Goal: Task Accomplishment & Management: Manage account settings

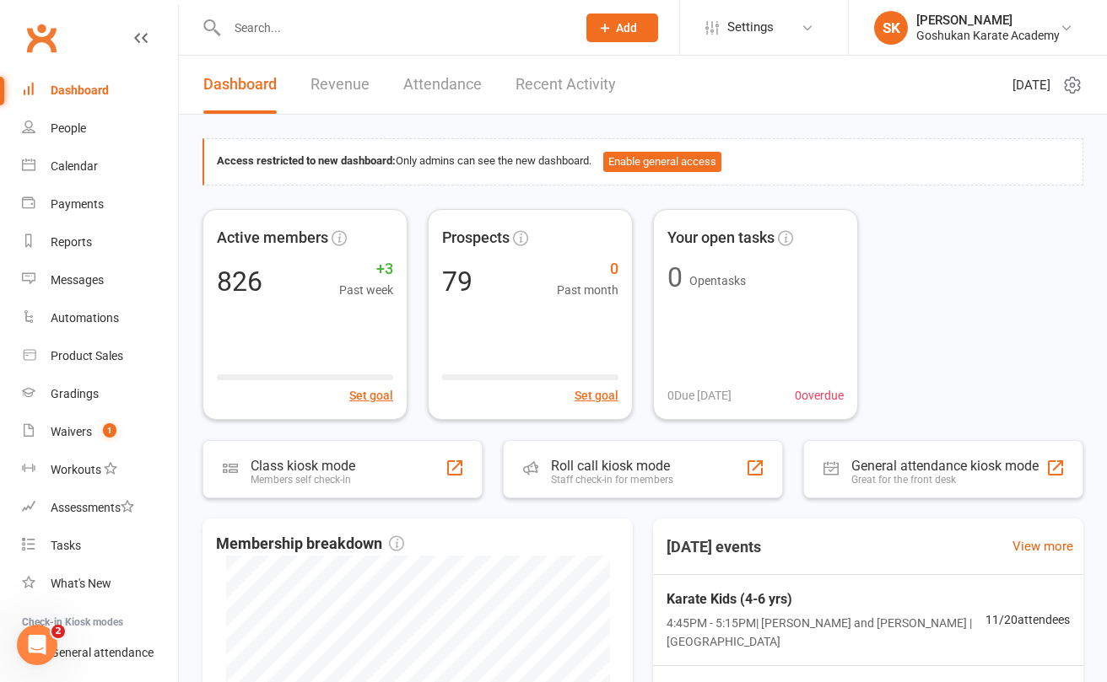
click at [267, 30] on input "text" at bounding box center [393, 28] width 342 height 24
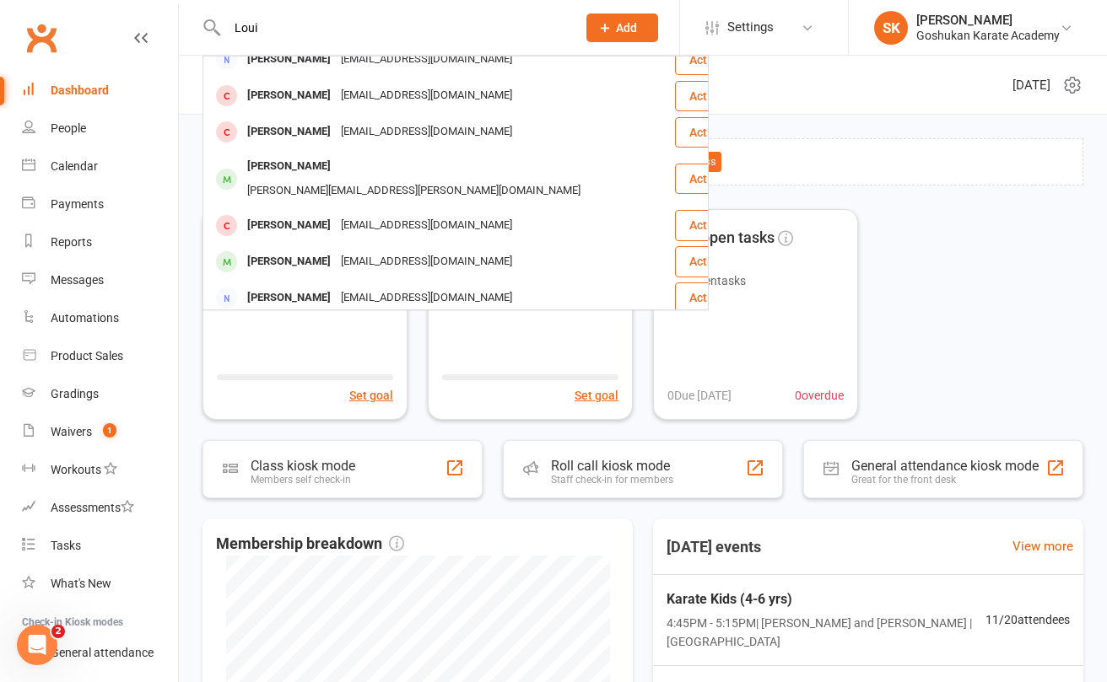
scroll to position [77, 0]
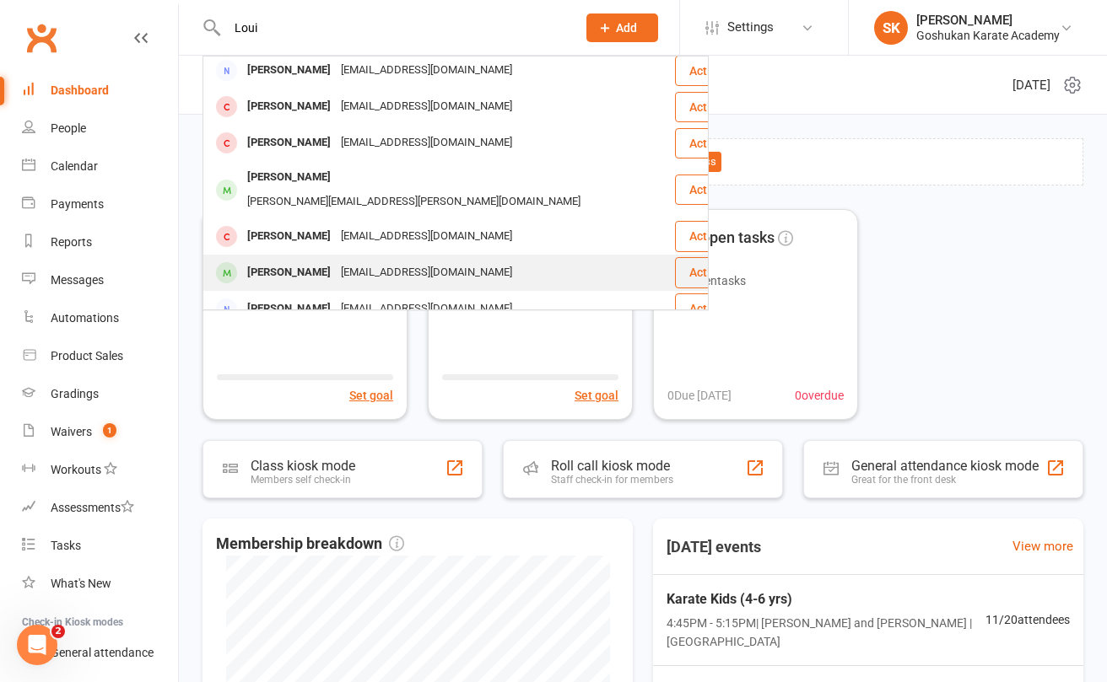
type input "Loui"
click at [272, 261] on div "[PERSON_NAME]" at bounding box center [289, 273] width 94 height 24
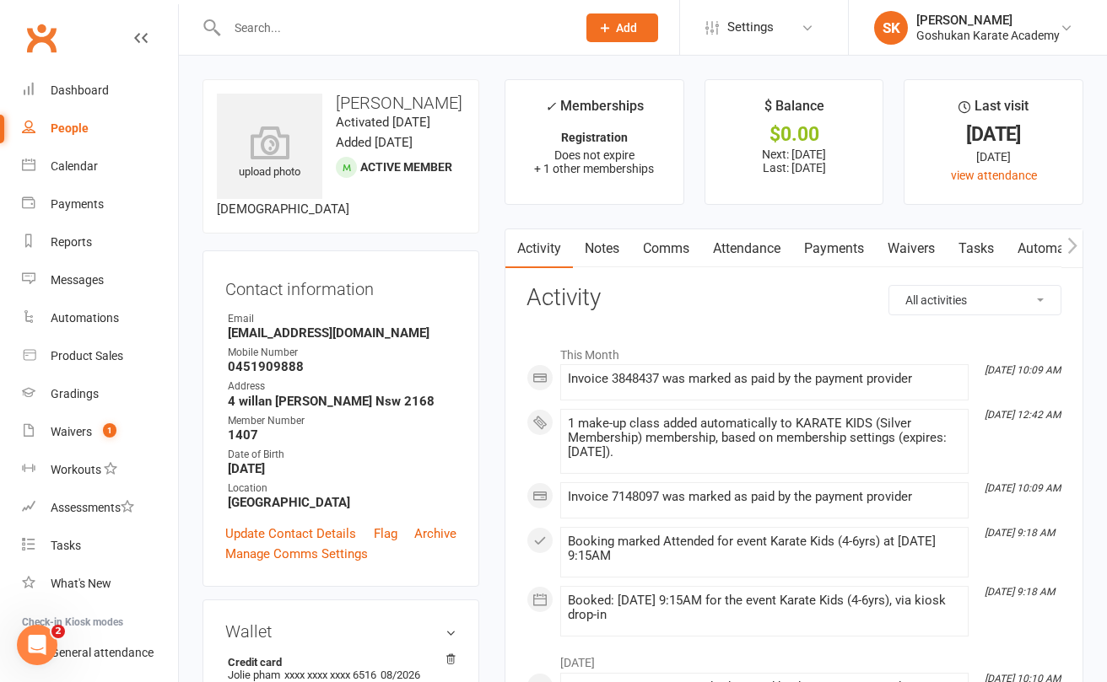
click at [738, 245] on link "Attendance" at bounding box center [746, 248] width 91 height 39
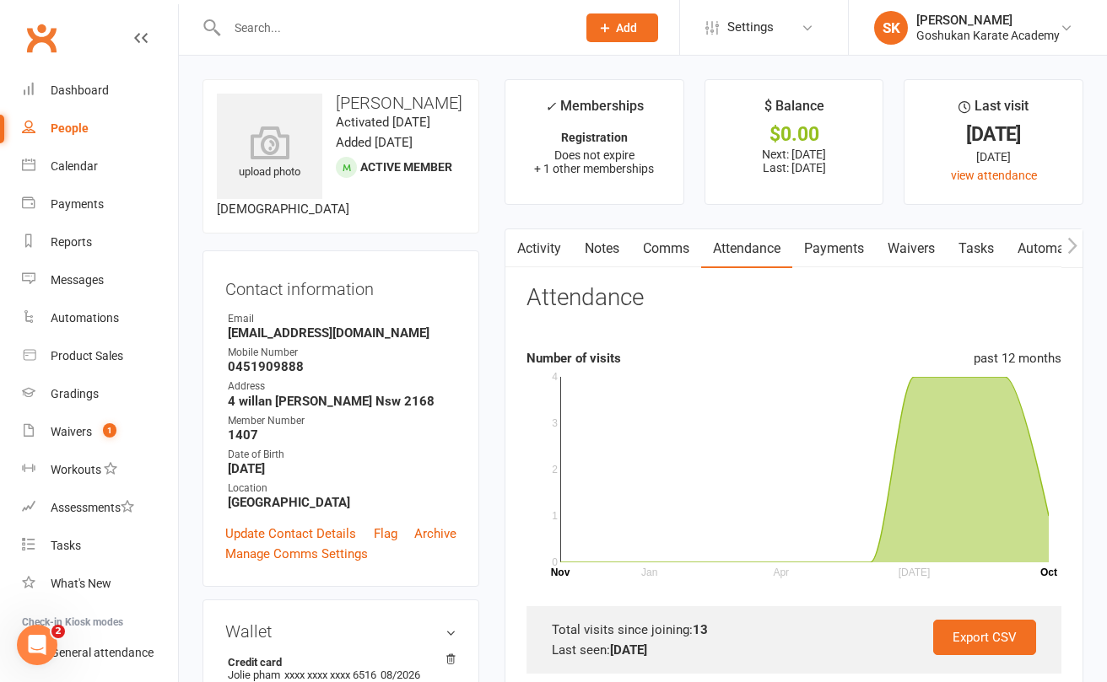
click at [842, 245] on link "Payments" at bounding box center [833, 248] width 83 height 39
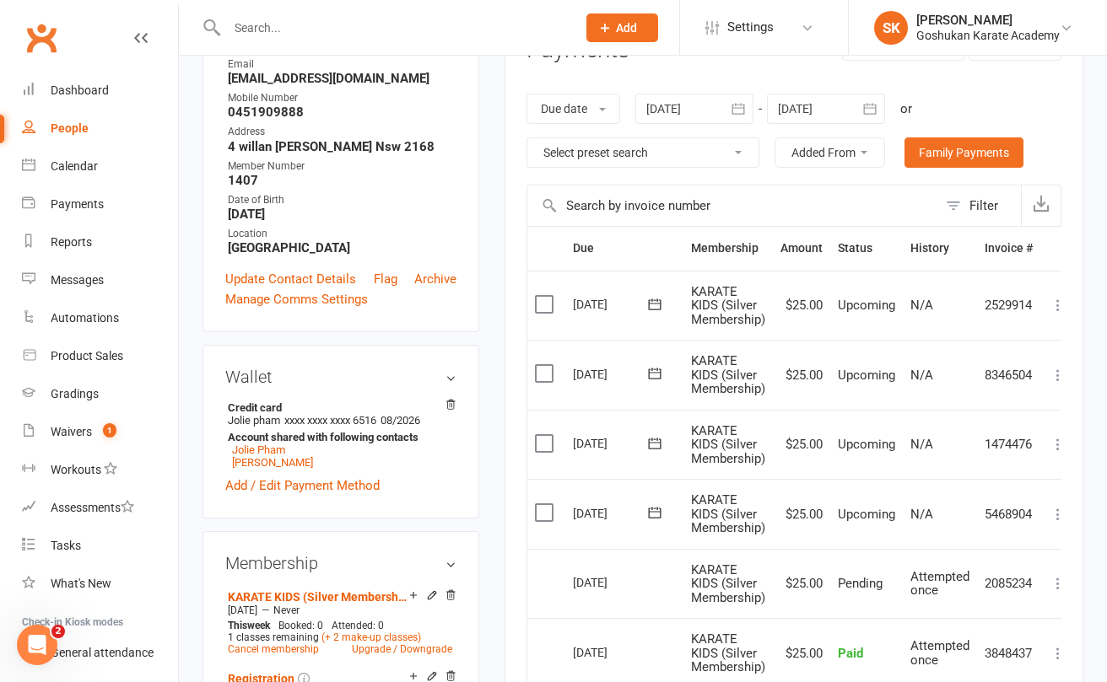
scroll to position [480, 0]
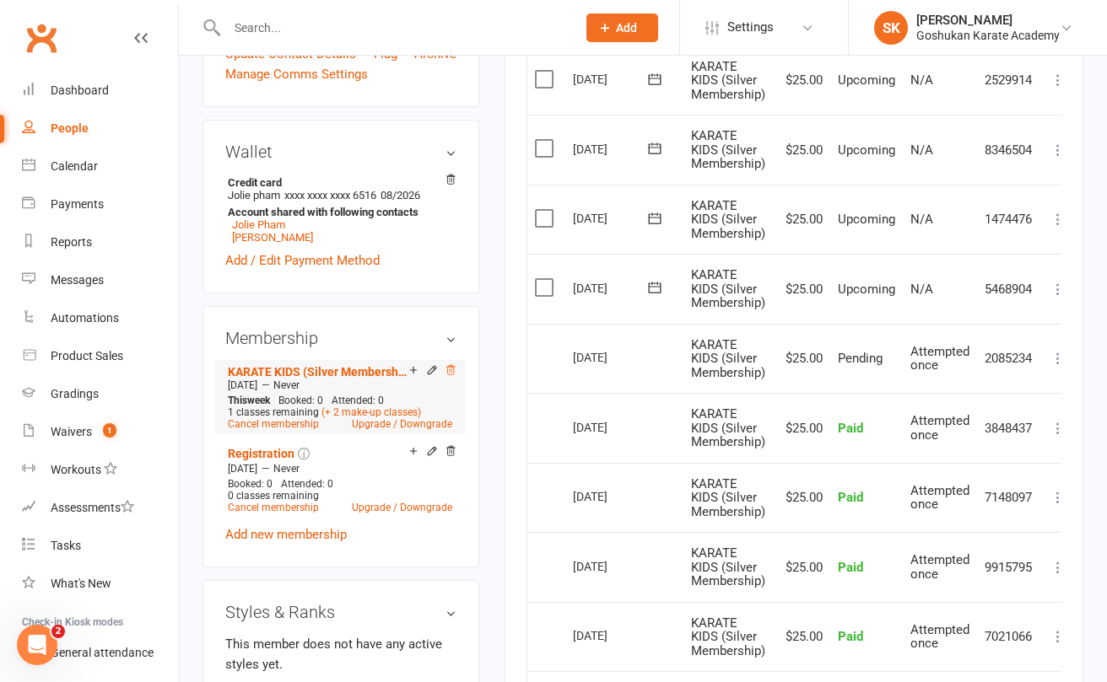
click at [450, 374] on icon at bounding box center [450, 370] width 12 height 12
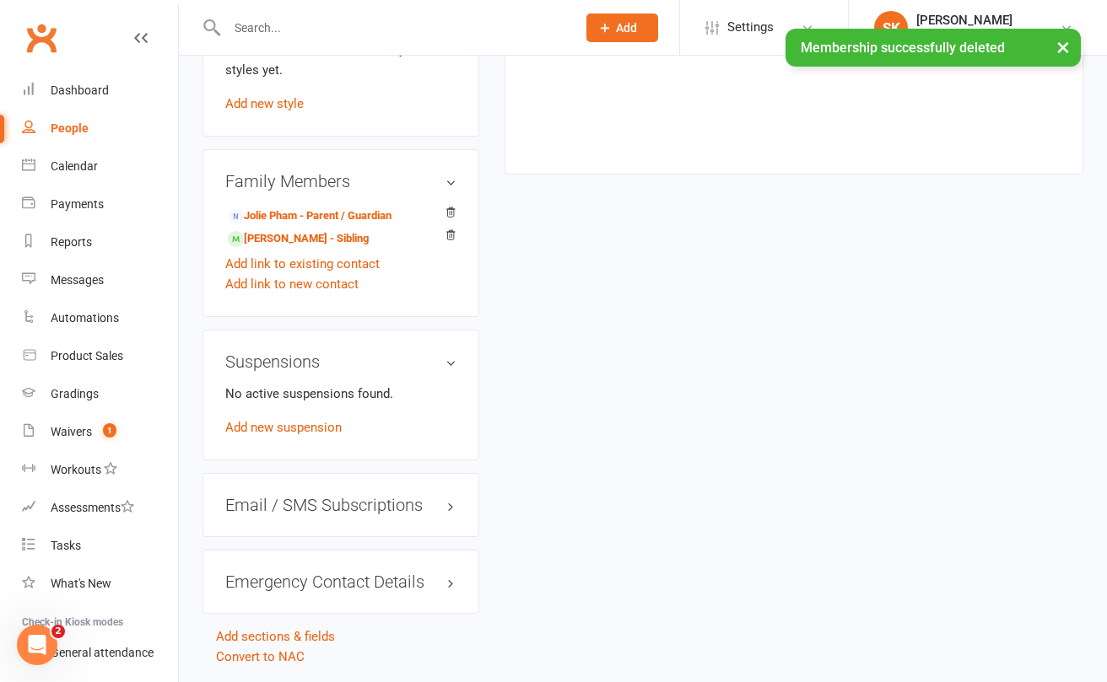
scroll to position [1001, 0]
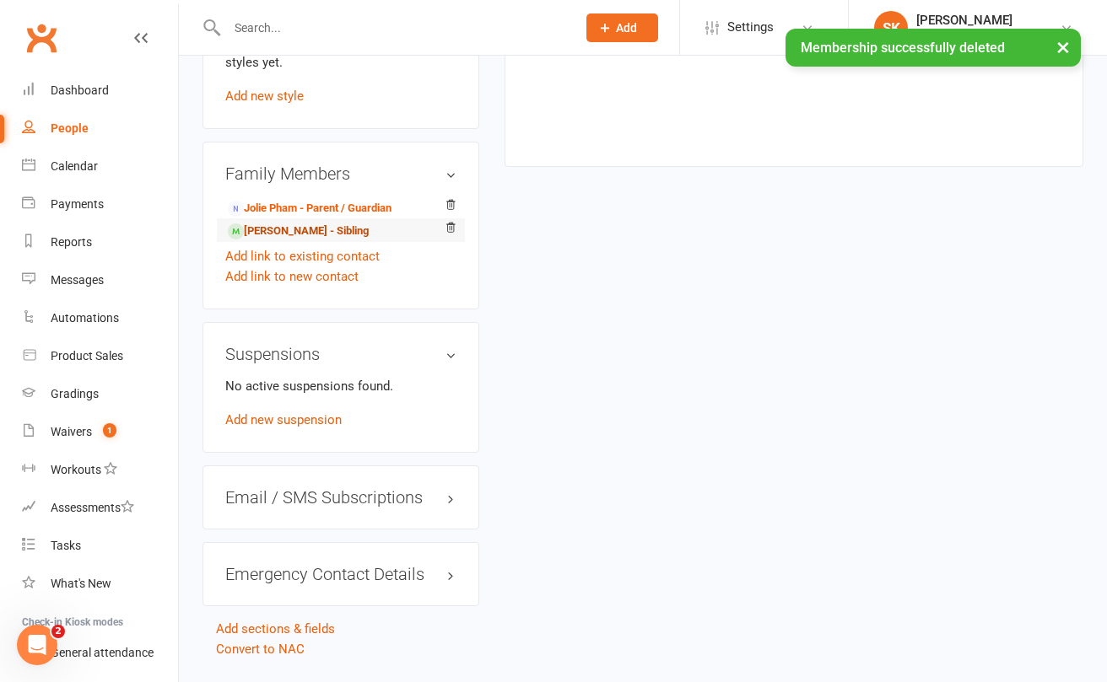
click at [273, 230] on link "[PERSON_NAME] - Sibling" at bounding box center [298, 232] width 141 height 18
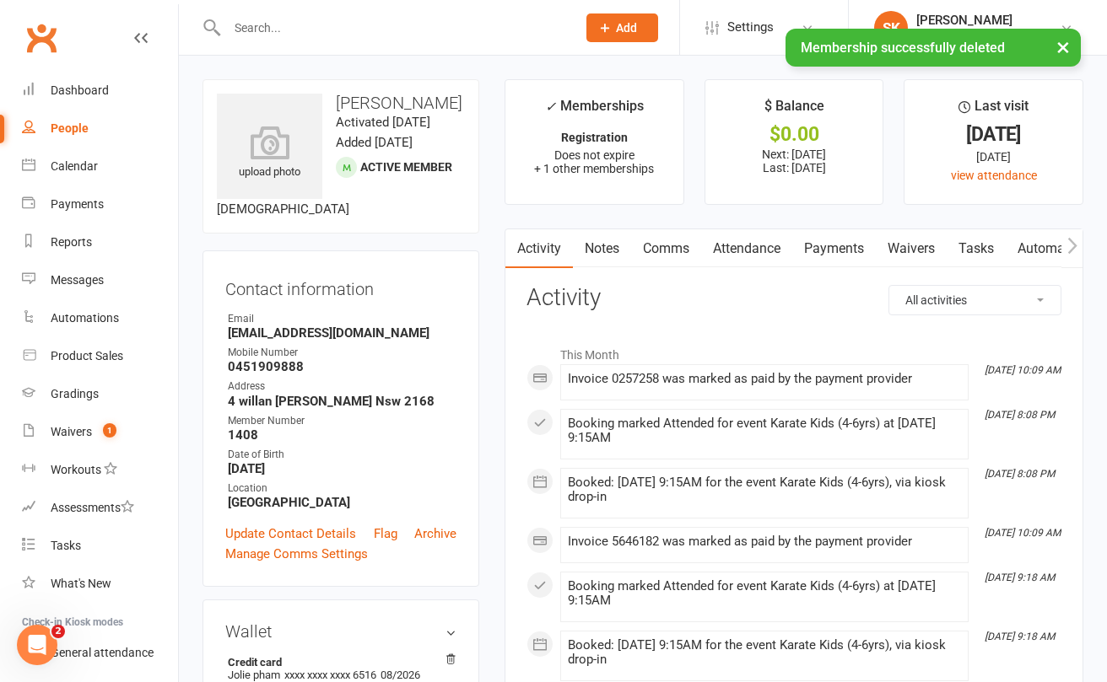
click at [828, 245] on link "Payments" at bounding box center [833, 248] width 83 height 39
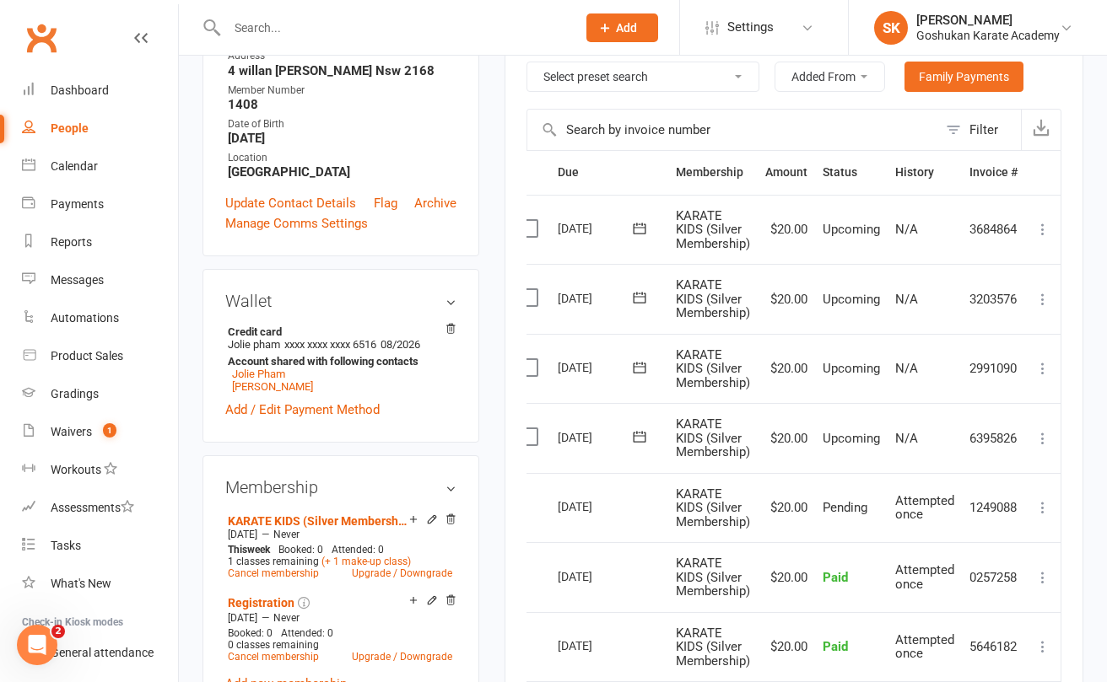
scroll to position [0, 18]
click at [1041, 434] on icon at bounding box center [1042, 438] width 17 height 17
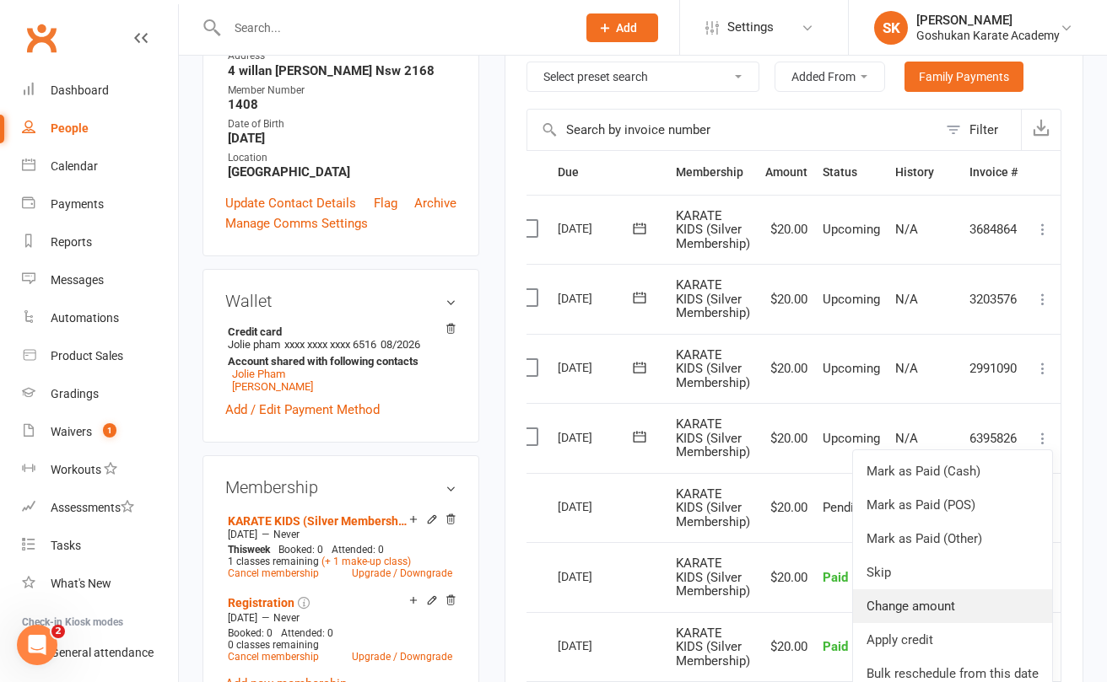
click at [875, 601] on link "Change amount" at bounding box center [952, 607] width 199 height 34
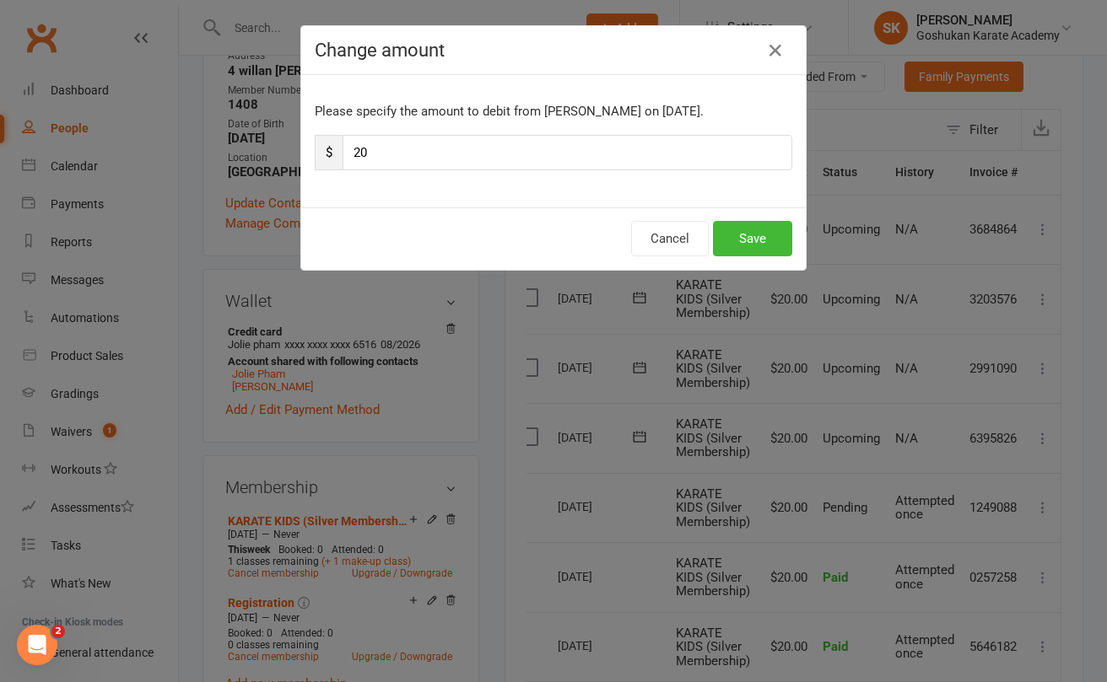
click at [439, 152] on input "20" at bounding box center [567, 152] width 450 height 35
type input "25"
click at [754, 234] on button "Save" at bounding box center [752, 238] width 79 height 35
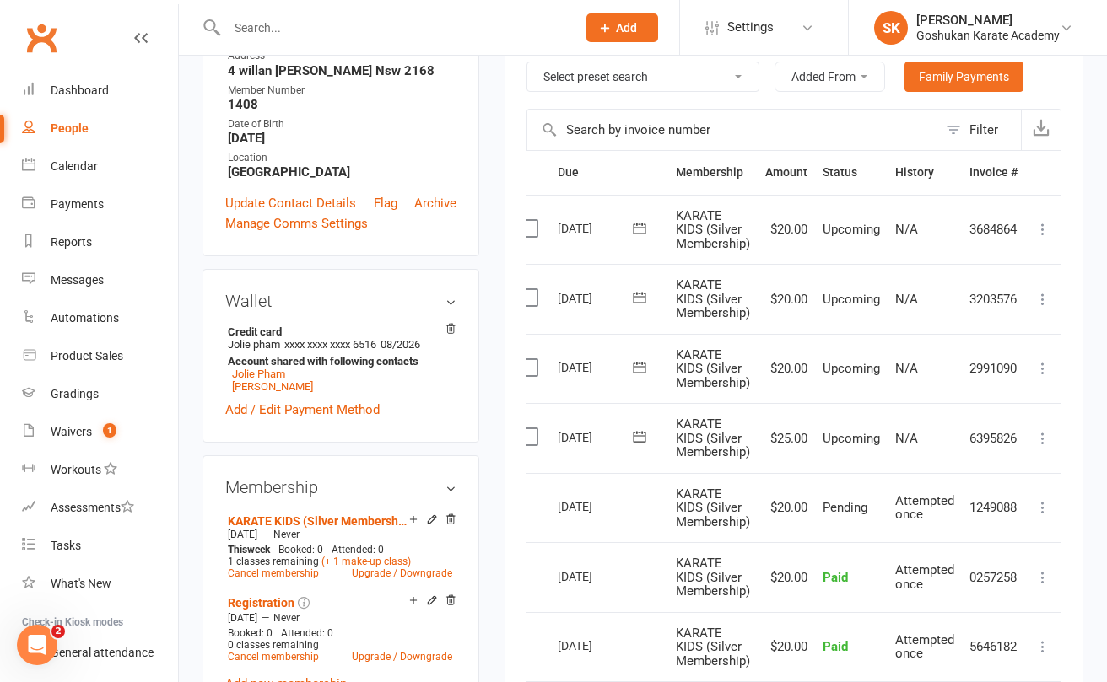
scroll to position [331, 0]
click at [1042, 434] on icon at bounding box center [1042, 438] width 17 height 17
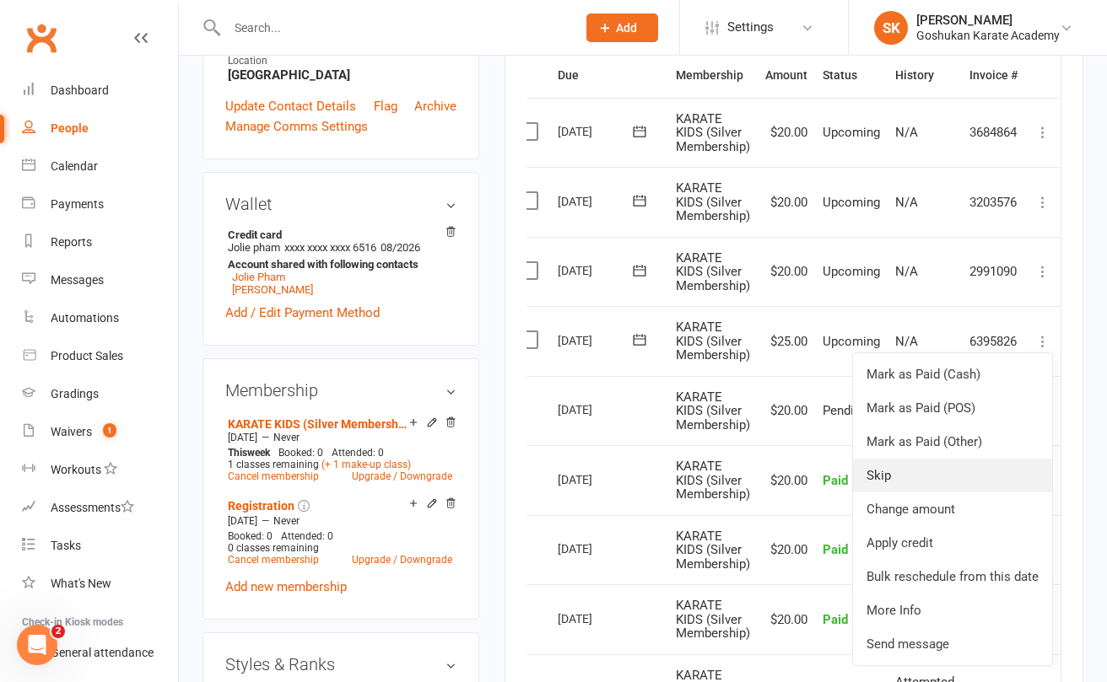
scroll to position [429, 0]
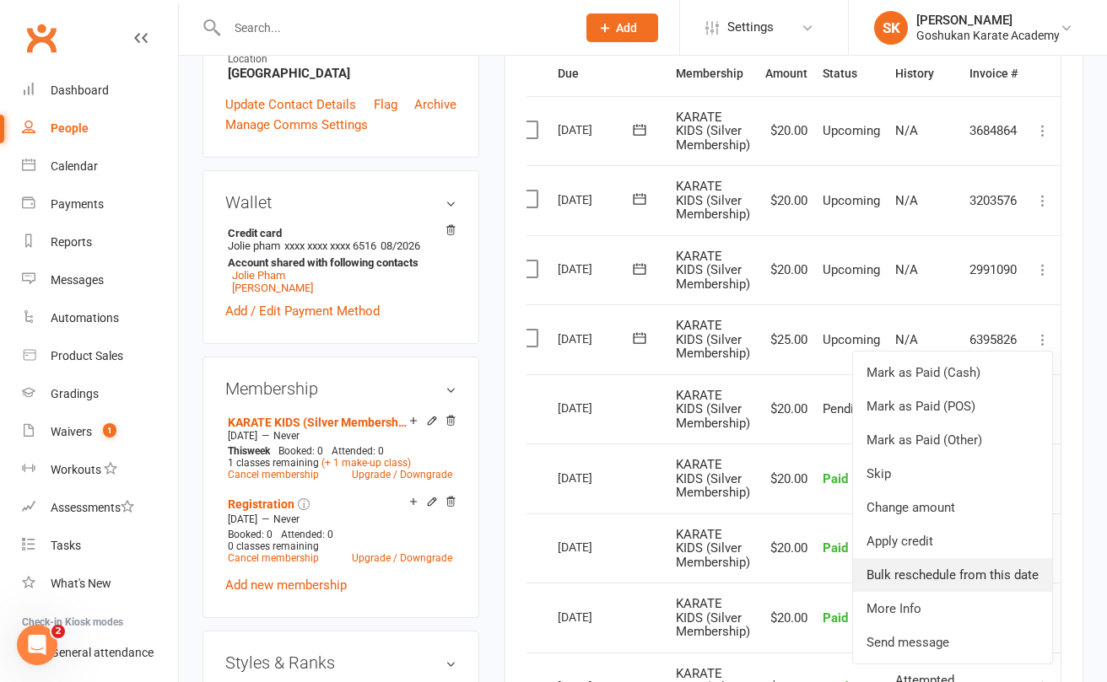
click at [920, 568] on link "Bulk reschedule from this date" at bounding box center [952, 575] width 199 height 34
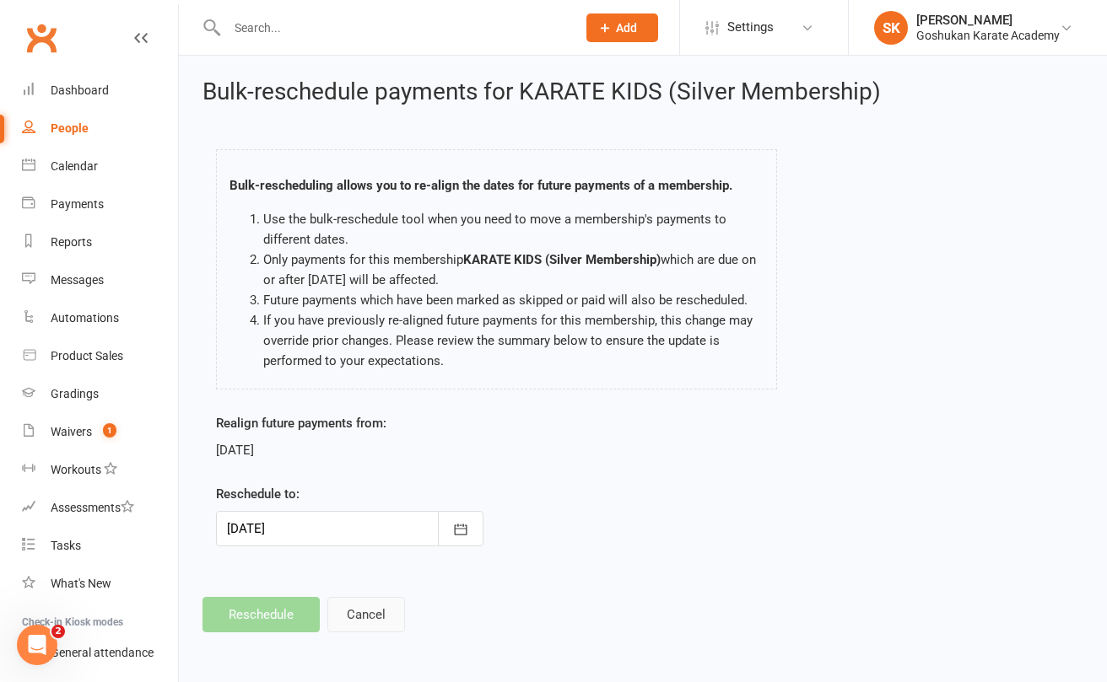
click at [368, 597] on button "Cancel" at bounding box center [366, 614] width 78 height 35
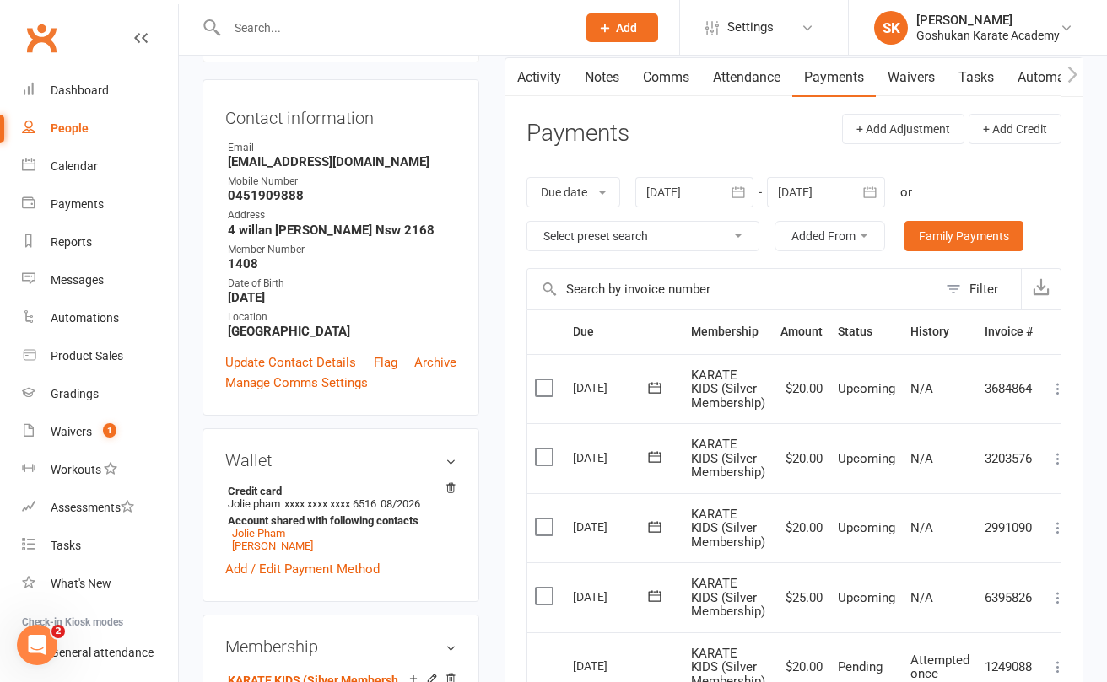
scroll to position [367, 0]
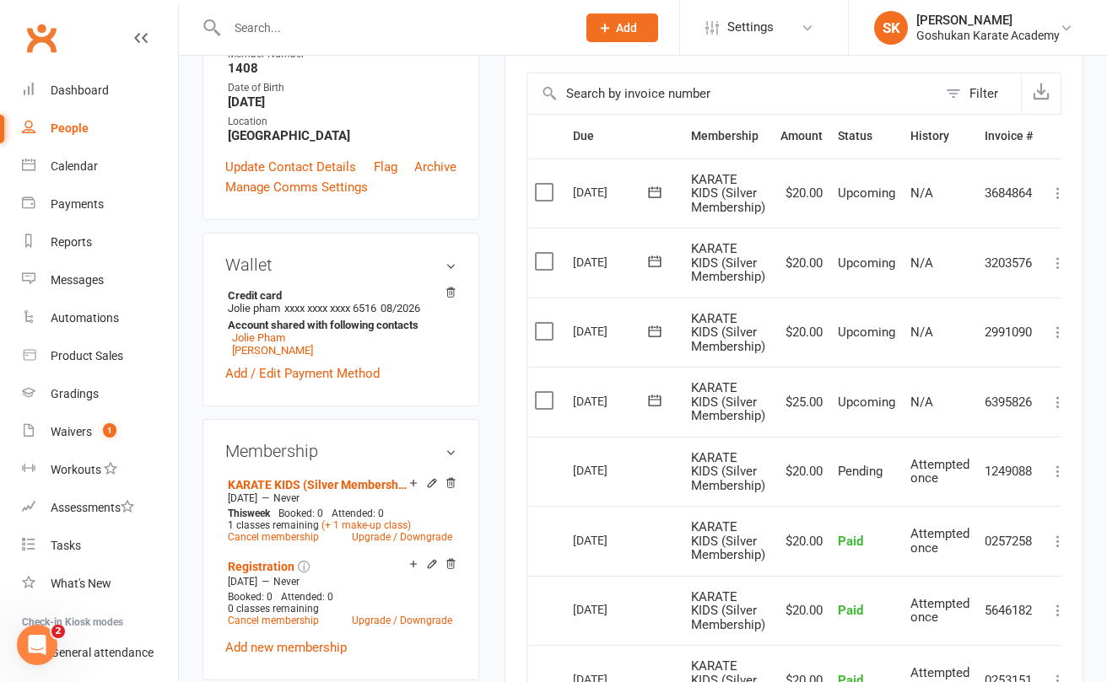
click at [1058, 326] on icon at bounding box center [1057, 332] width 17 height 17
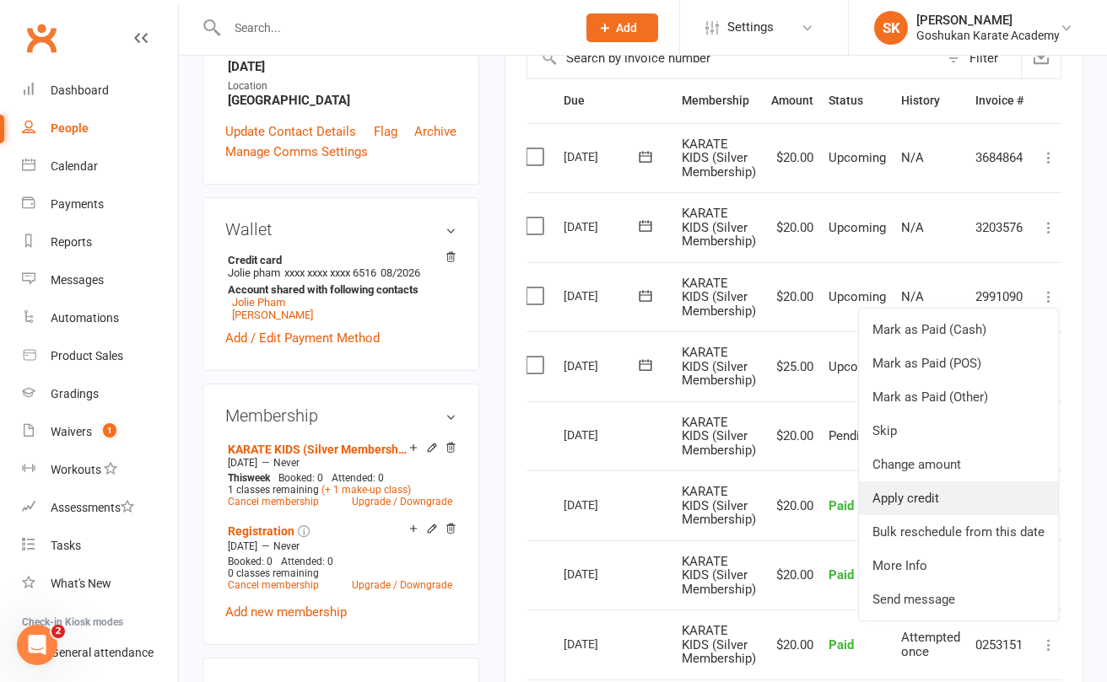
scroll to position [401, 0]
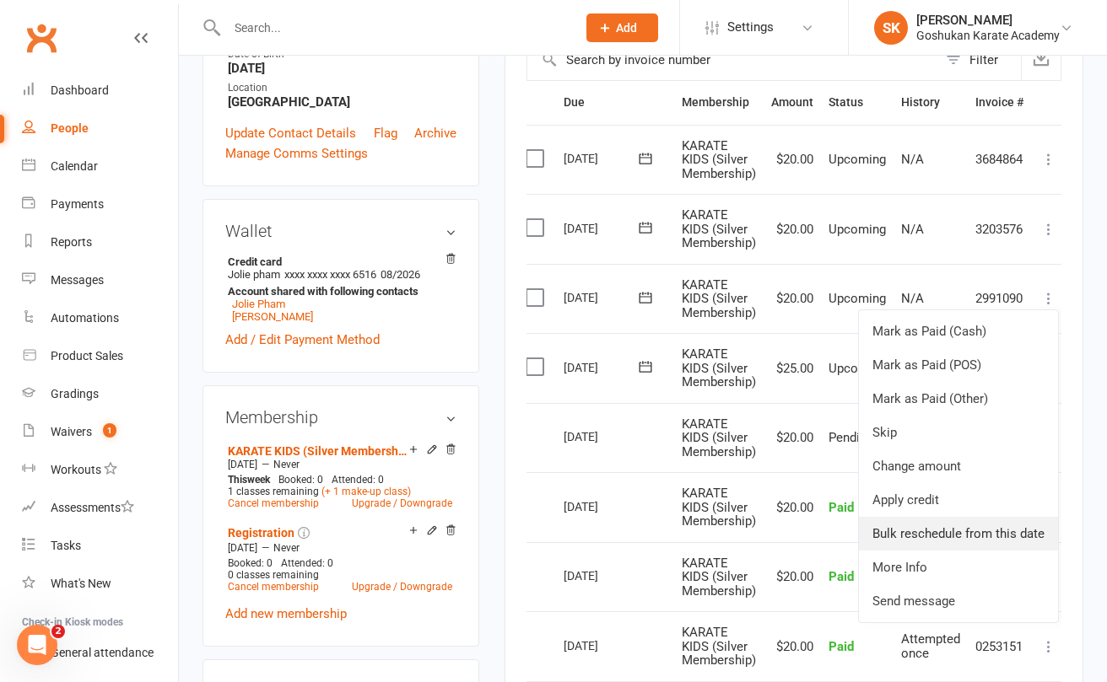
click at [908, 521] on link "Bulk reschedule from this date" at bounding box center [958, 534] width 199 height 34
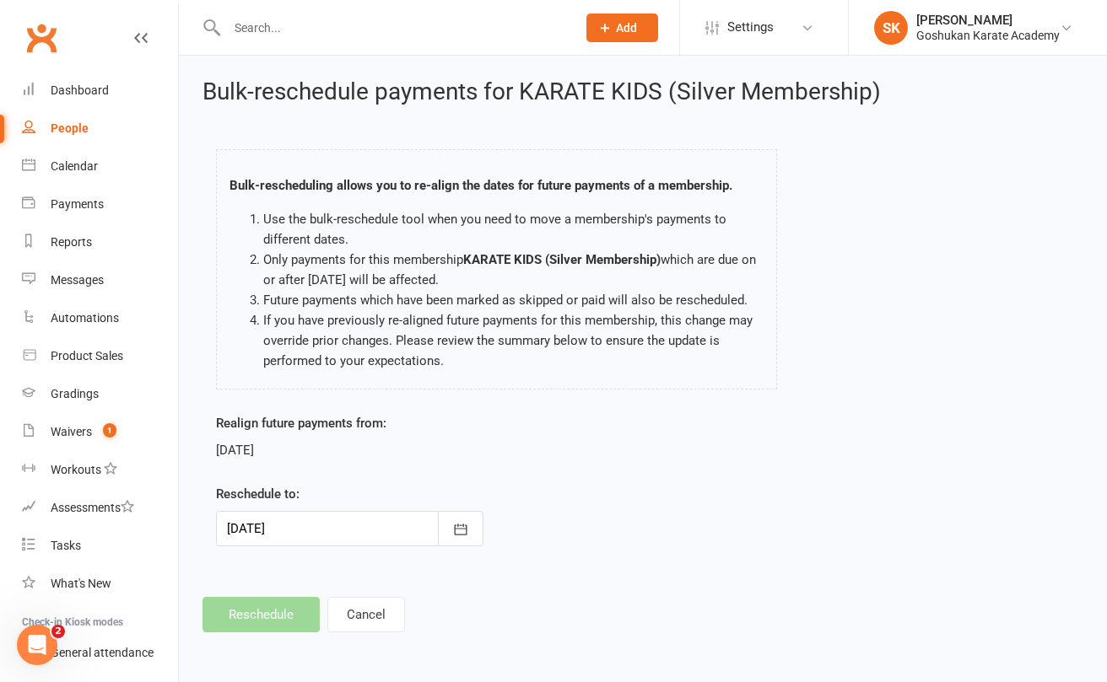
click at [258, 616] on footer "Reschedule Cancel" at bounding box center [642, 614] width 881 height 35
click at [367, 611] on button "Cancel" at bounding box center [366, 614] width 78 height 35
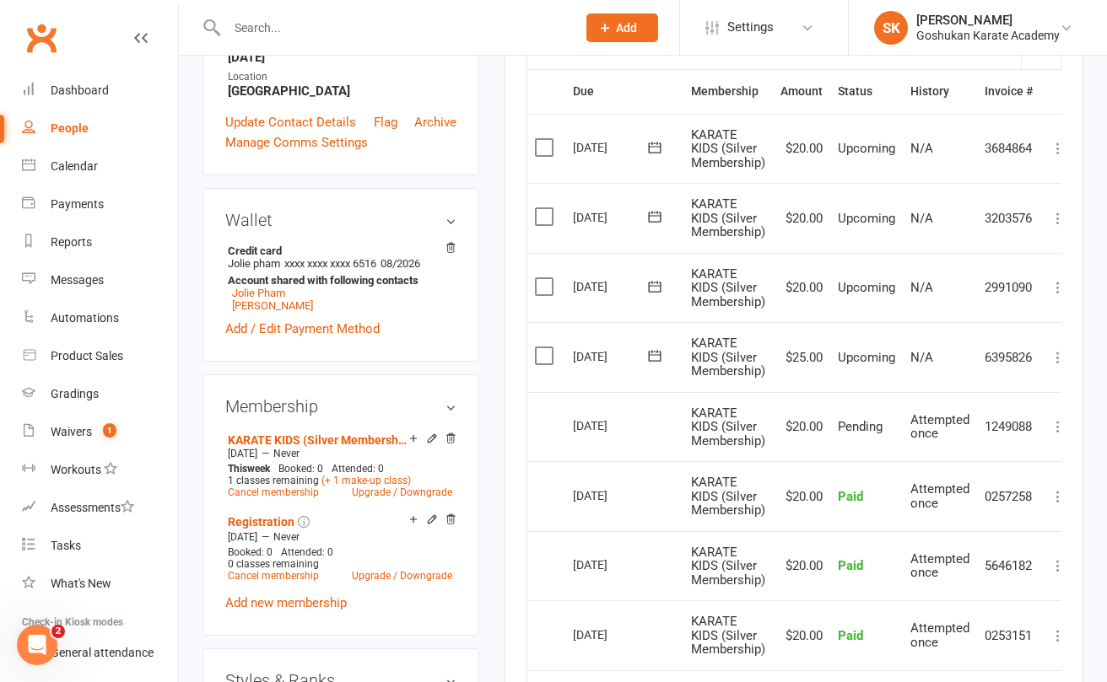
scroll to position [429, 0]
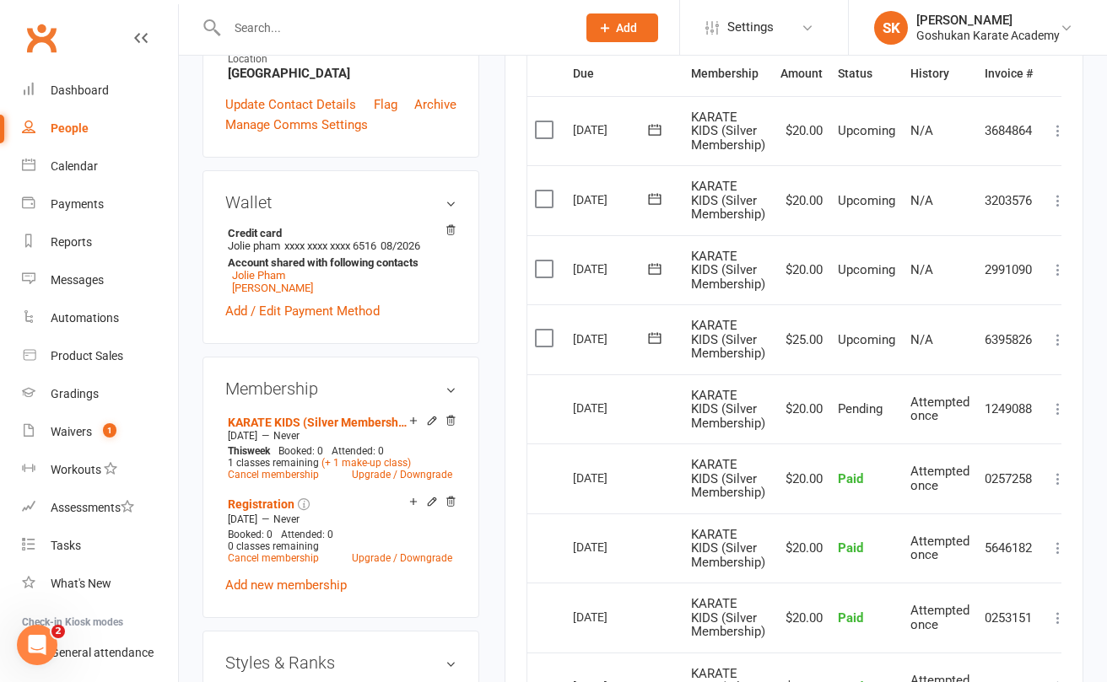
click at [544, 264] on label at bounding box center [546, 269] width 23 height 17
click at [544, 261] on input "checkbox" at bounding box center [540, 261] width 11 height 0
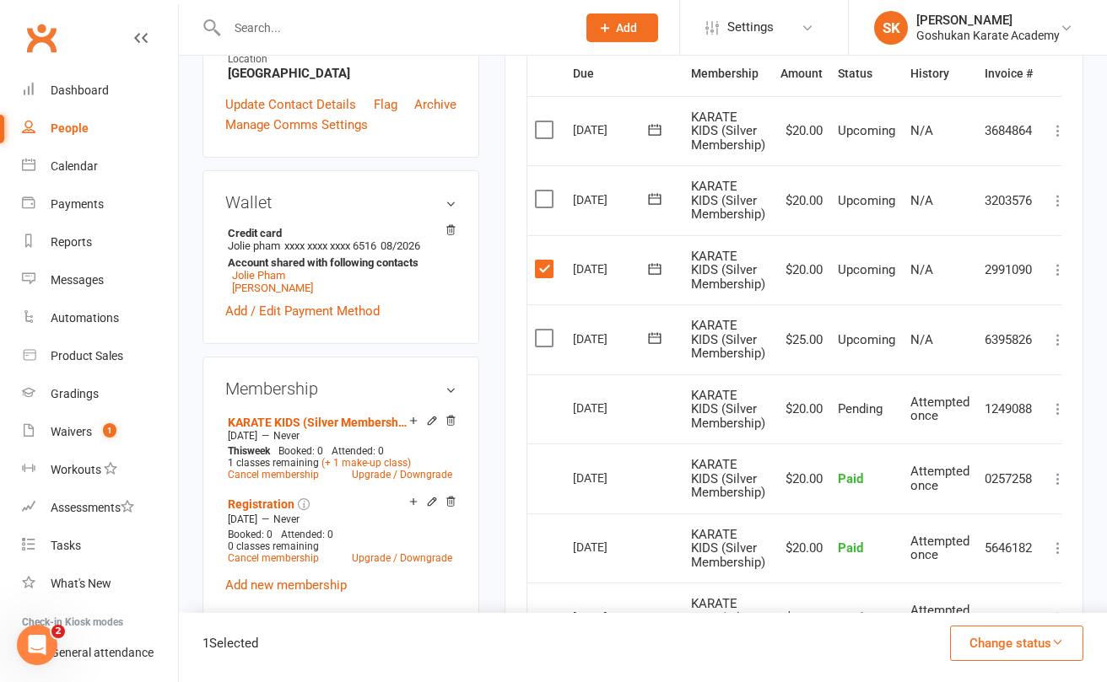
click at [1022, 643] on button "Change status" at bounding box center [1016, 643] width 133 height 35
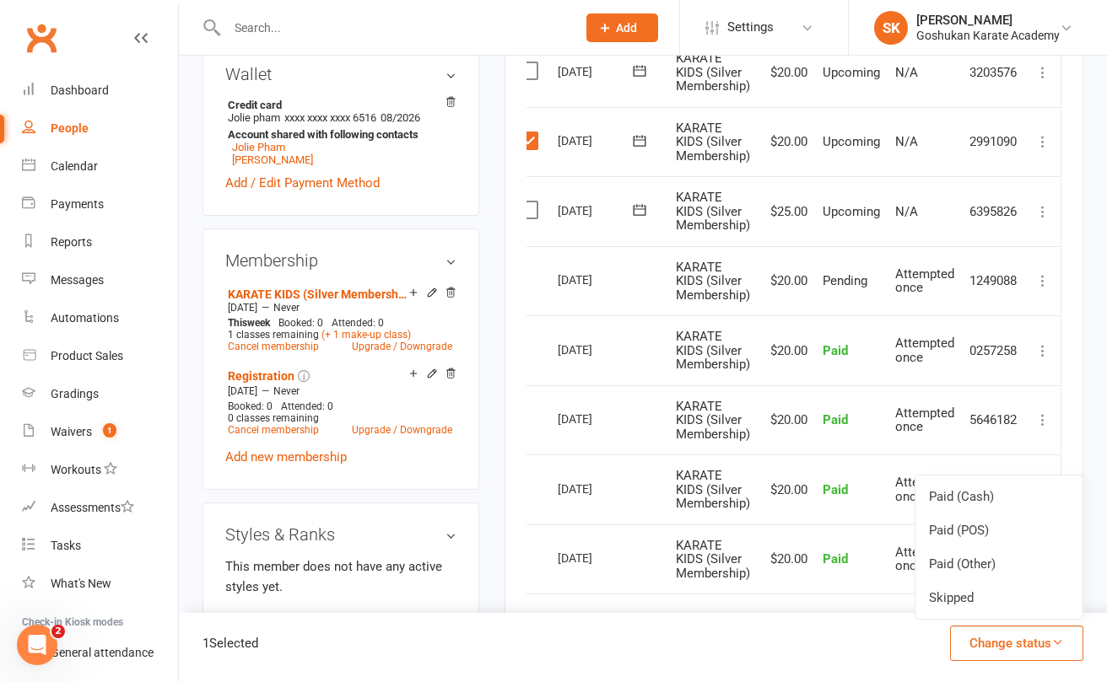
scroll to position [0, 18]
click at [1043, 137] on icon at bounding box center [1042, 141] width 17 height 17
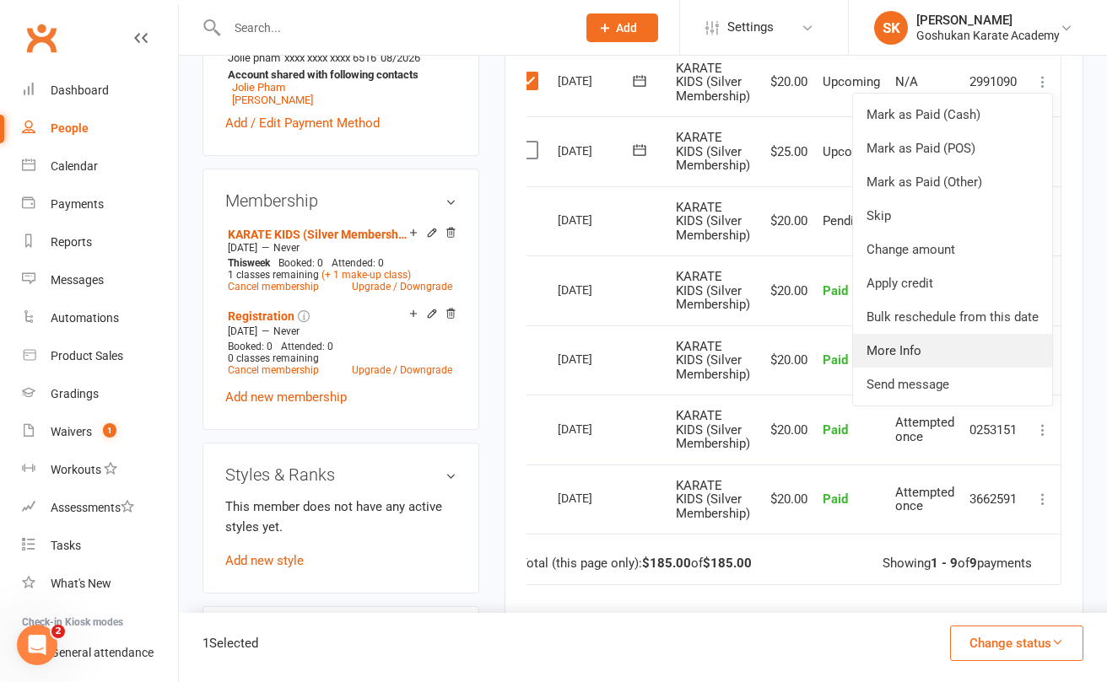
scroll to position [617, 0]
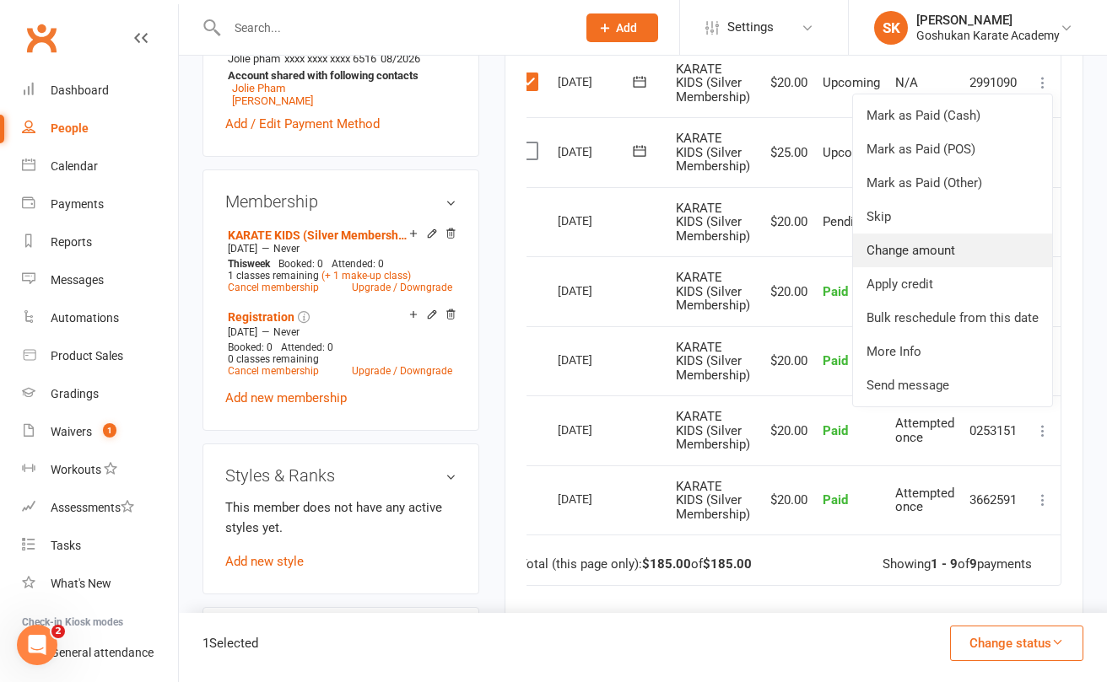
click at [908, 242] on link "Change amount" at bounding box center [952, 251] width 199 height 34
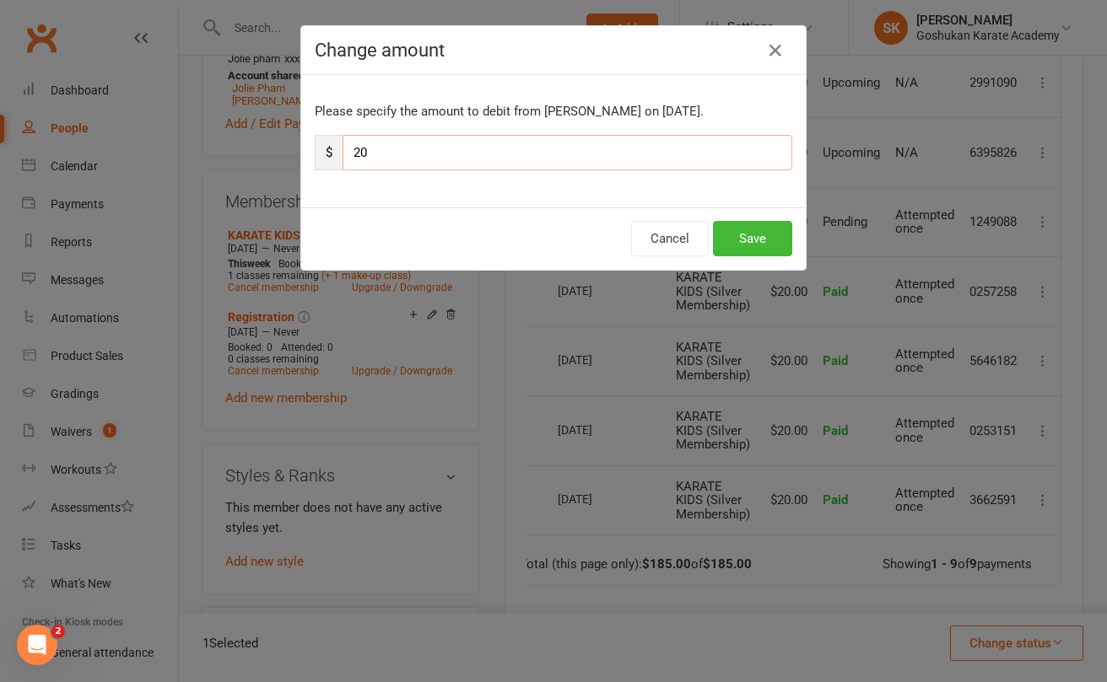
click at [482, 153] on input "20" at bounding box center [567, 152] width 450 height 35
type input "25"
click at [754, 240] on button "Save" at bounding box center [752, 238] width 79 height 35
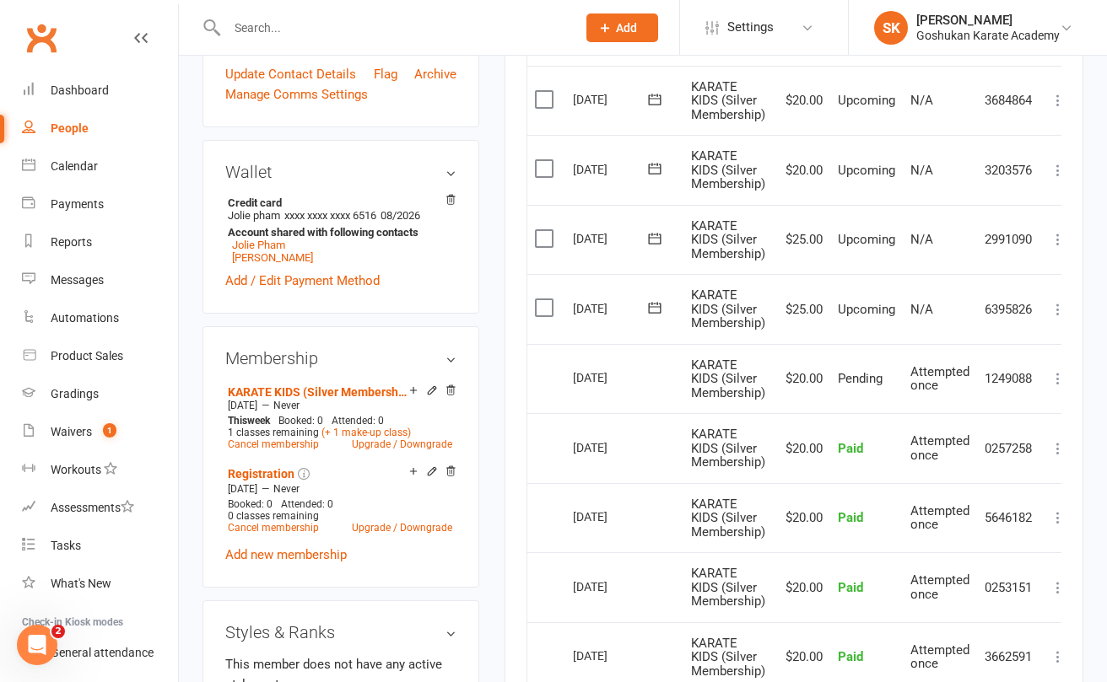
scroll to position [0, 0]
click at [546, 164] on label at bounding box center [546, 168] width 23 height 17
click at [546, 160] on input "checkbox" at bounding box center [540, 160] width 11 height 0
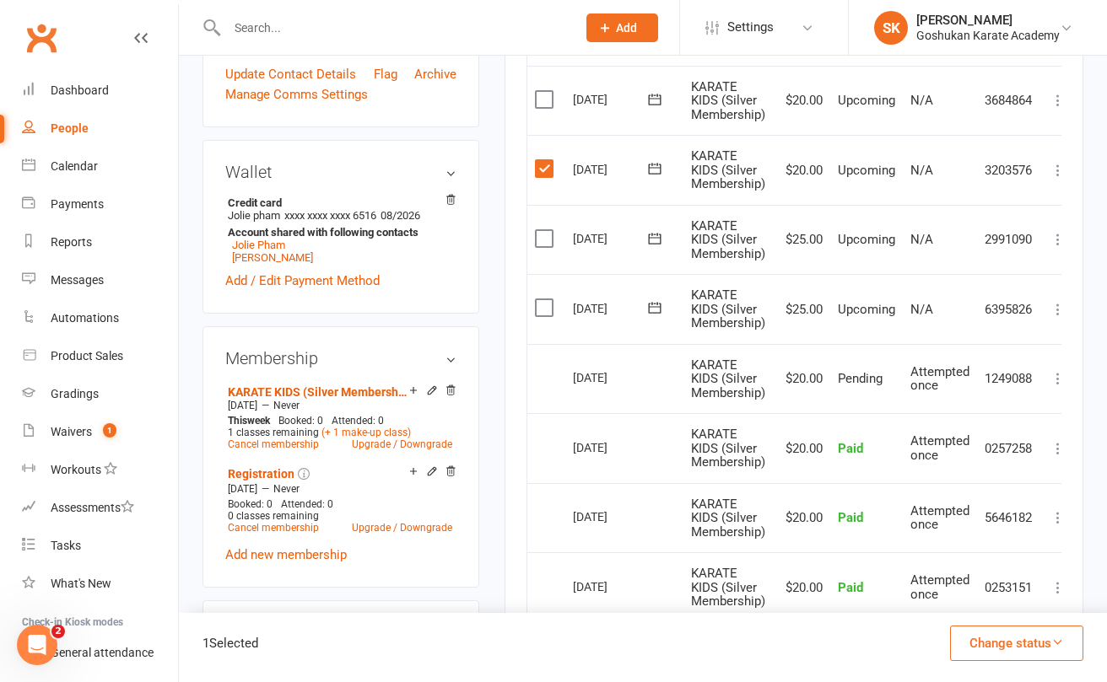
click at [1008, 638] on button "Change status" at bounding box center [1016, 643] width 133 height 35
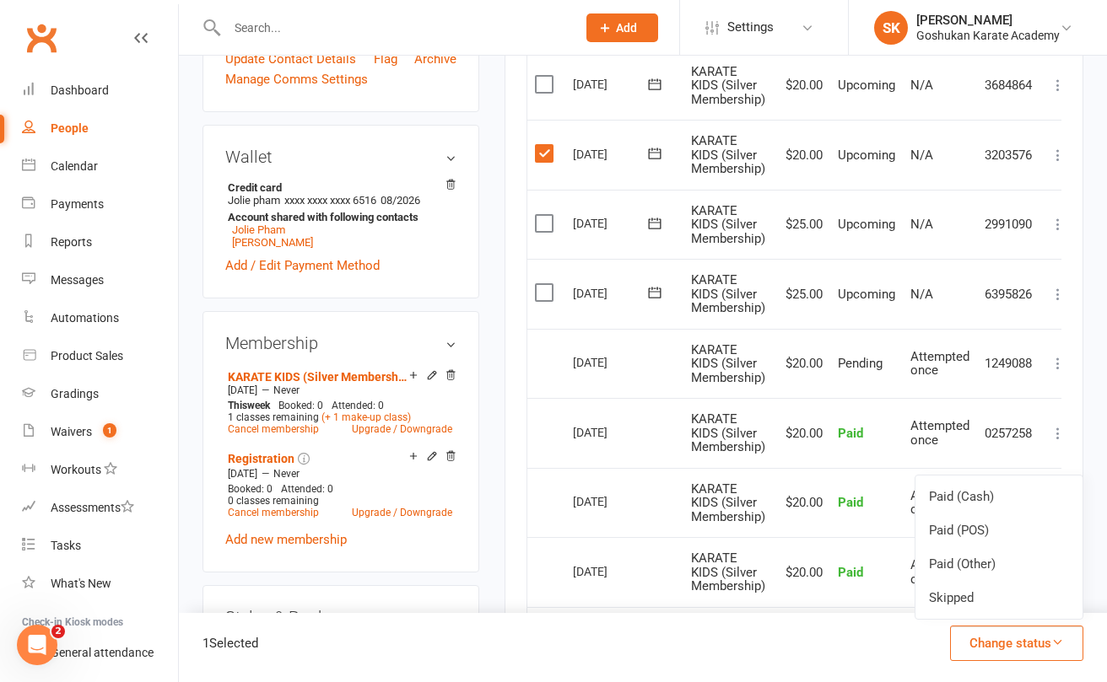
scroll to position [387, 0]
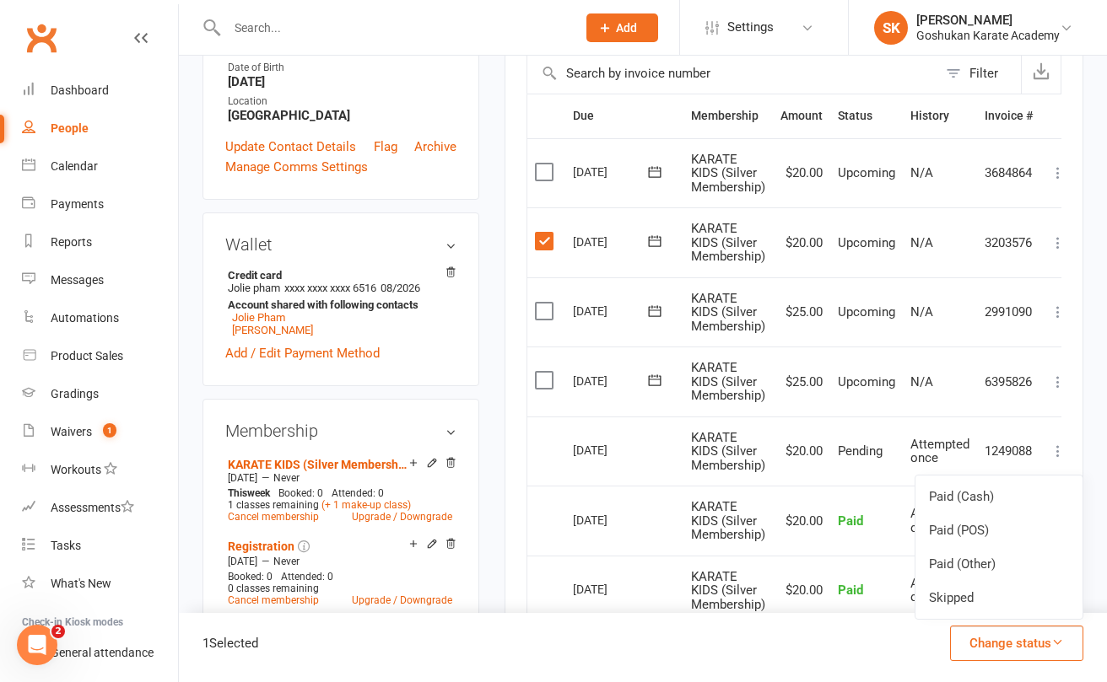
click at [1063, 240] on div "Activity Notes Comms Attendance Payments Waivers Tasks Automations Gradings / P…" at bounding box center [793, 449] width 579 height 1217
click at [1059, 239] on icon at bounding box center [1057, 242] width 17 height 17
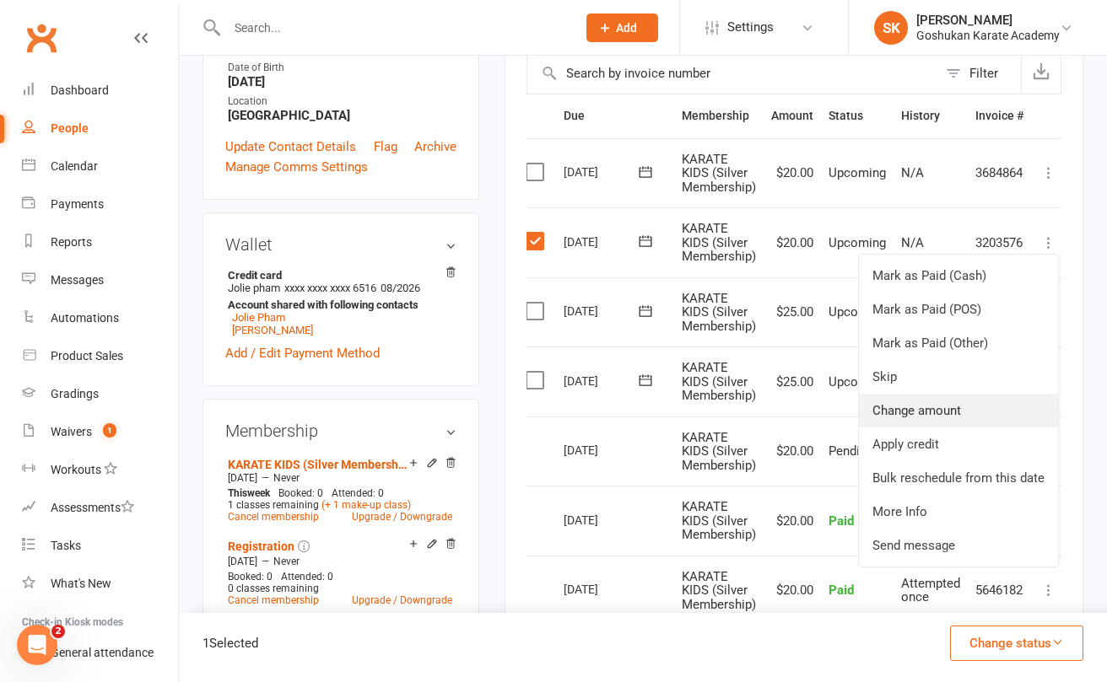
click at [892, 407] on link "Change amount" at bounding box center [958, 411] width 199 height 34
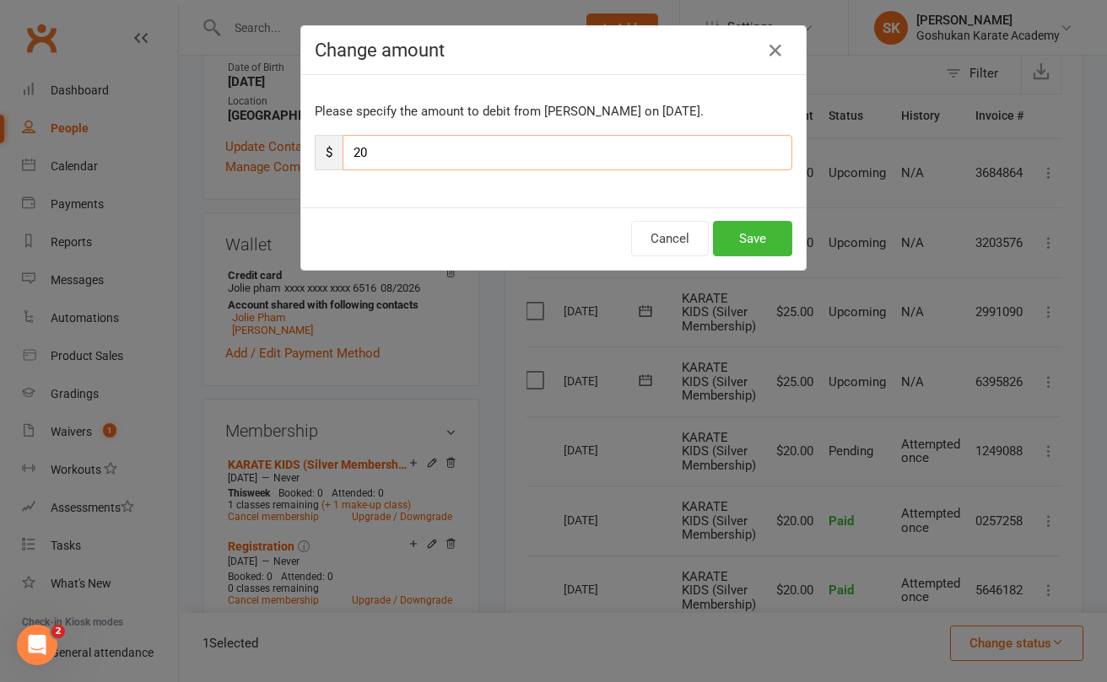
click at [413, 155] on input "20" at bounding box center [567, 152] width 450 height 35
type input "25"
click at [752, 234] on button "Save" at bounding box center [752, 238] width 79 height 35
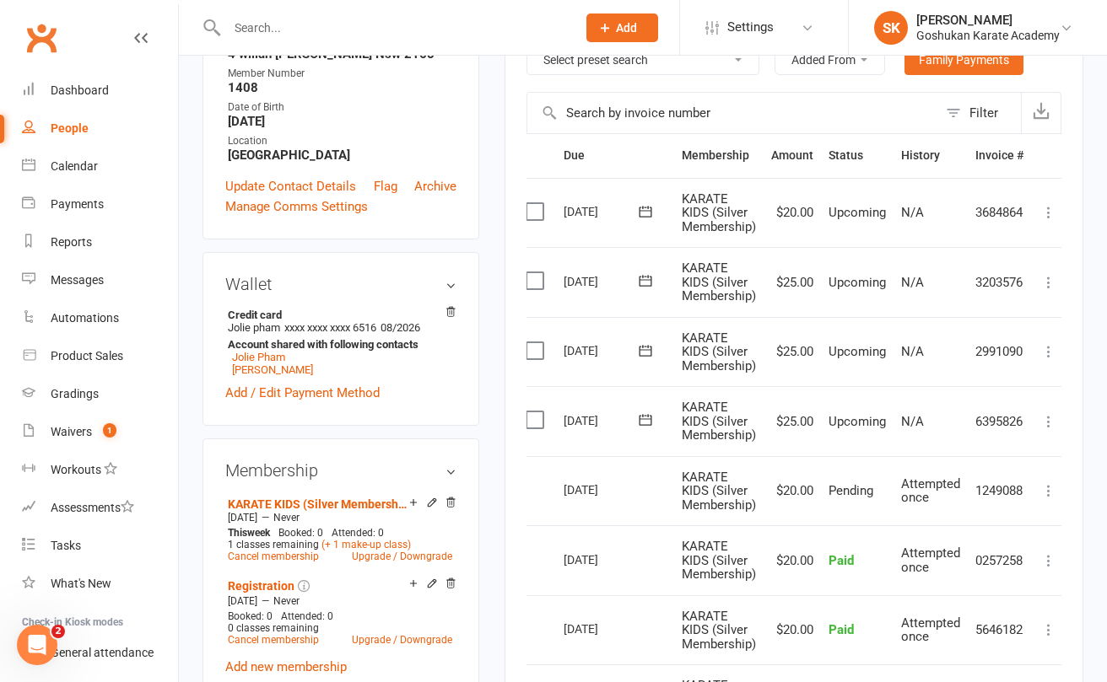
scroll to position [333, 0]
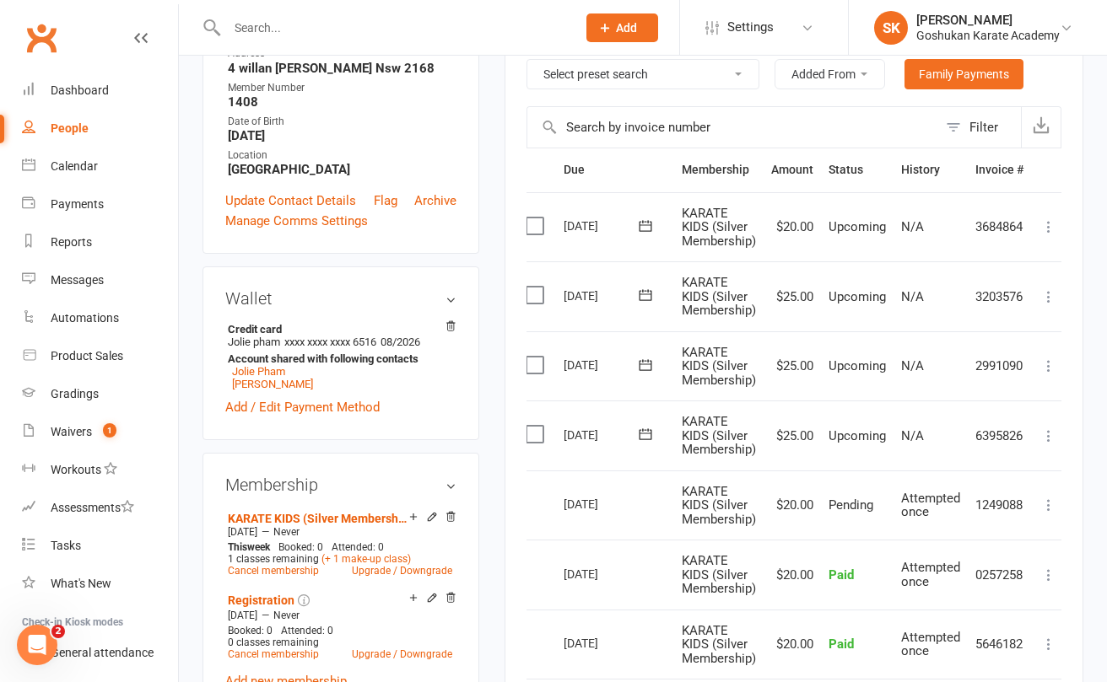
click at [1048, 224] on icon at bounding box center [1048, 226] width 17 height 17
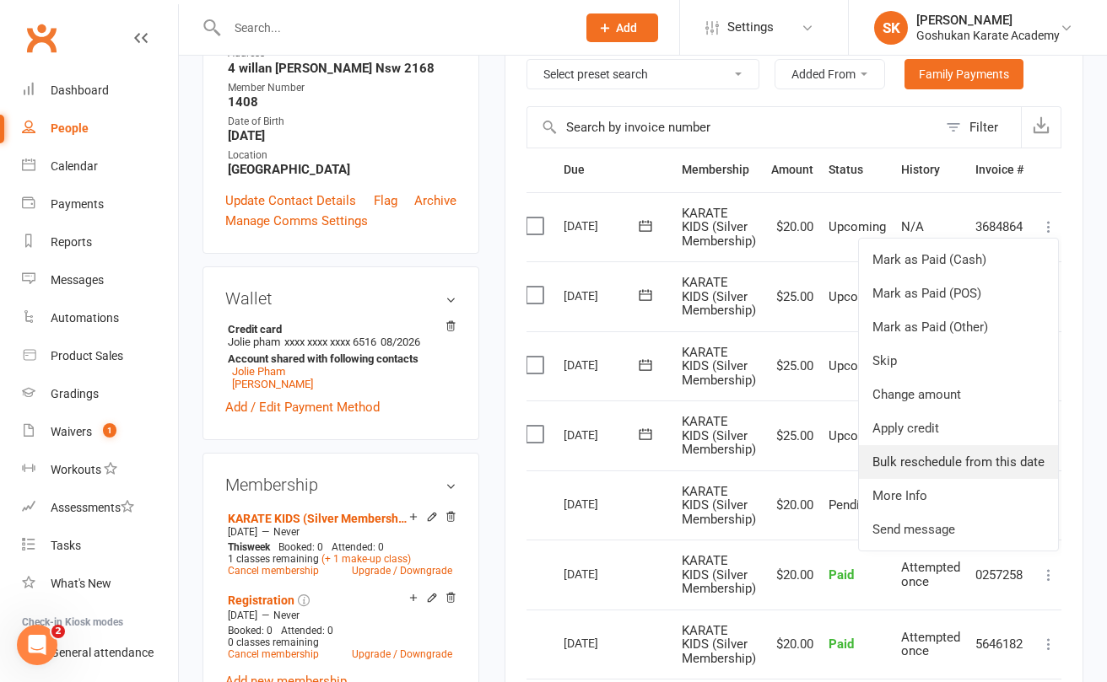
click at [962, 458] on link "Bulk reschedule from this date" at bounding box center [958, 462] width 199 height 34
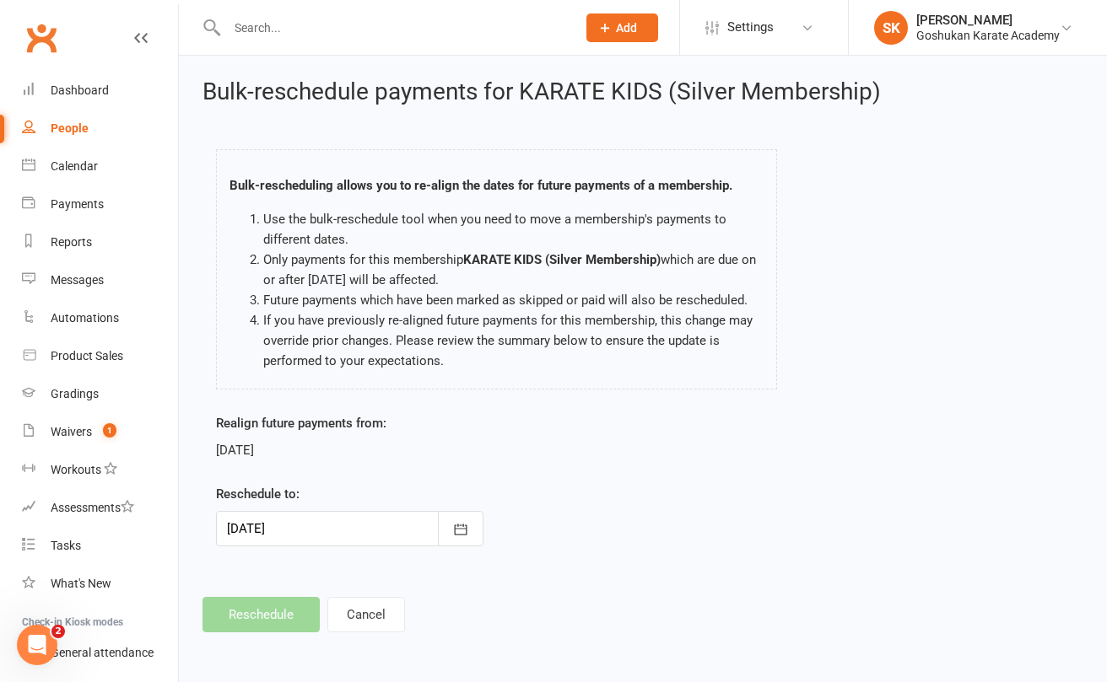
click at [318, 532] on div at bounding box center [349, 528] width 267 height 35
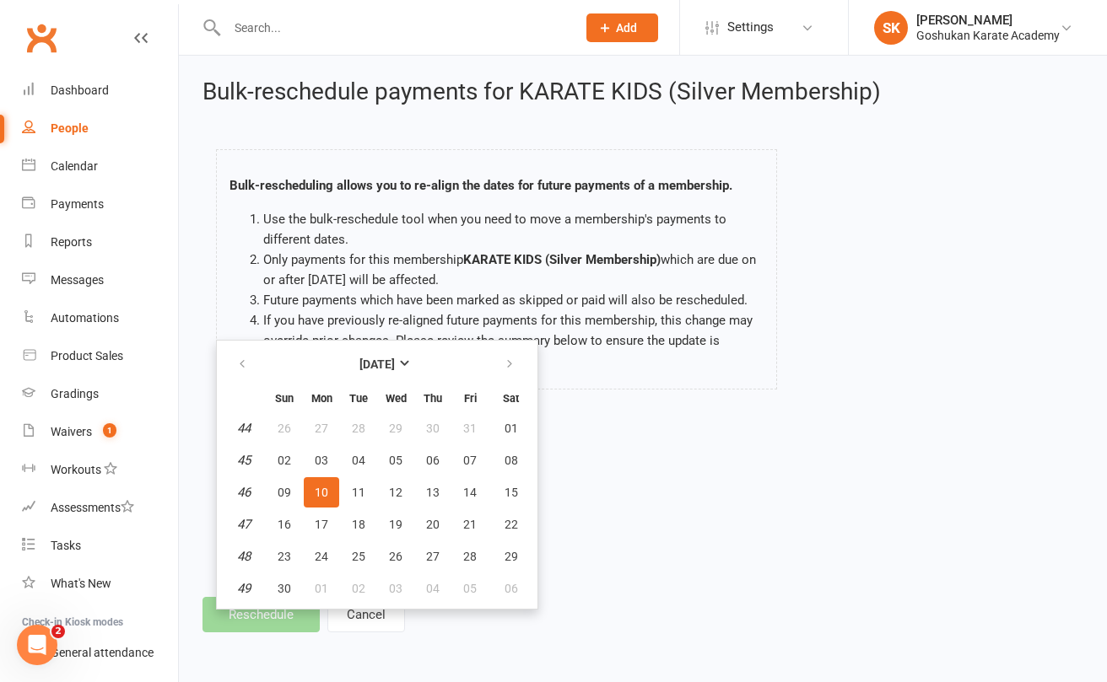
click at [322, 490] on span "10" at bounding box center [321, 492] width 13 height 13
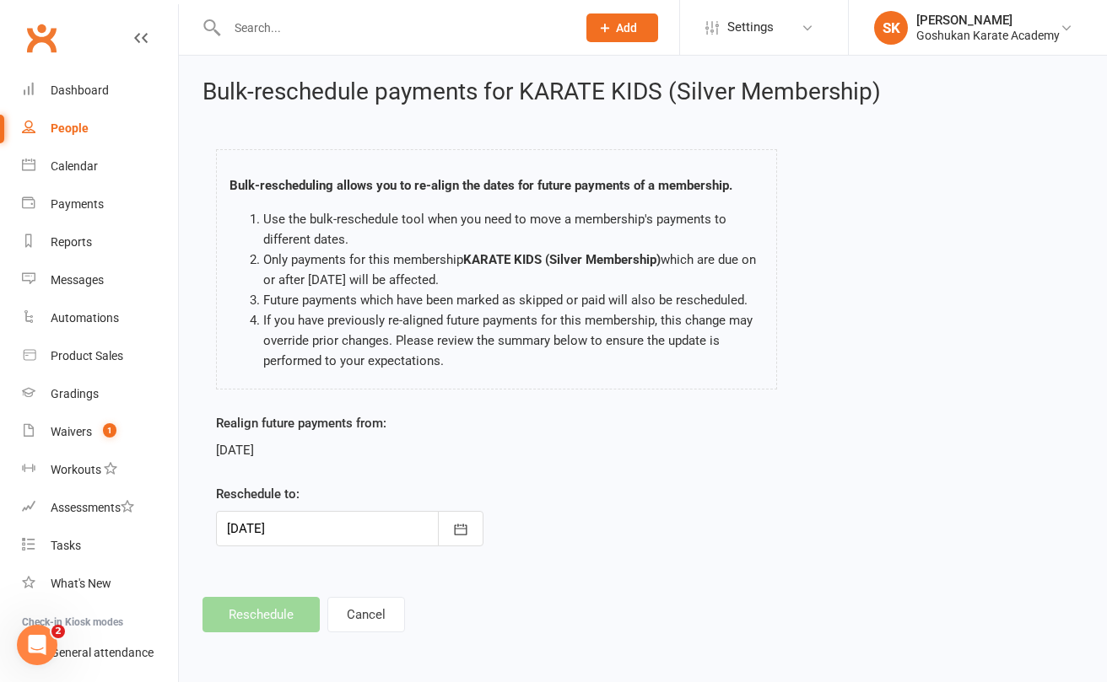
click at [259, 615] on footer "Reschedule Cancel" at bounding box center [642, 614] width 881 height 35
click at [364, 611] on button "Cancel" at bounding box center [366, 614] width 78 height 35
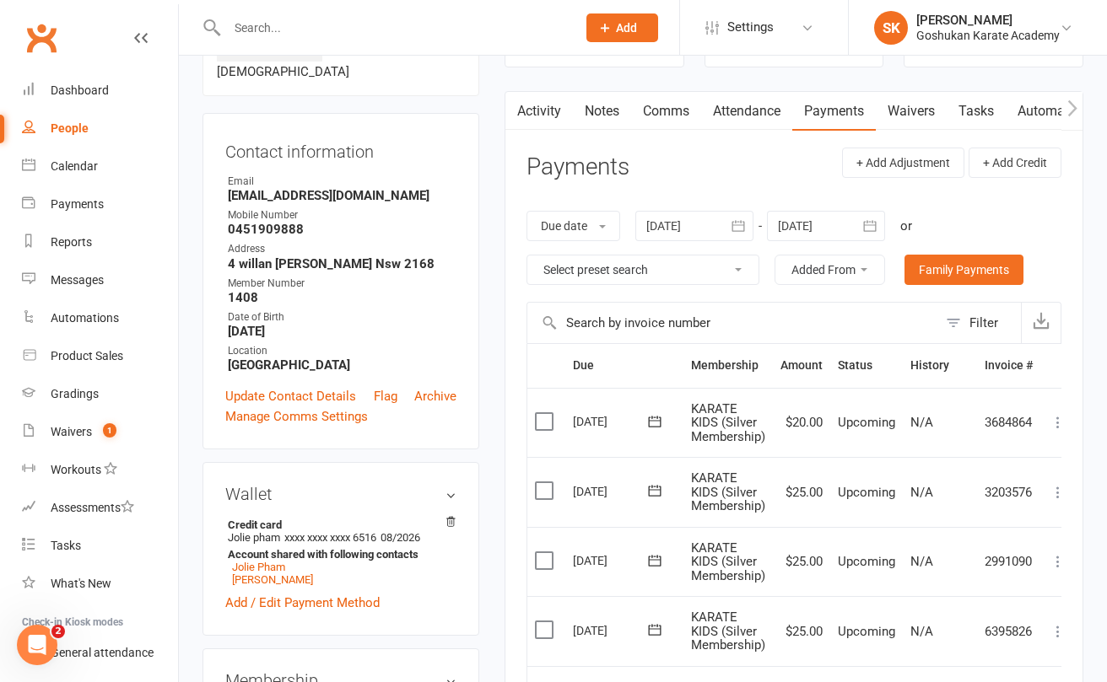
scroll to position [180, 0]
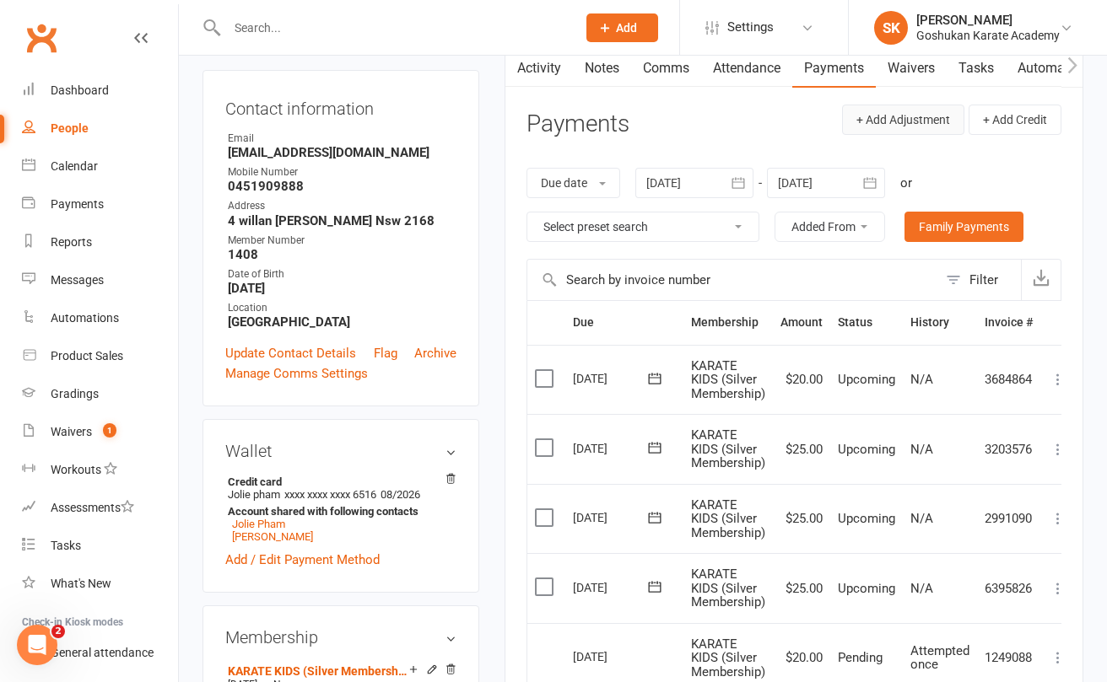
click at [898, 119] on button "+ Add Adjustment" at bounding box center [903, 120] width 122 height 30
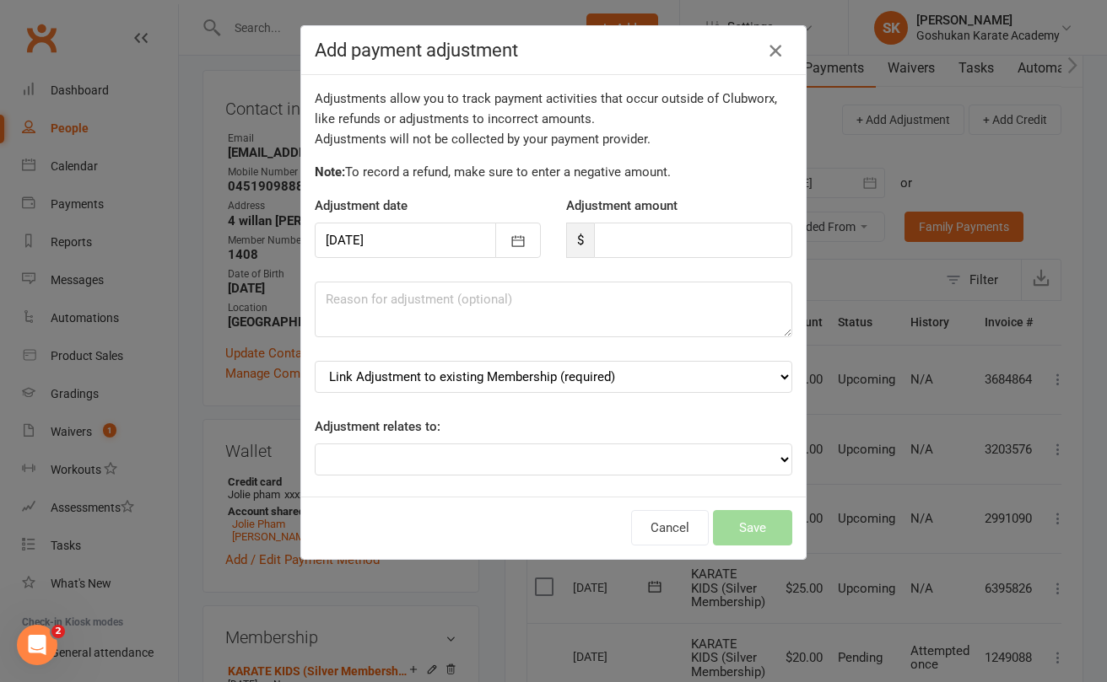
click at [778, 51] on icon "button" at bounding box center [775, 50] width 20 height 20
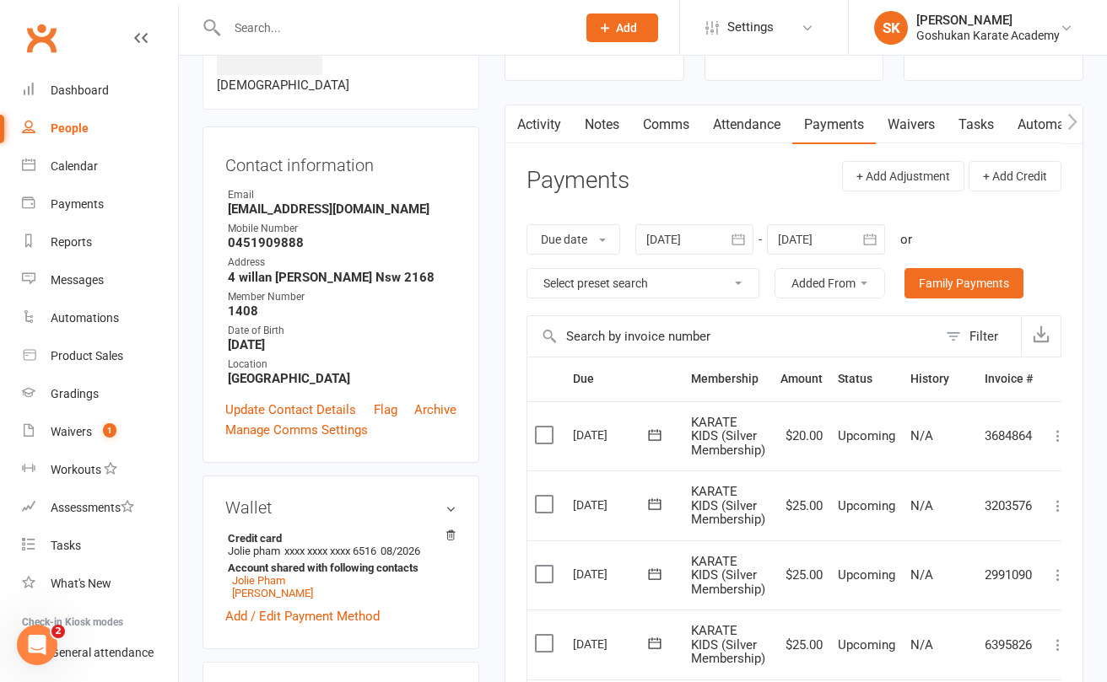
scroll to position [116, 0]
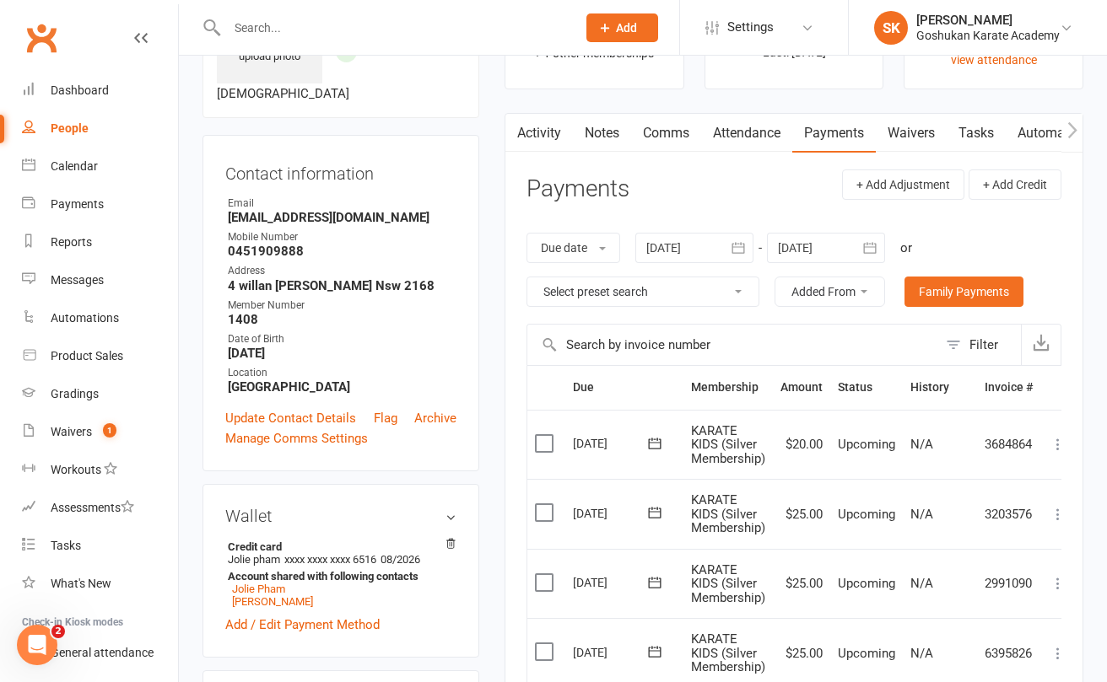
click at [543, 439] on label at bounding box center [546, 443] width 23 height 17
click at [543, 435] on input "checkbox" at bounding box center [540, 435] width 11 height 0
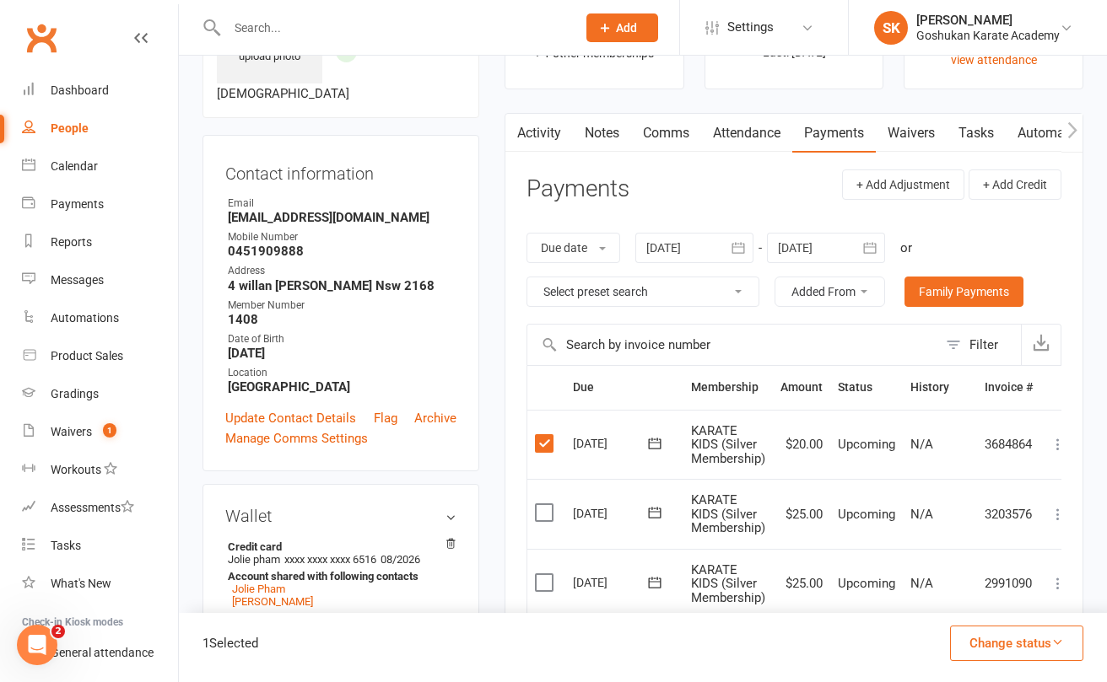
click at [802, 247] on div at bounding box center [826, 248] width 118 height 30
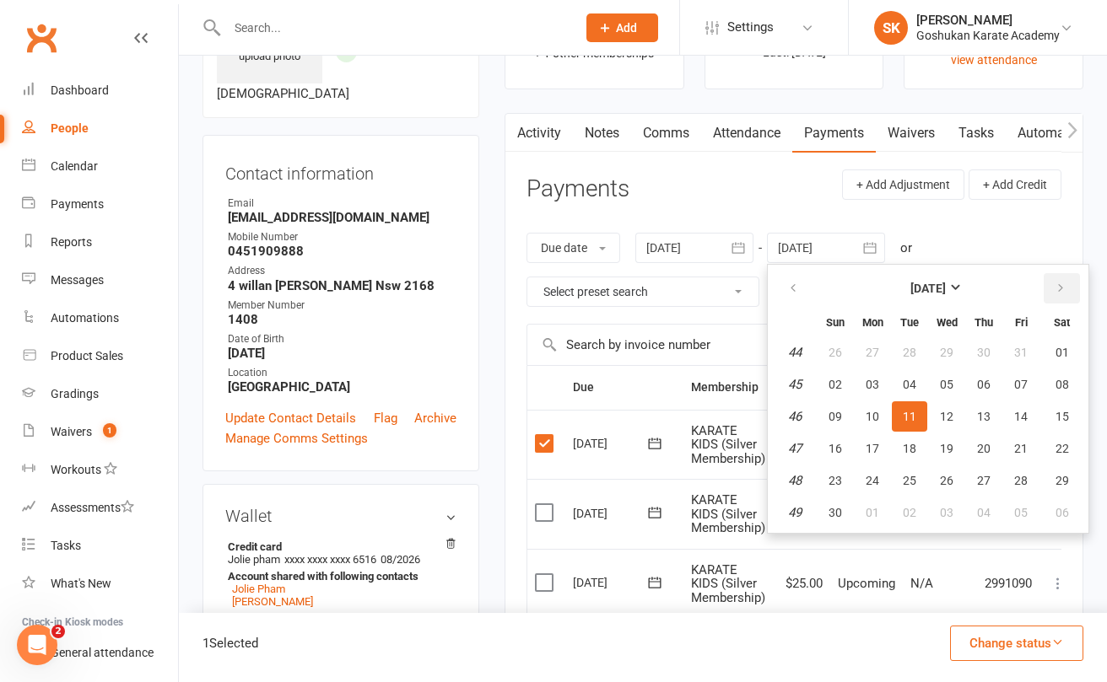
click at [1063, 282] on icon "button" at bounding box center [1060, 288] width 12 height 13
click at [945, 475] on span "31" at bounding box center [946, 480] width 13 height 13
type input "[DATE]"
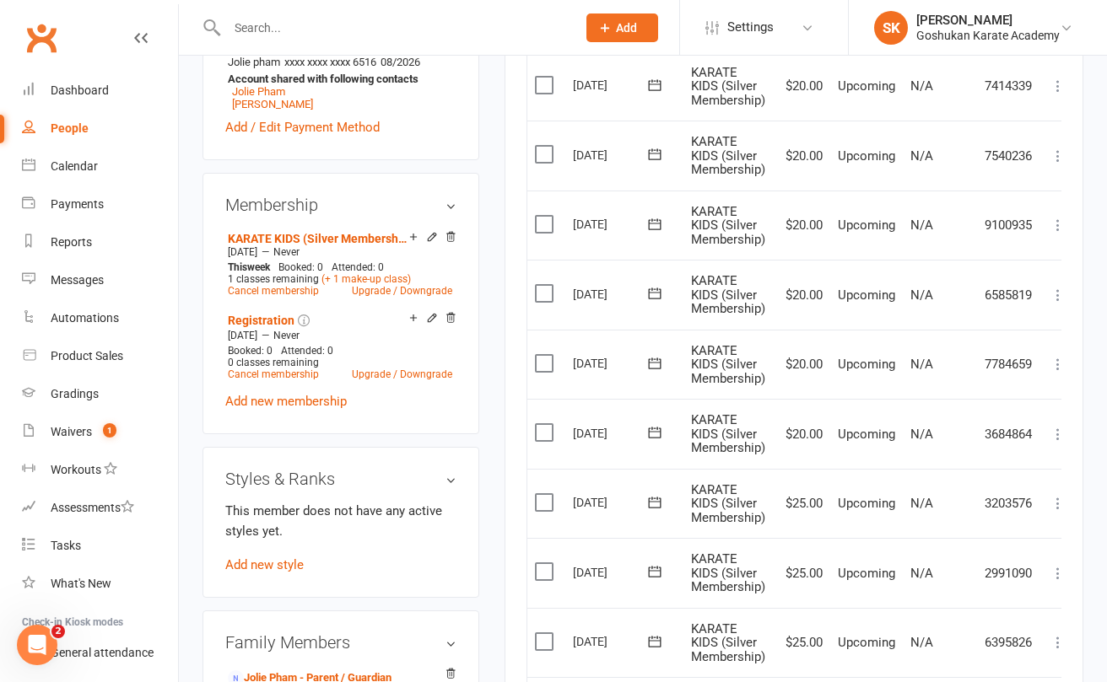
scroll to position [584, 0]
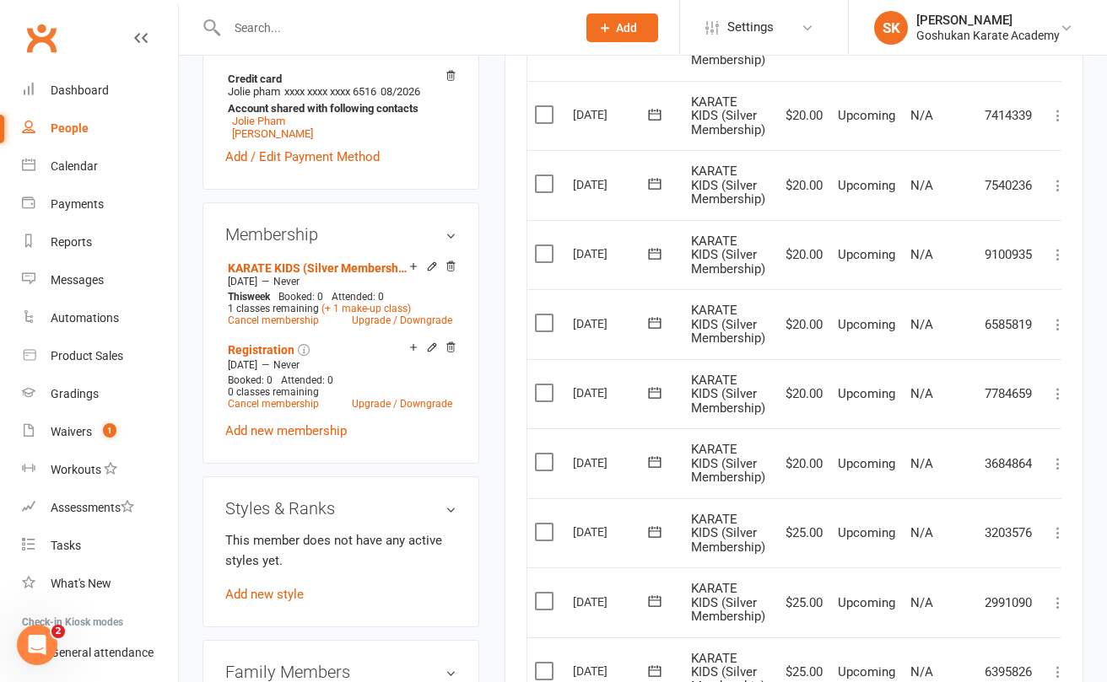
click at [543, 385] on label at bounding box center [546, 393] width 23 height 17
click at [543, 385] on input "checkbox" at bounding box center [540, 385] width 11 height 0
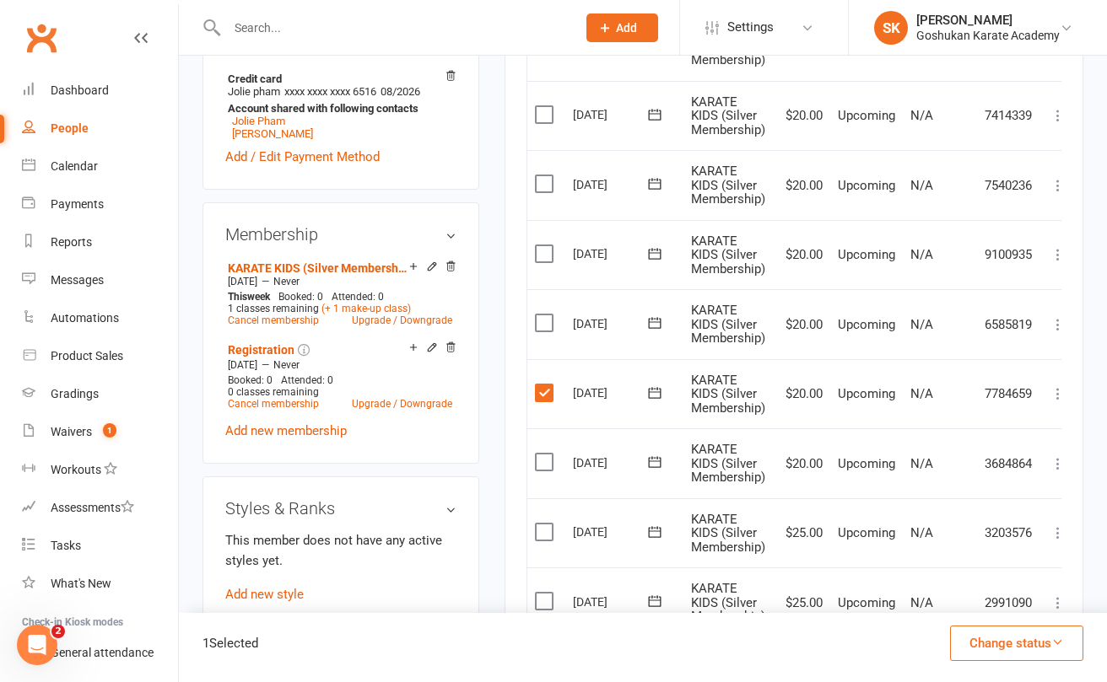
click at [542, 315] on label at bounding box center [546, 323] width 23 height 17
click at [542, 315] on input "checkbox" at bounding box center [540, 315] width 11 height 0
click at [541, 245] on label at bounding box center [546, 253] width 23 height 17
click at [541, 245] on input "checkbox" at bounding box center [540, 245] width 11 height 0
click at [542, 177] on label at bounding box center [546, 183] width 23 height 17
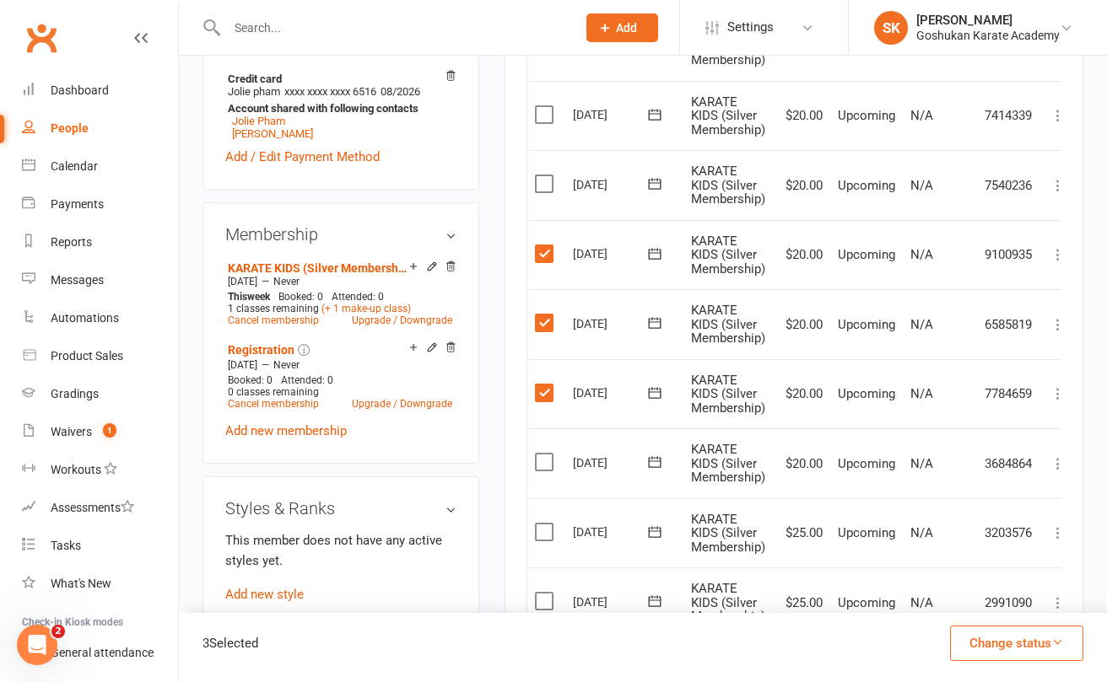
click at [542, 175] on input "checkbox" at bounding box center [540, 175] width 11 height 0
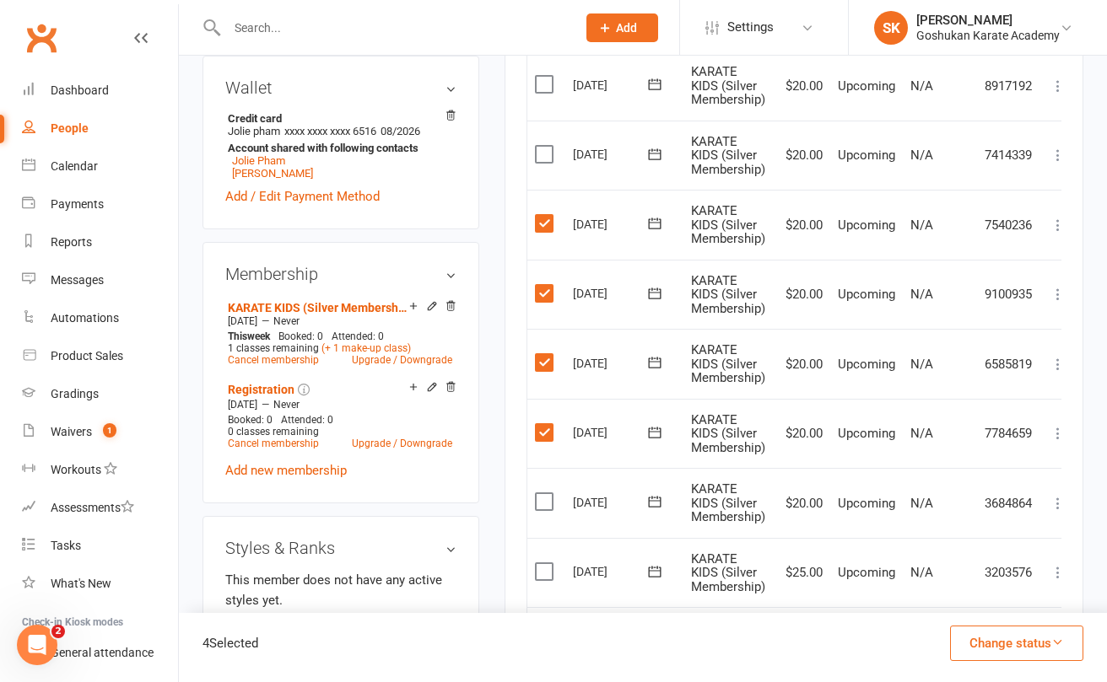
scroll to position [431, 0]
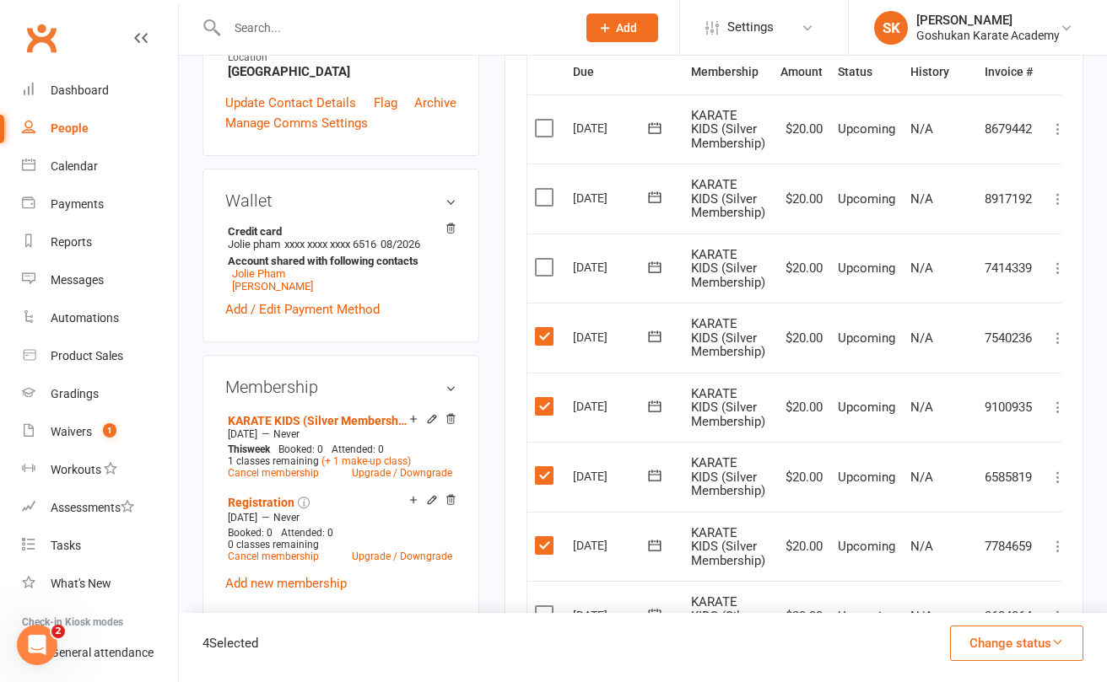
click at [547, 259] on label at bounding box center [546, 267] width 23 height 17
click at [546, 259] on input "checkbox" at bounding box center [540, 259] width 11 height 0
click at [543, 198] on label at bounding box center [546, 197] width 23 height 17
click at [543, 189] on input "checkbox" at bounding box center [540, 189] width 11 height 0
click at [541, 121] on label at bounding box center [546, 128] width 23 height 17
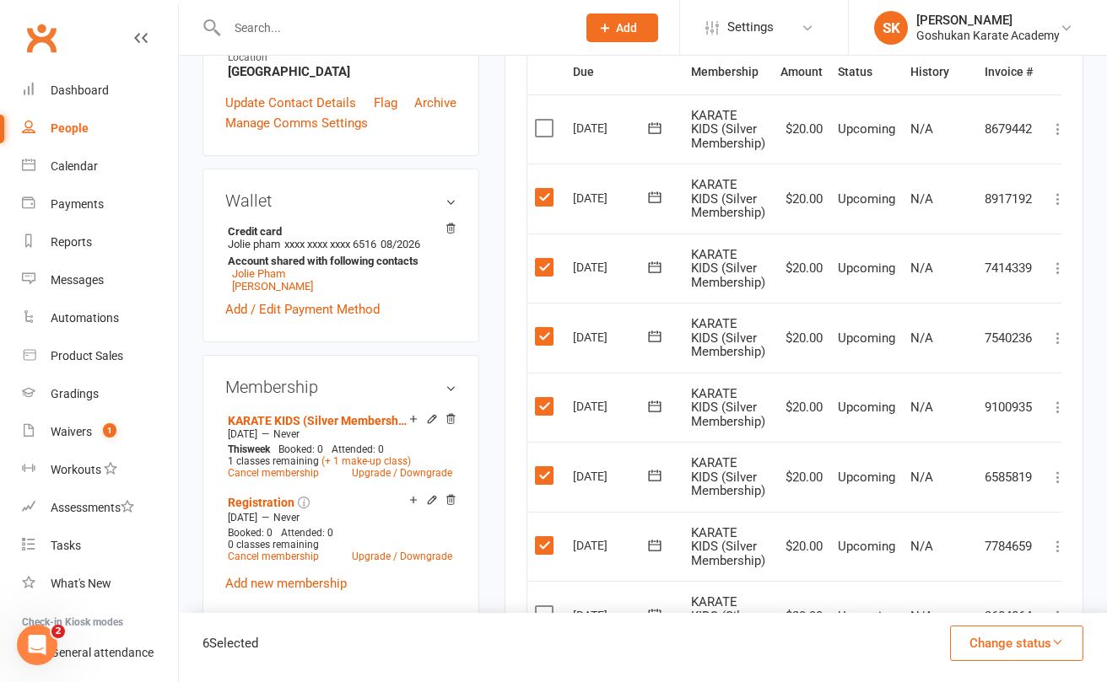
click at [541, 120] on input "checkbox" at bounding box center [540, 120] width 11 height 0
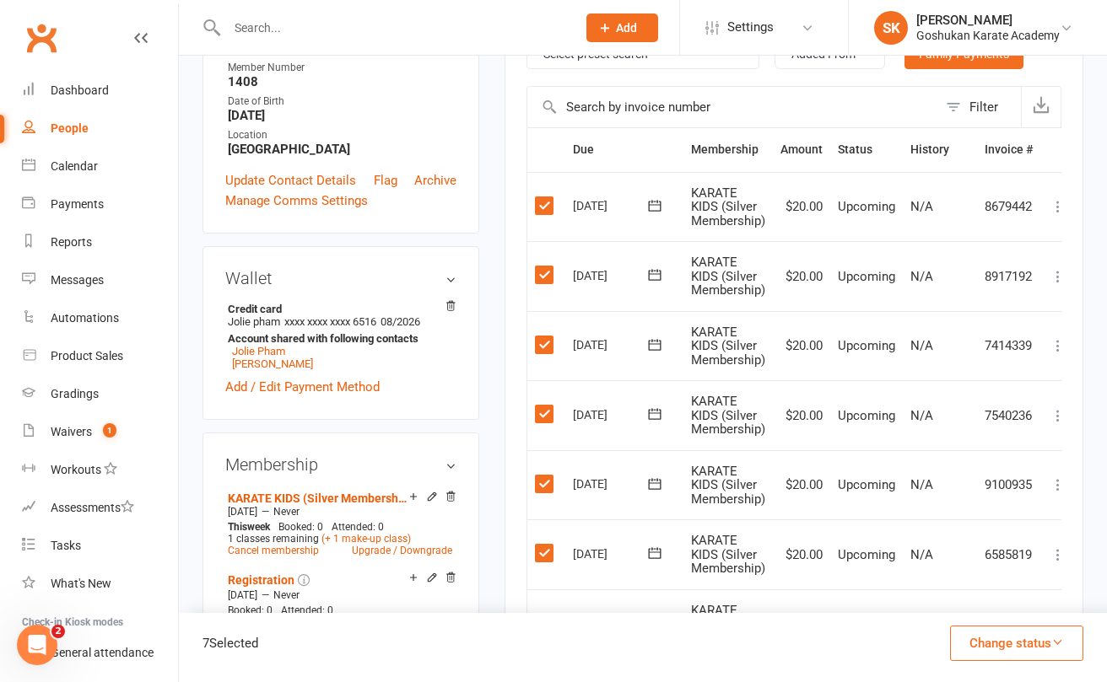
scroll to position [342, 0]
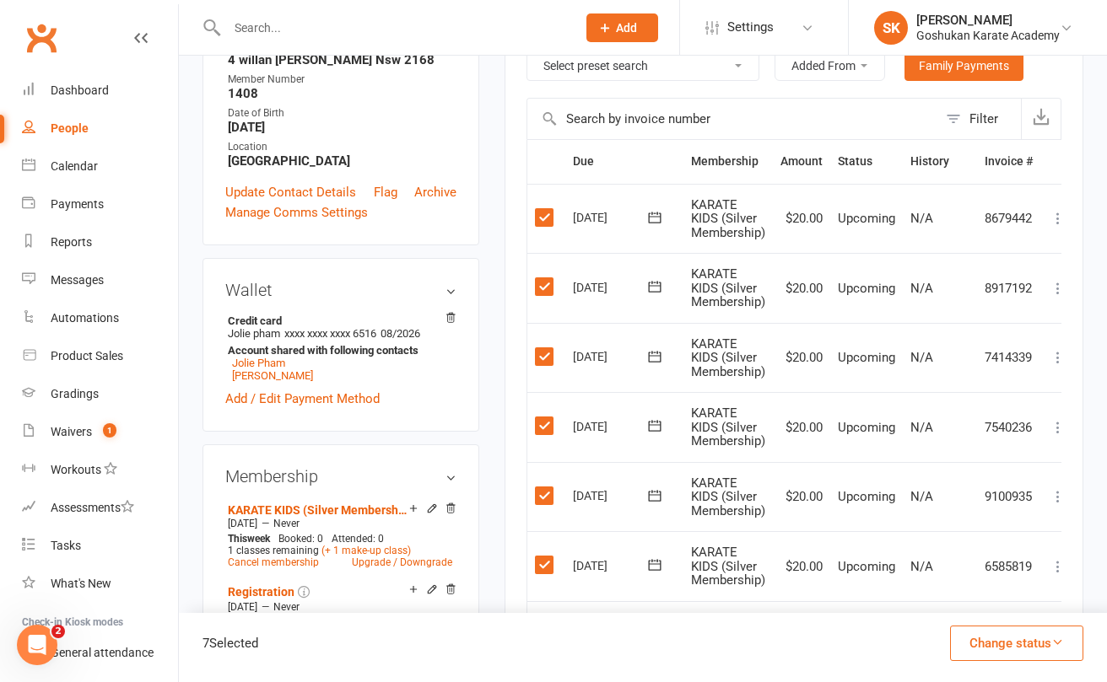
click at [1008, 641] on button "Change status" at bounding box center [1016, 643] width 133 height 35
click at [988, 643] on button "Change status" at bounding box center [1016, 643] width 133 height 35
click at [1059, 419] on icon at bounding box center [1057, 427] width 17 height 17
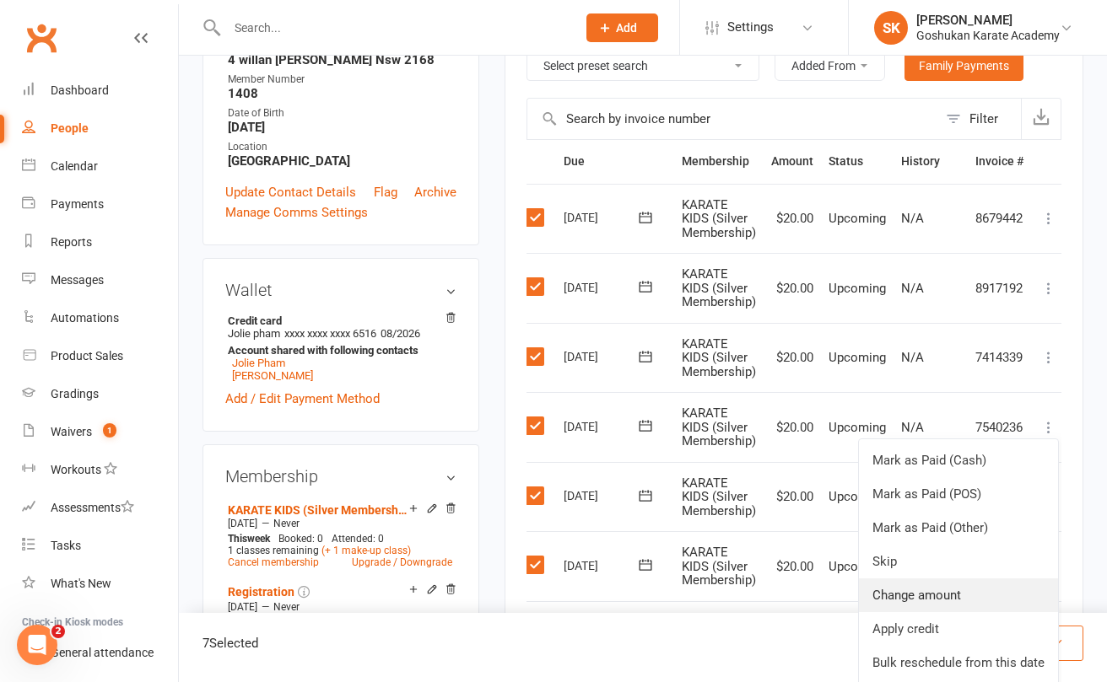
click at [904, 587] on link "Change amount" at bounding box center [958, 596] width 199 height 34
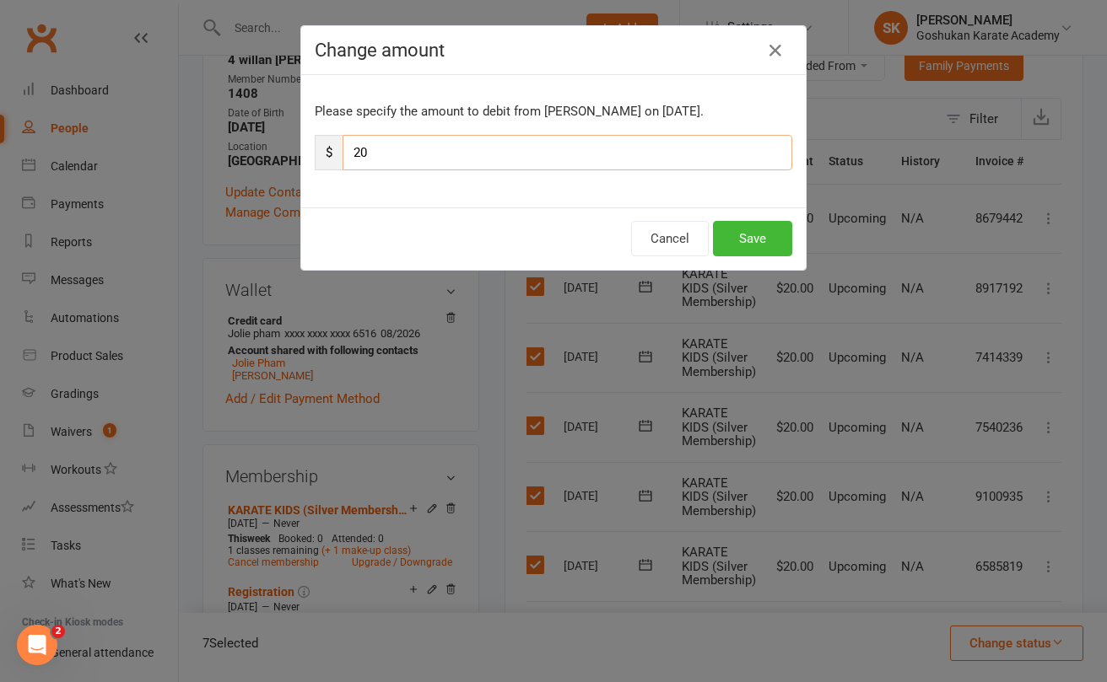
click at [434, 160] on input "20" at bounding box center [567, 152] width 450 height 35
type input "25"
click at [759, 238] on button "Save" at bounding box center [752, 238] width 79 height 35
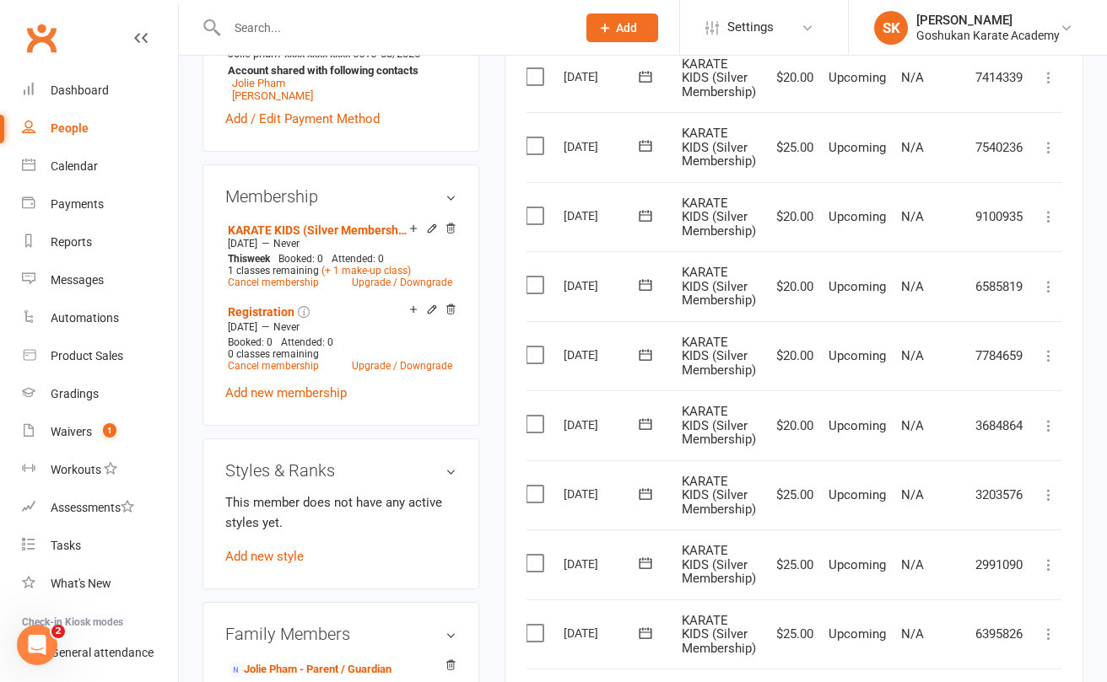
scroll to position [643, 0]
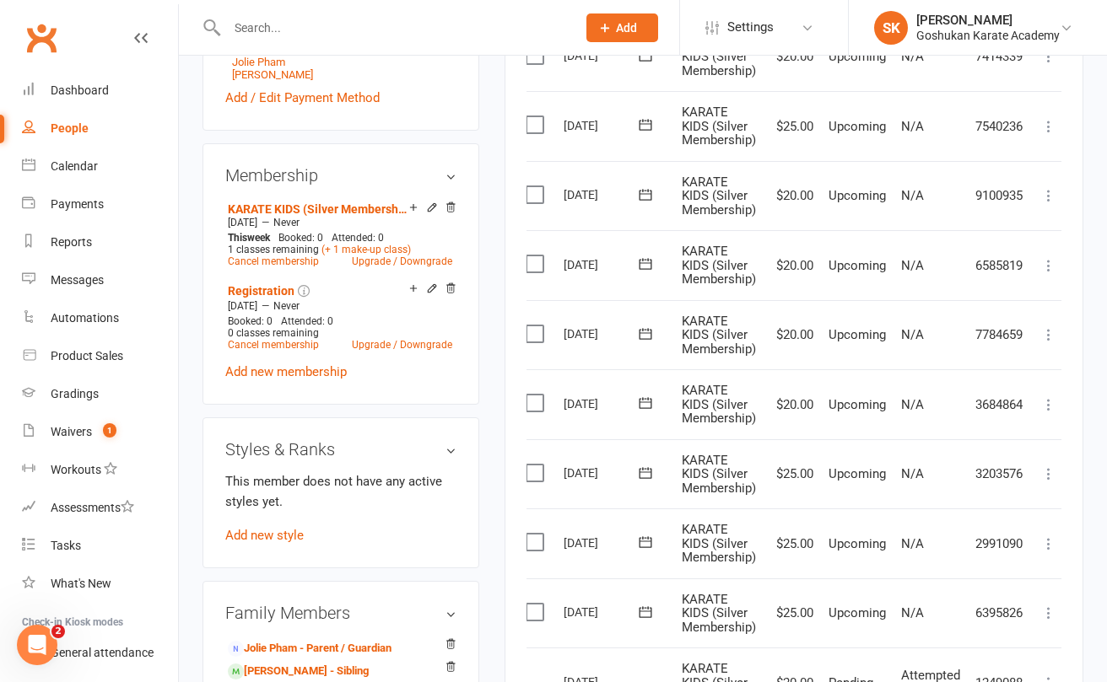
click at [1053, 396] on icon at bounding box center [1048, 404] width 17 height 17
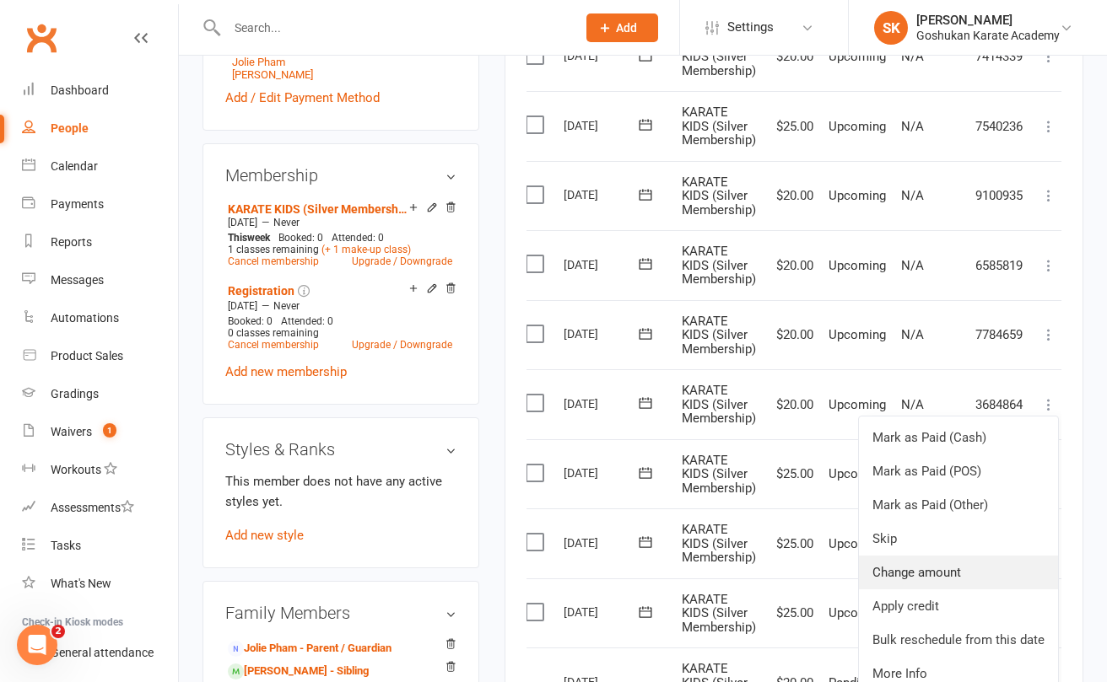
click at [910, 557] on link "Change amount" at bounding box center [958, 573] width 199 height 34
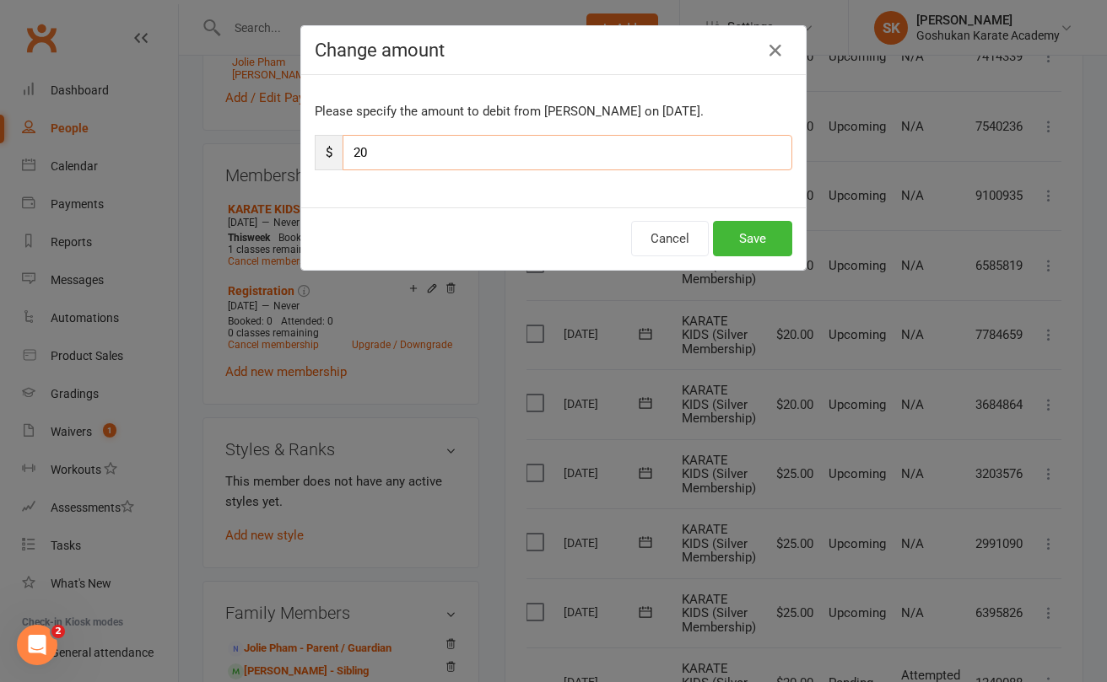
click at [404, 157] on input "20" at bounding box center [567, 152] width 450 height 35
type input "25"
click at [756, 241] on button "Save" at bounding box center [752, 238] width 79 height 35
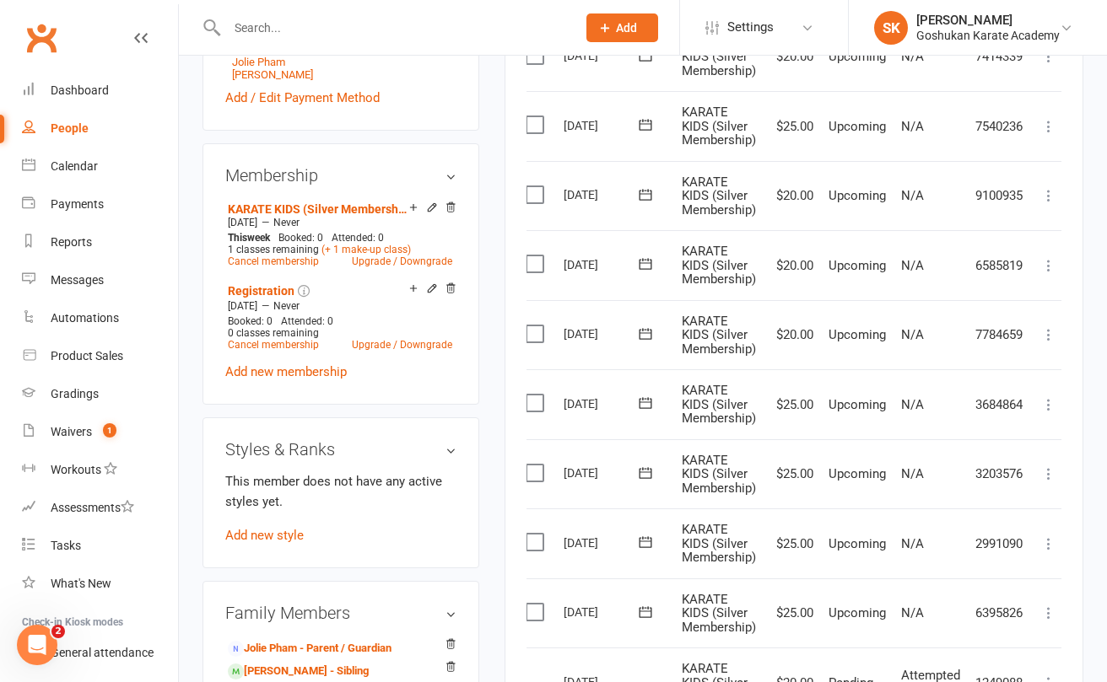
click at [1048, 326] on icon at bounding box center [1048, 334] width 17 height 17
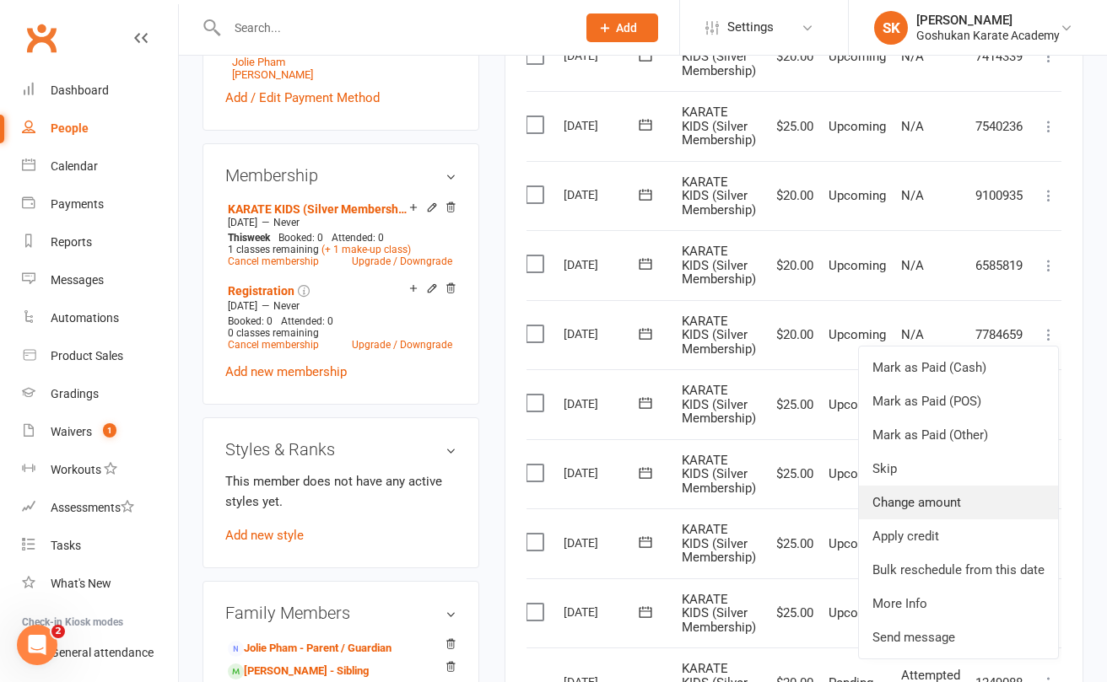
click at [908, 490] on link "Change amount" at bounding box center [958, 503] width 199 height 34
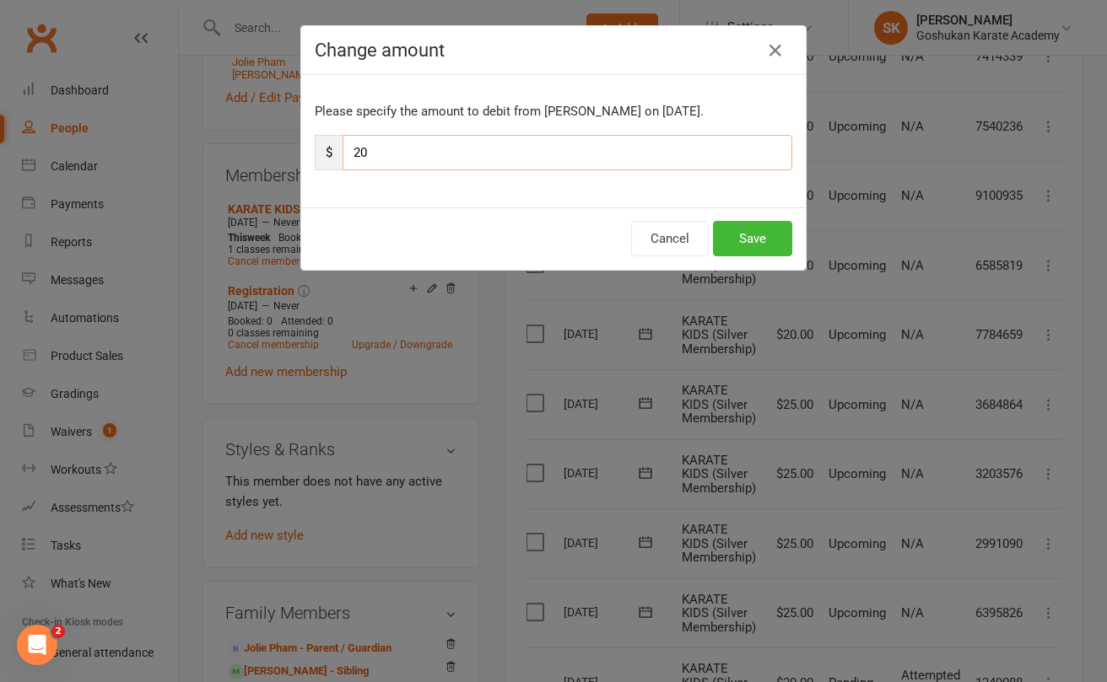
click at [446, 157] on input "20" at bounding box center [567, 152] width 450 height 35
type input "25"
click at [755, 238] on button "Save" at bounding box center [752, 238] width 79 height 35
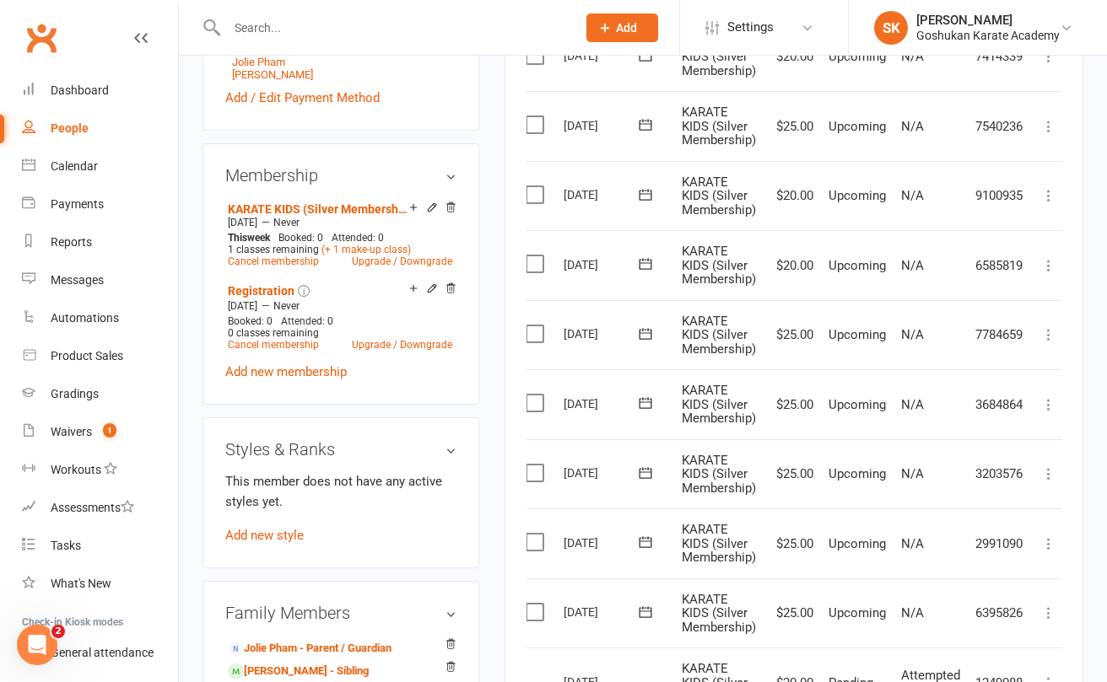
click at [1050, 257] on icon at bounding box center [1048, 265] width 17 height 17
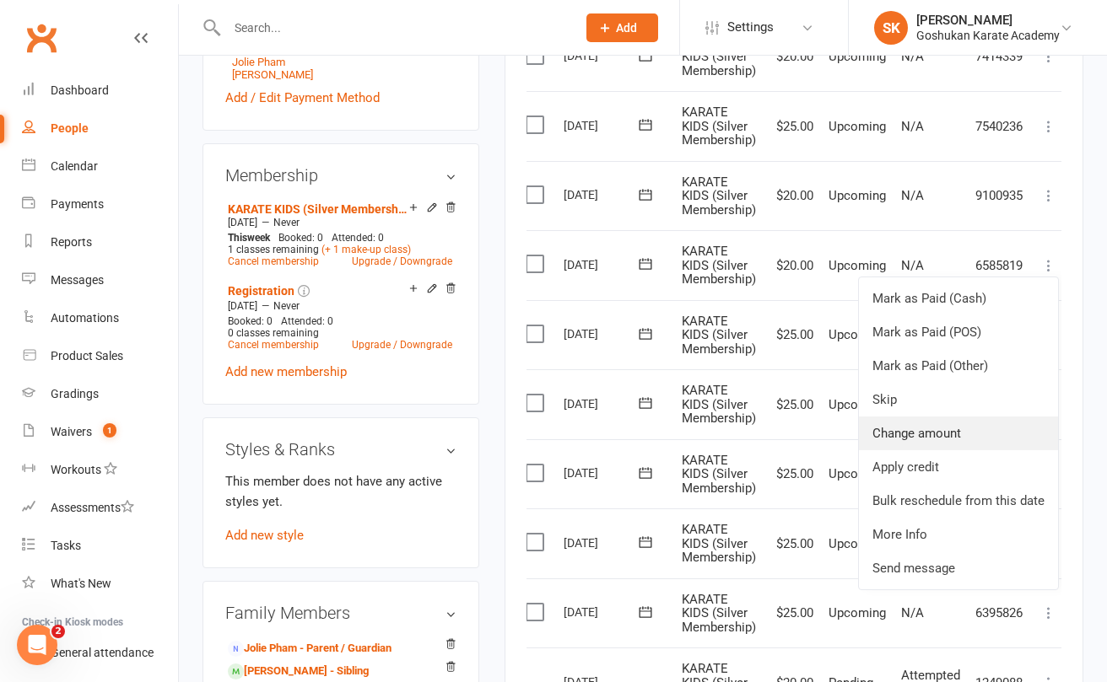
click at [908, 423] on link "Change amount" at bounding box center [958, 434] width 199 height 34
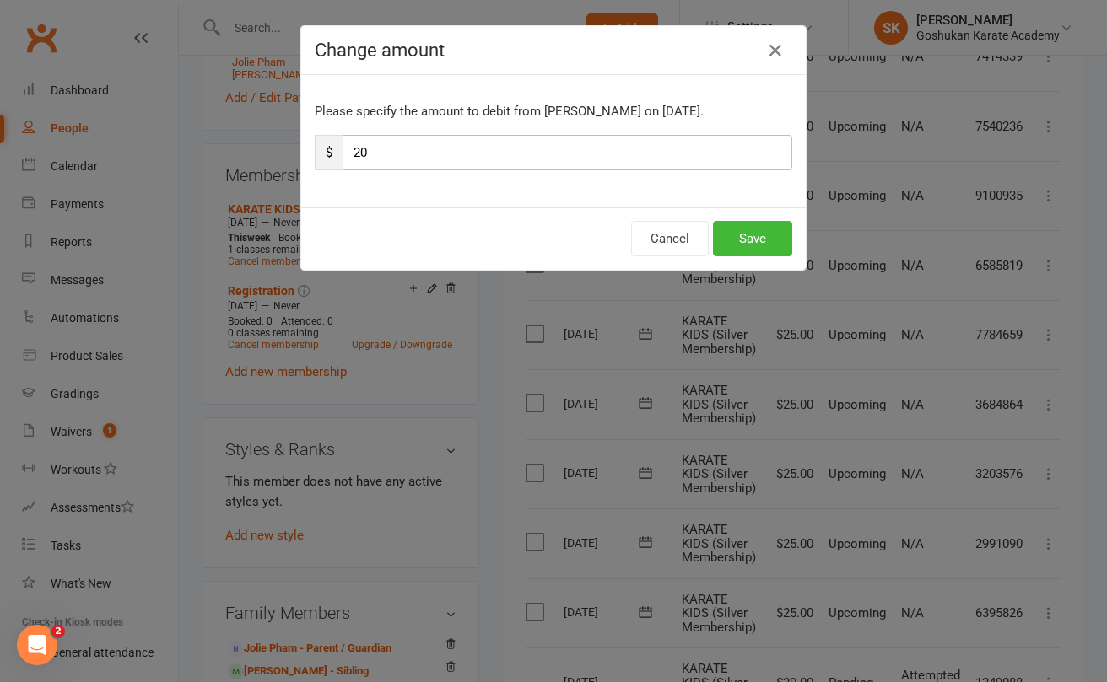
click at [412, 158] on input "20" at bounding box center [567, 152] width 450 height 35
type input "25"
click at [746, 238] on button "Save" at bounding box center [752, 238] width 79 height 35
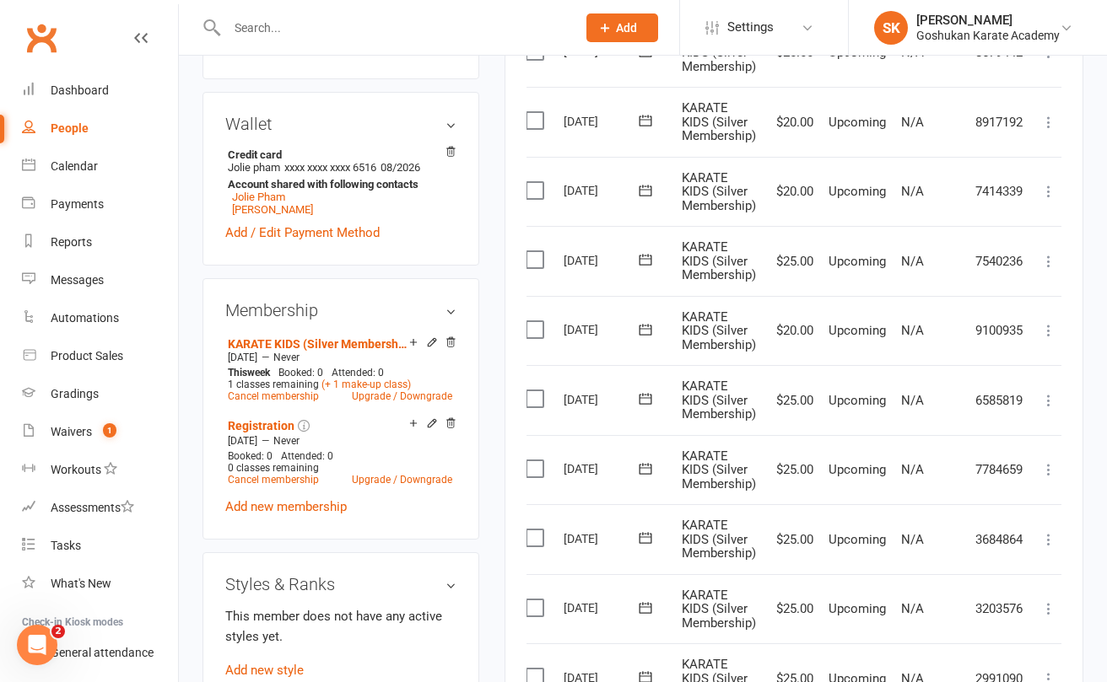
scroll to position [469, 0]
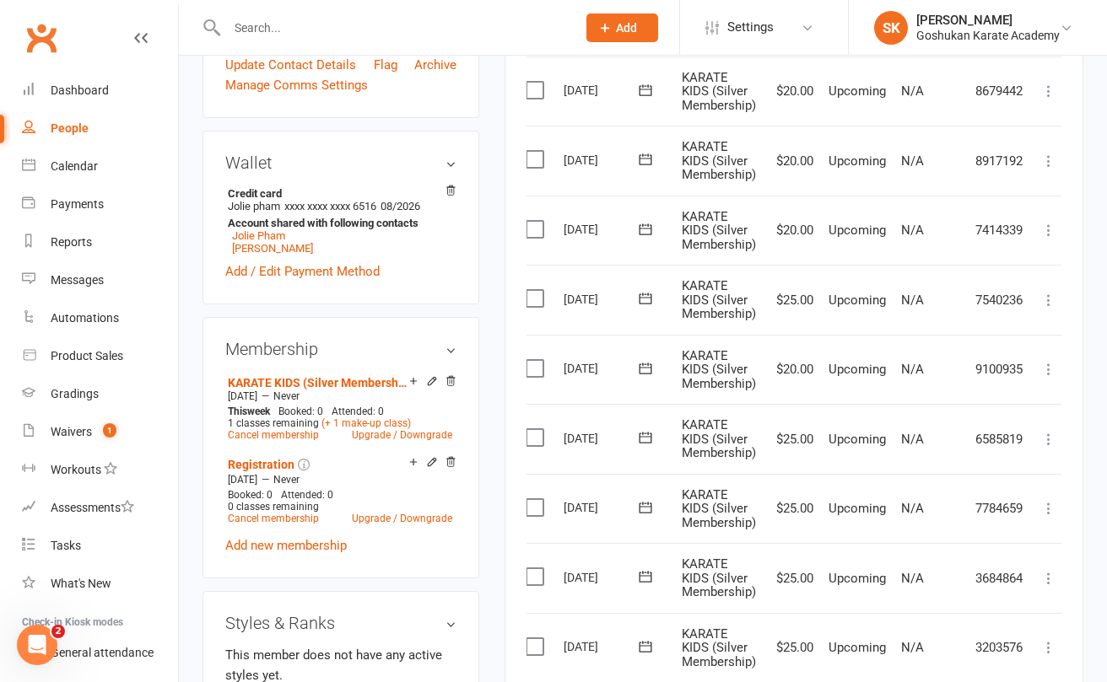
click at [1051, 361] on icon at bounding box center [1048, 369] width 17 height 17
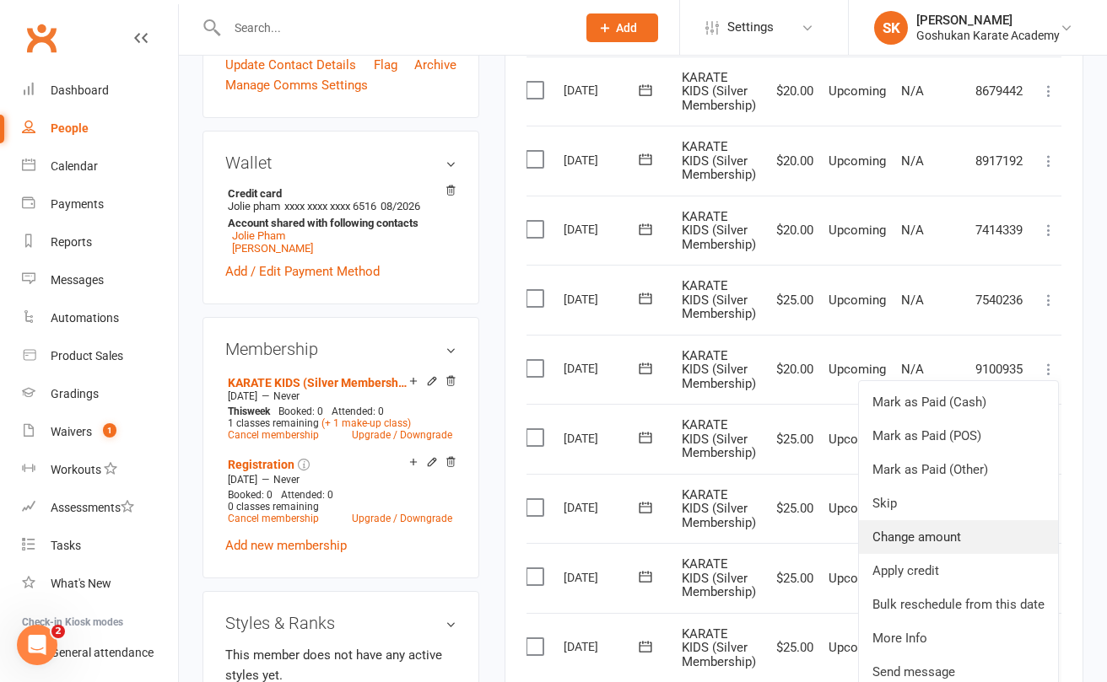
click at [889, 525] on link "Change amount" at bounding box center [958, 537] width 199 height 34
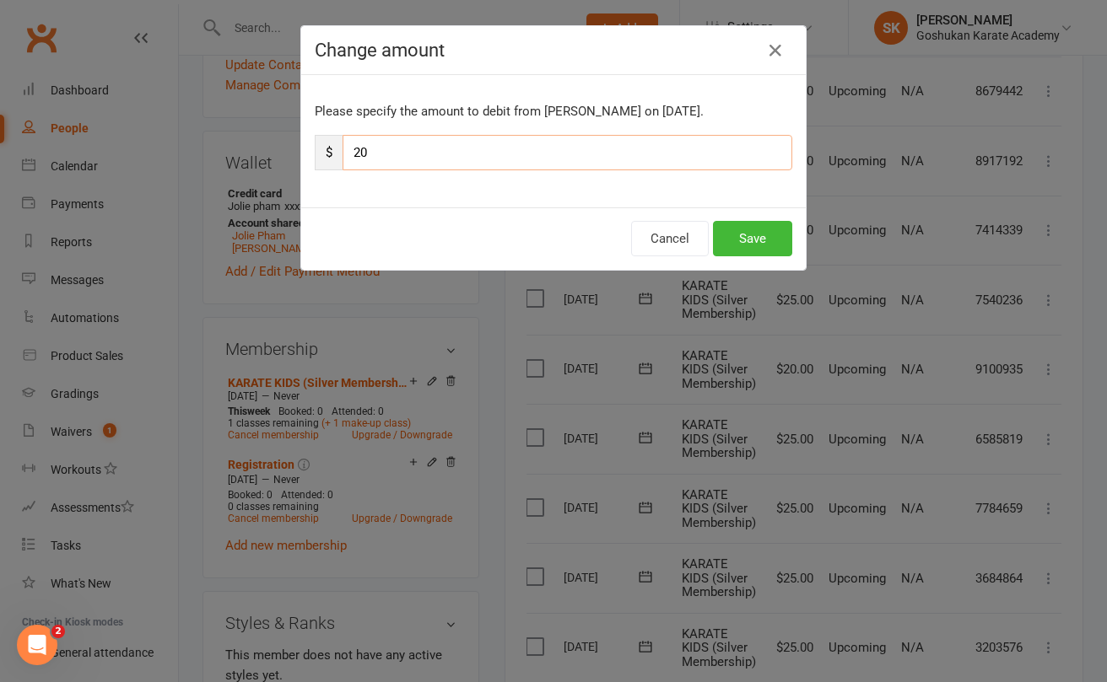
click at [394, 153] on input "20" at bounding box center [567, 152] width 450 height 35
type input "25"
click at [742, 239] on button "Save" at bounding box center [752, 238] width 79 height 35
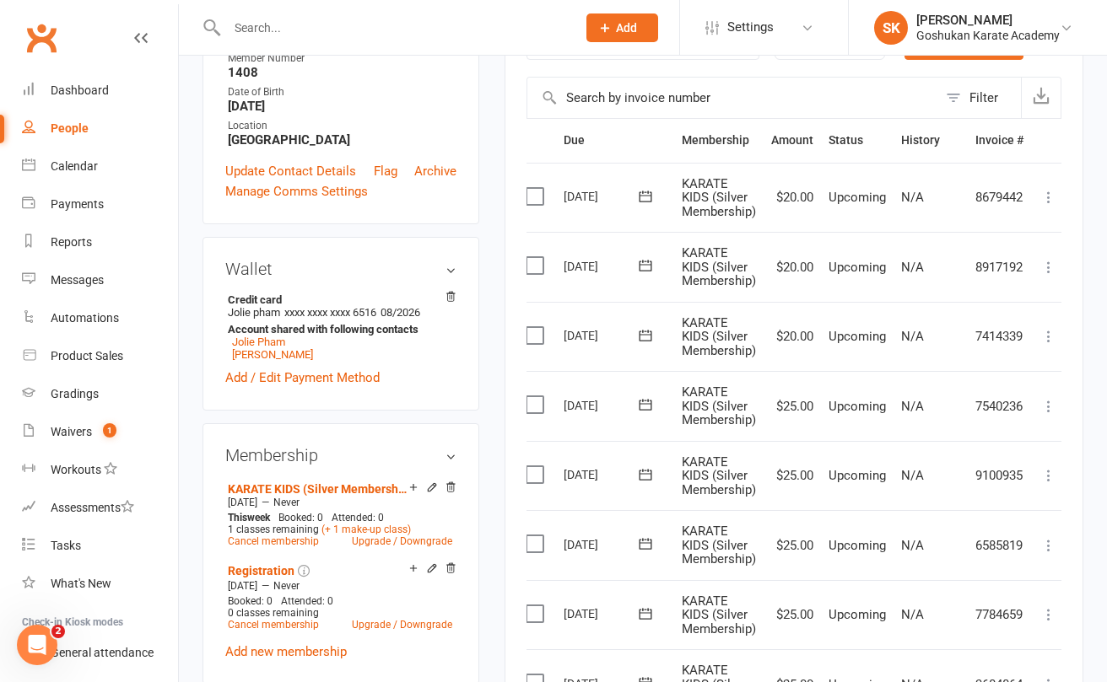
scroll to position [347, 0]
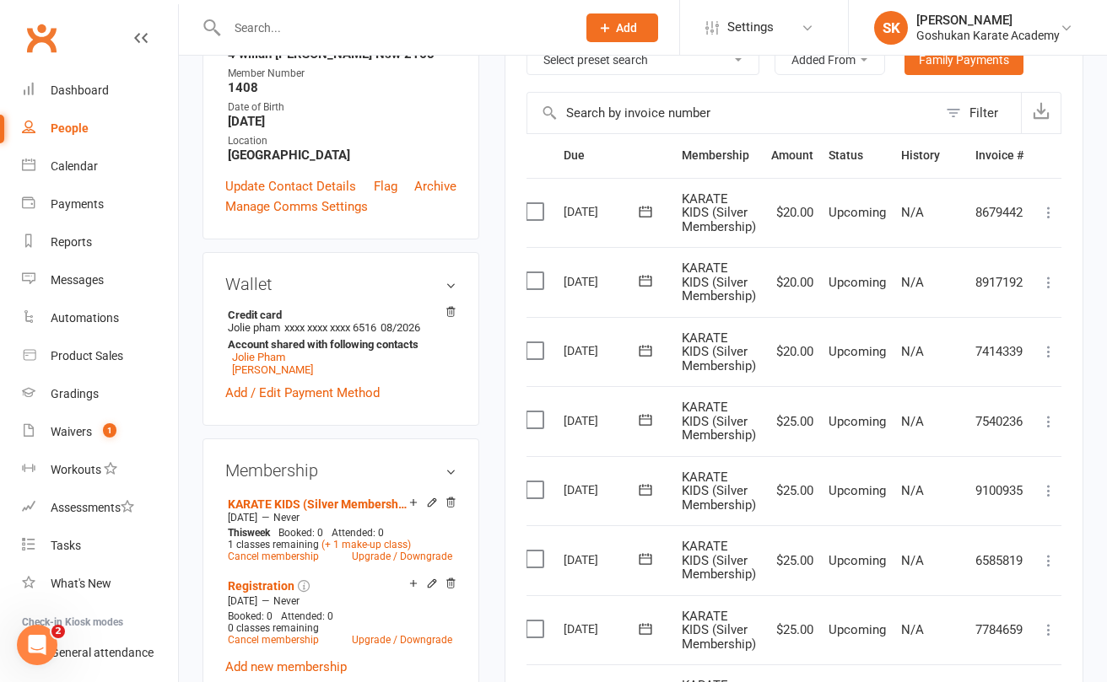
click at [1050, 346] on icon at bounding box center [1048, 351] width 17 height 17
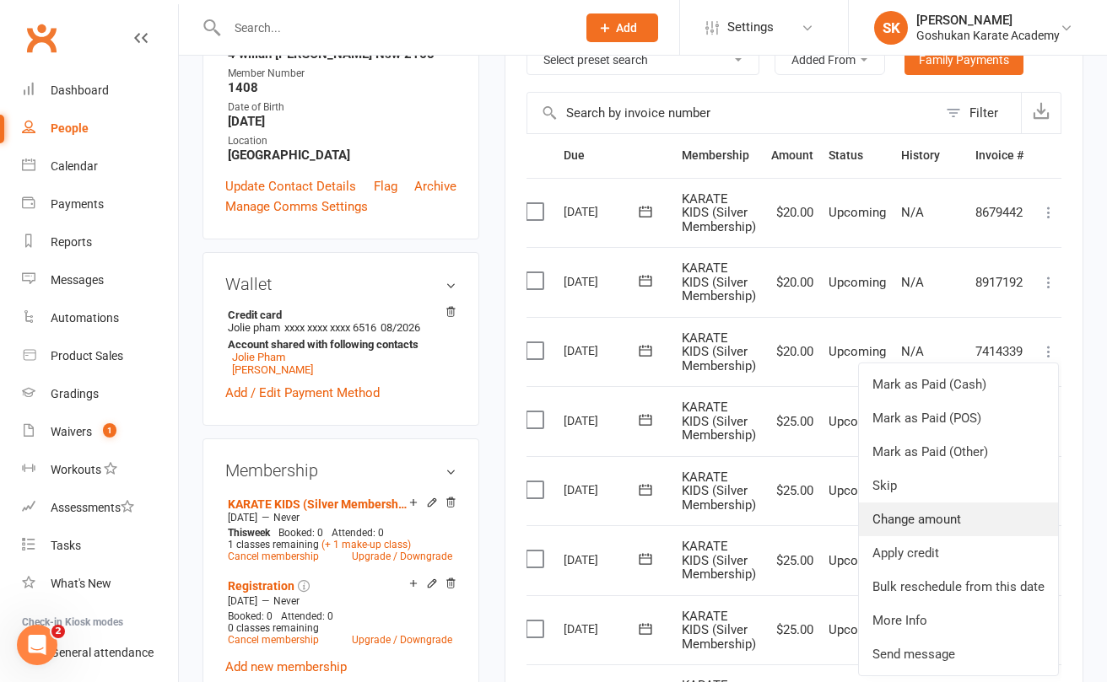
click at [897, 513] on link "Change amount" at bounding box center [958, 520] width 199 height 34
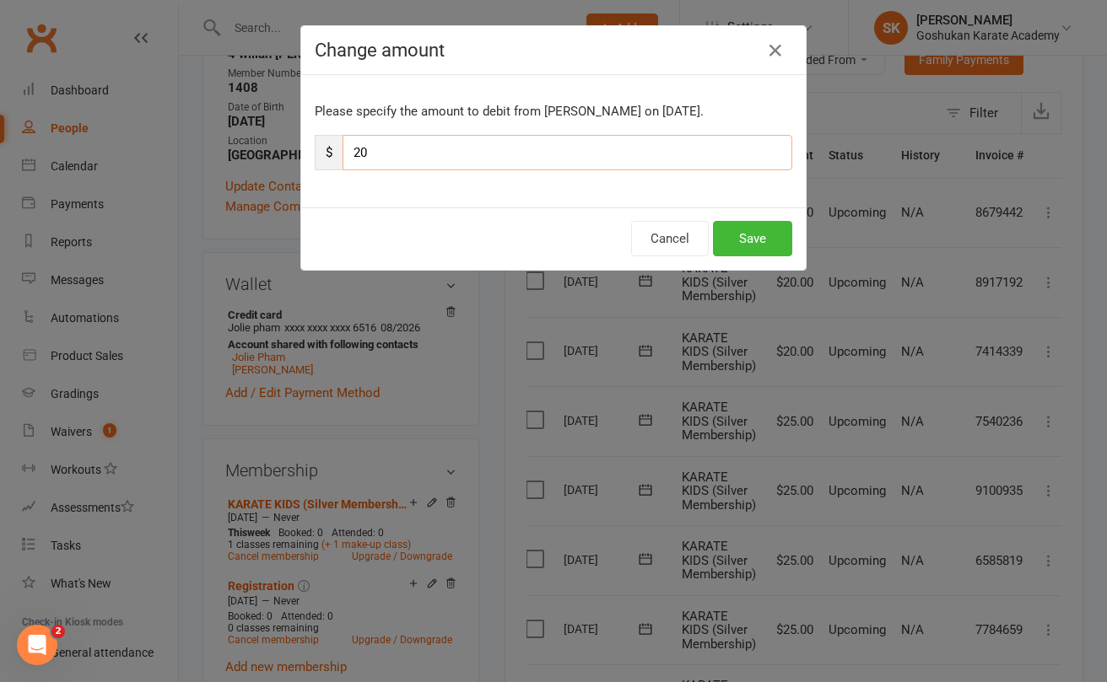
click at [455, 159] on input "20" at bounding box center [567, 152] width 450 height 35
type input "25"
click at [751, 234] on button "Save" at bounding box center [752, 238] width 79 height 35
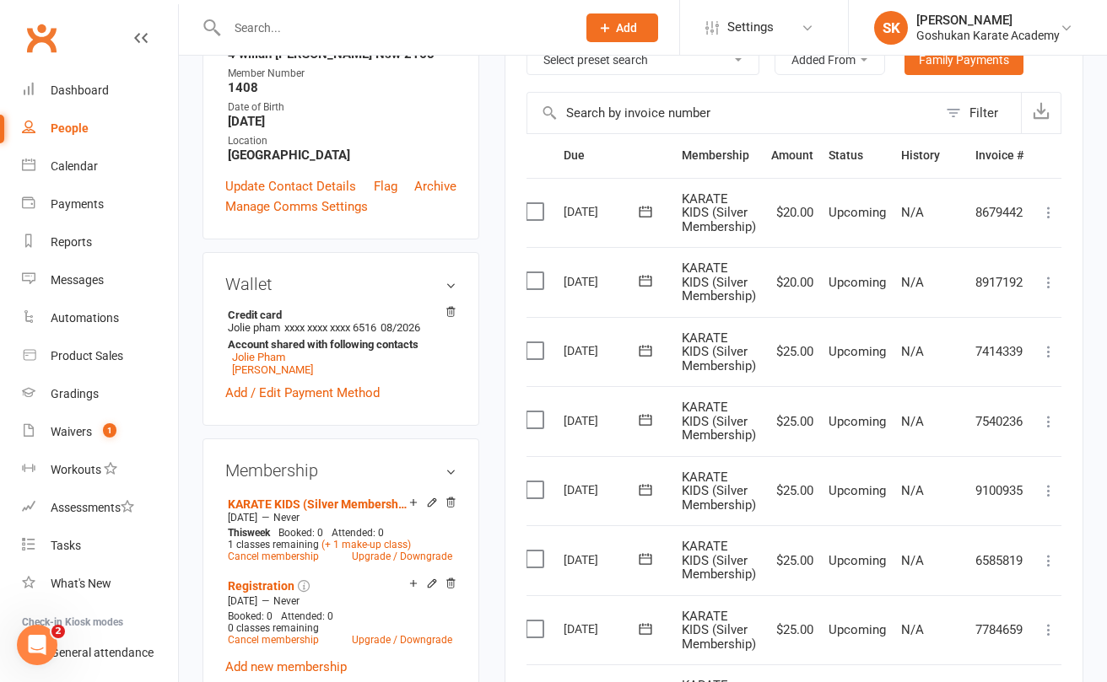
click at [1048, 279] on icon at bounding box center [1048, 282] width 17 height 17
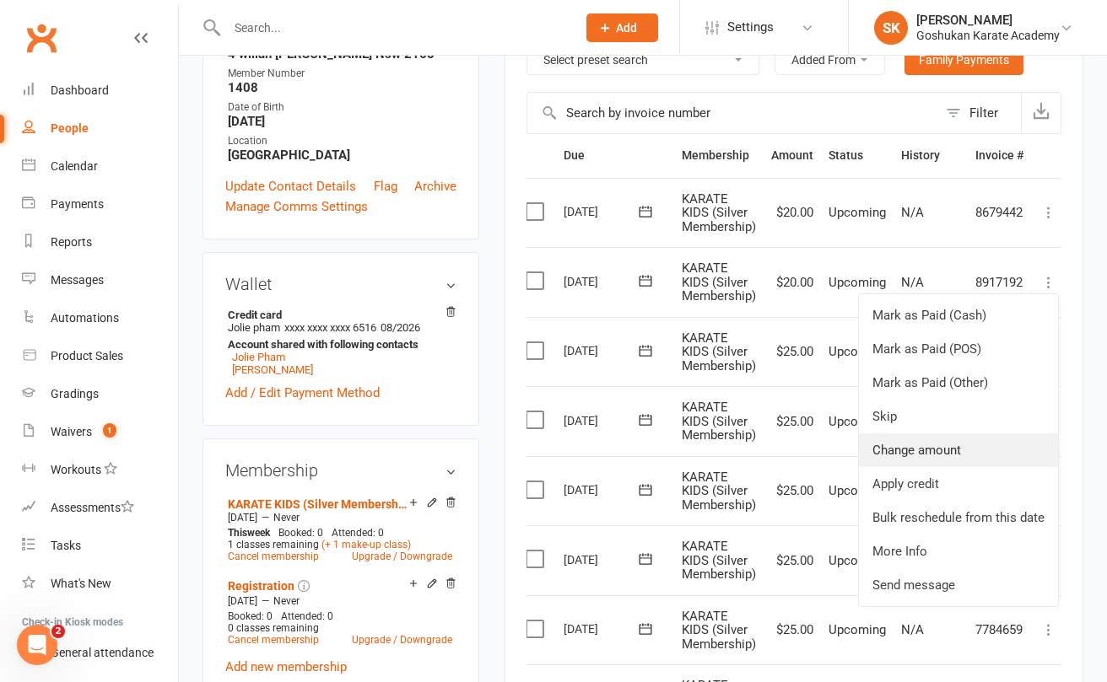
click at [912, 442] on link "Change amount" at bounding box center [958, 451] width 199 height 34
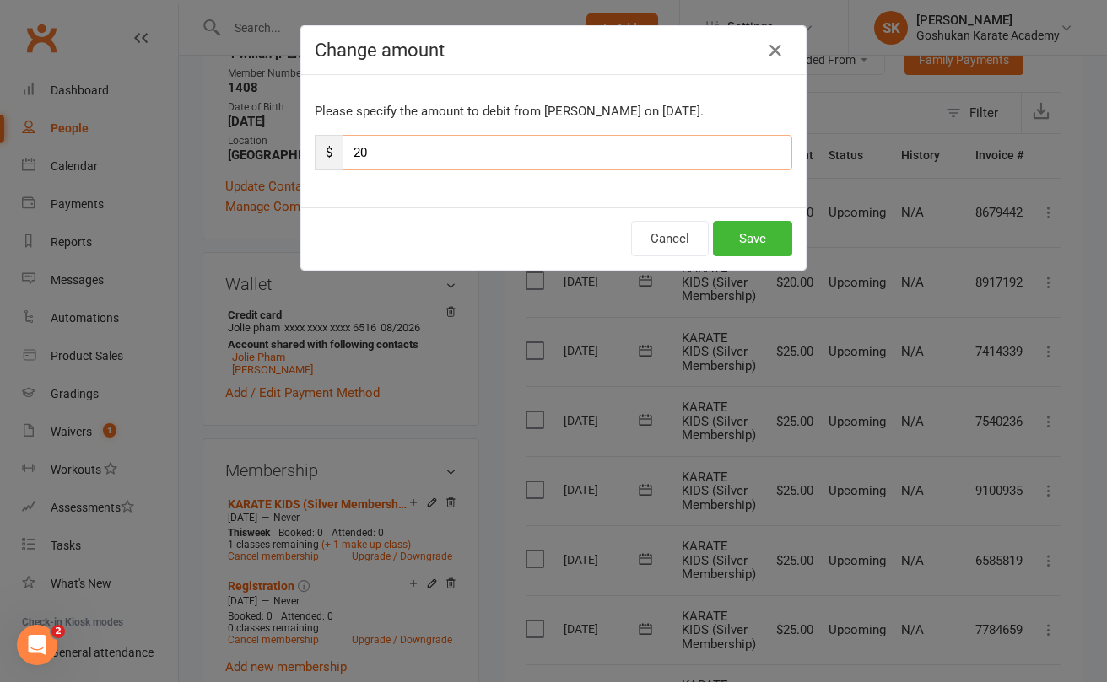
click at [449, 152] on input "20" at bounding box center [567, 152] width 450 height 35
type input "25"
click at [751, 238] on button "Save" at bounding box center [752, 238] width 79 height 35
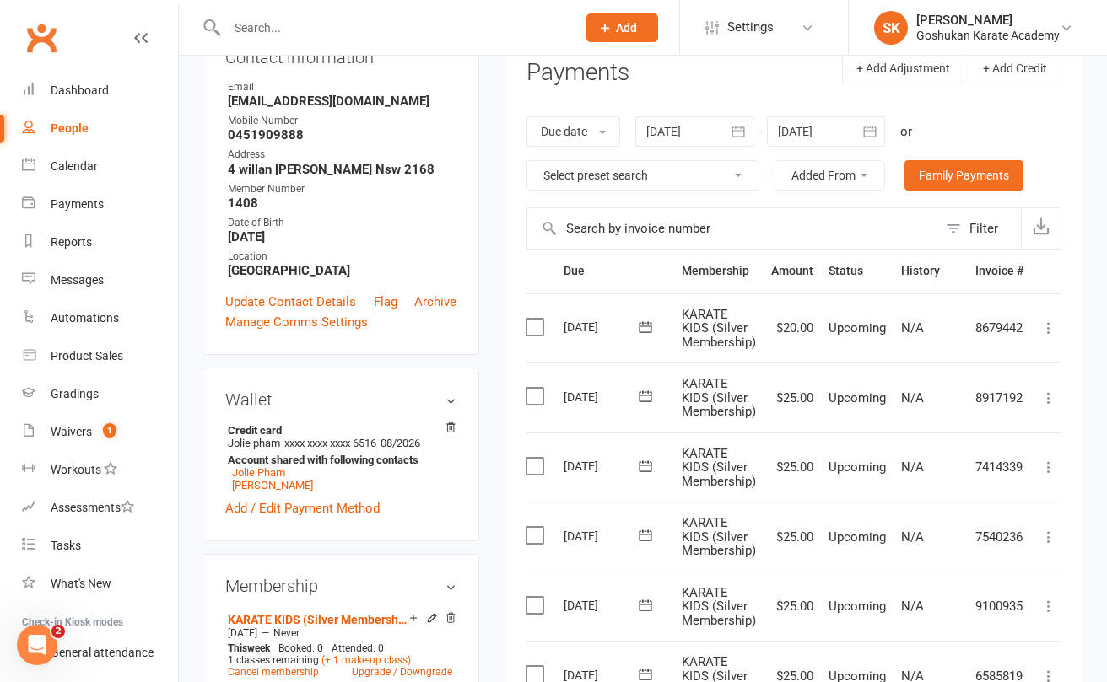
scroll to position [224, 0]
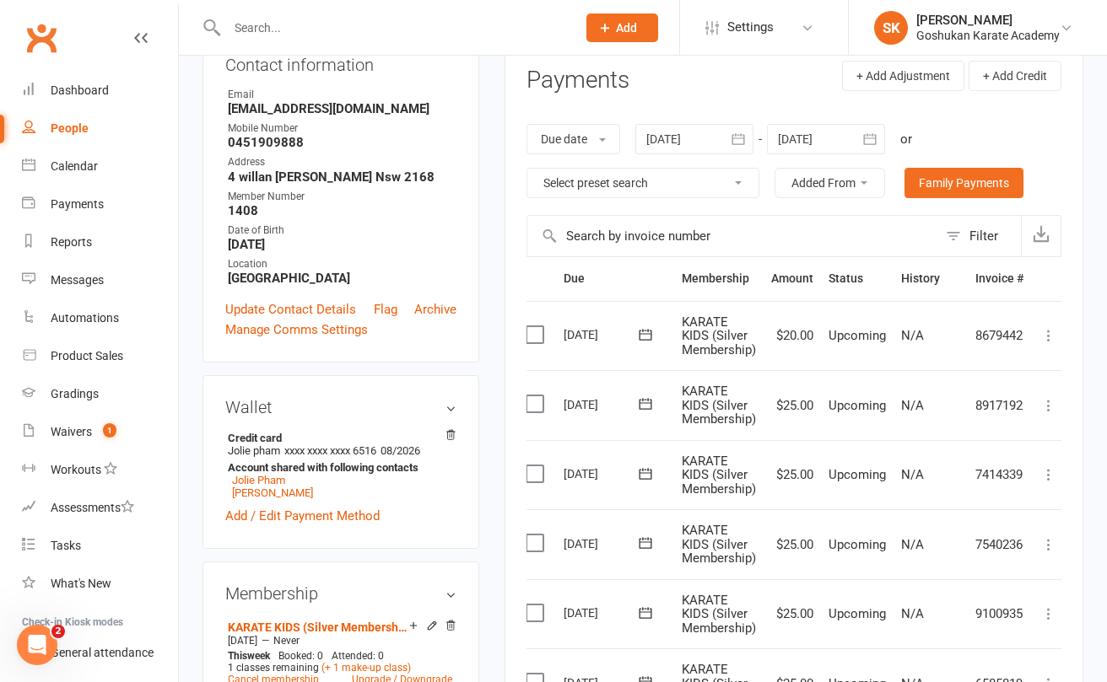
click at [1049, 328] on icon at bounding box center [1048, 335] width 17 height 17
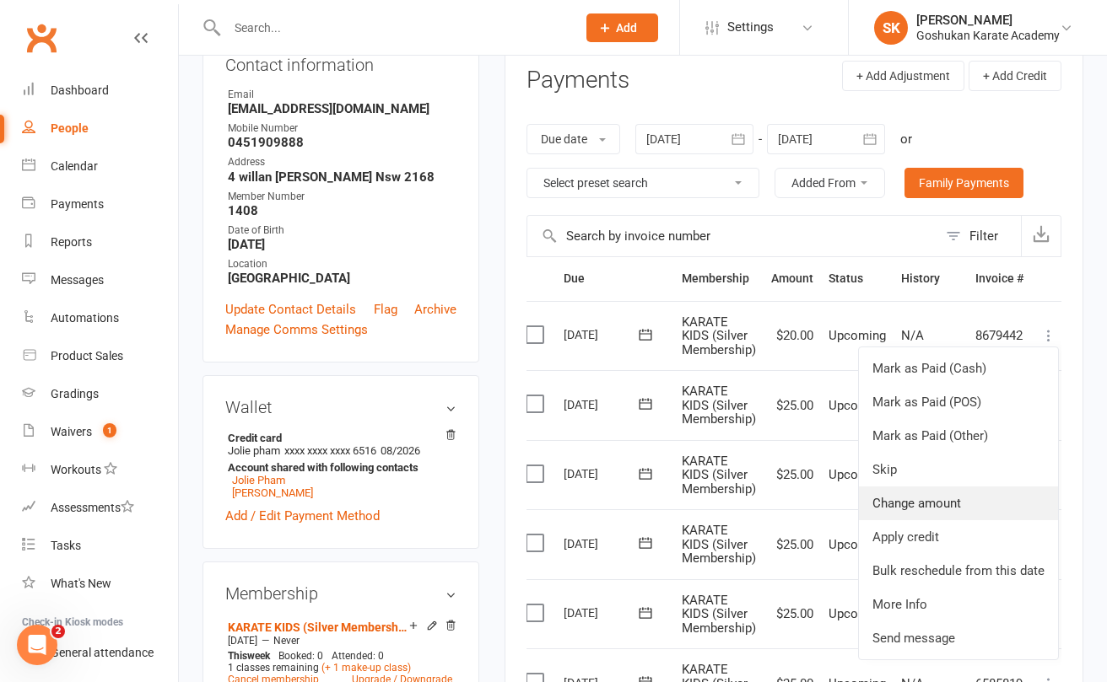
click at [899, 500] on link "Change amount" at bounding box center [958, 504] width 199 height 34
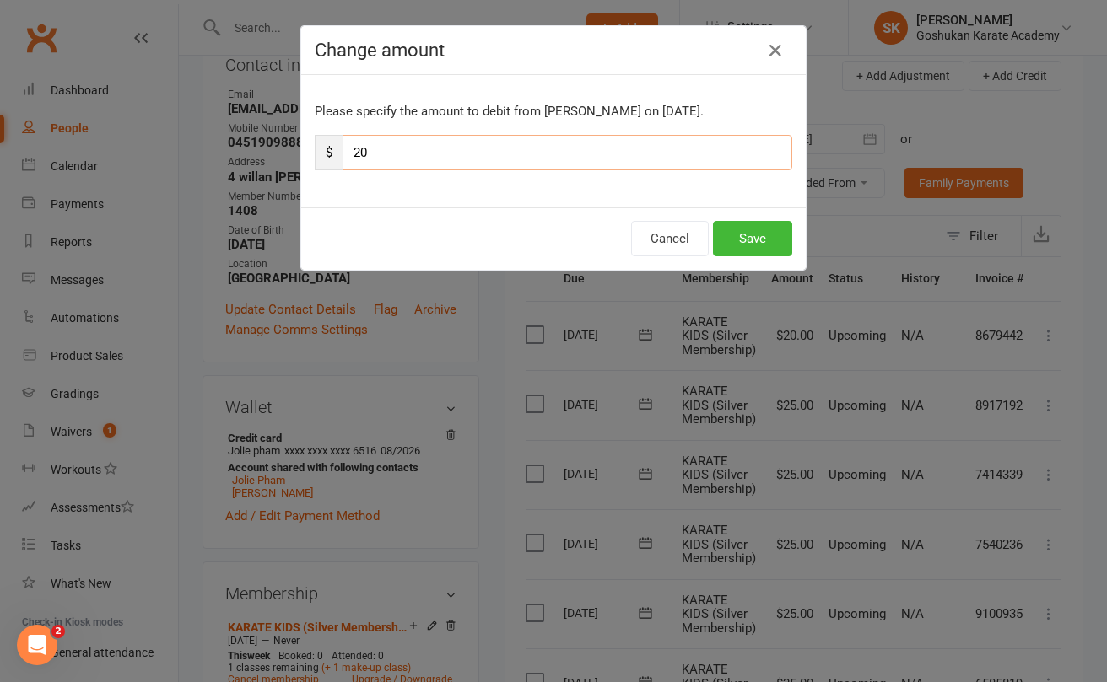
click at [412, 154] on input "20" at bounding box center [567, 152] width 450 height 35
type input "25"
click at [746, 245] on button "Save" at bounding box center [752, 238] width 79 height 35
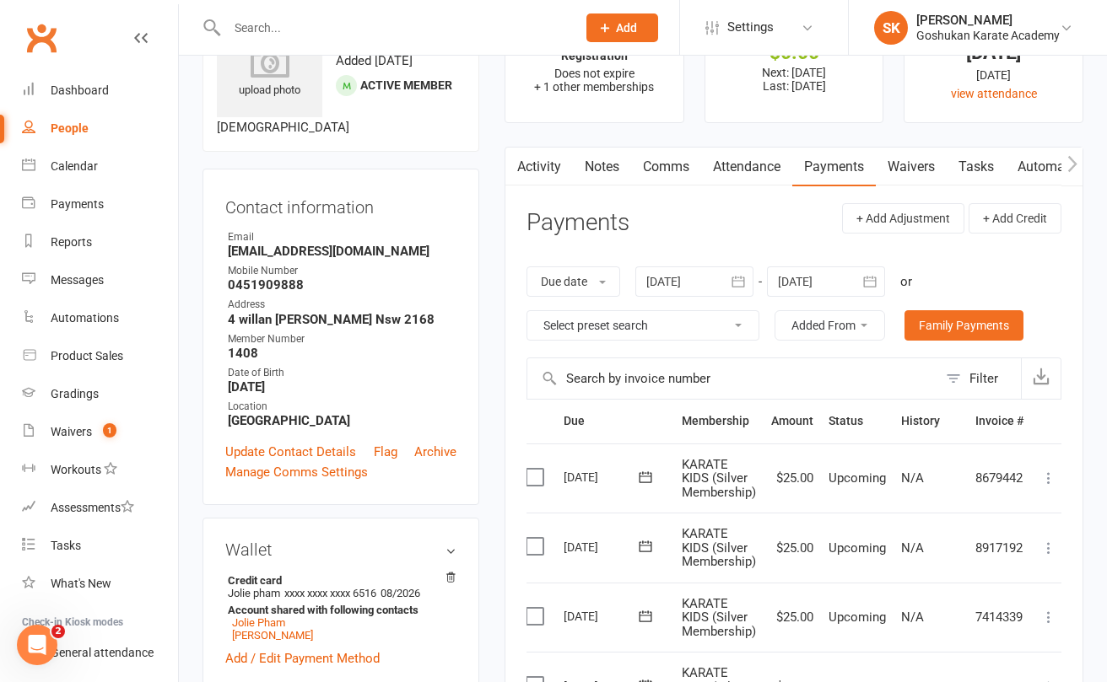
scroll to position [72, 0]
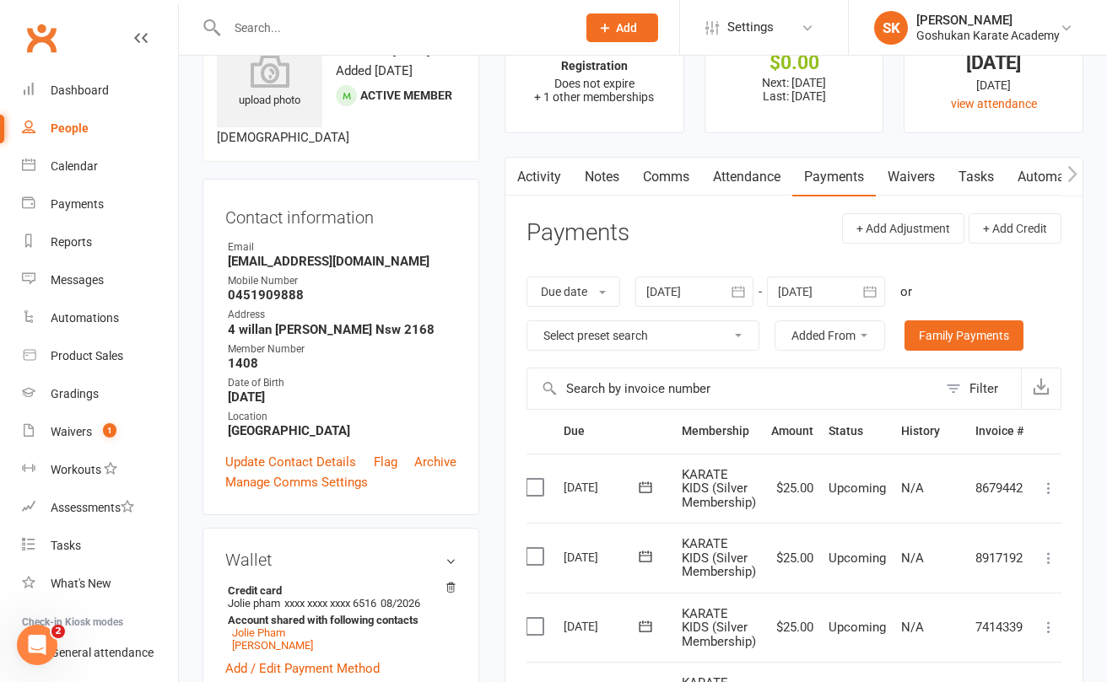
click at [829, 293] on div at bounding box center [826, 292] width 118 height 30
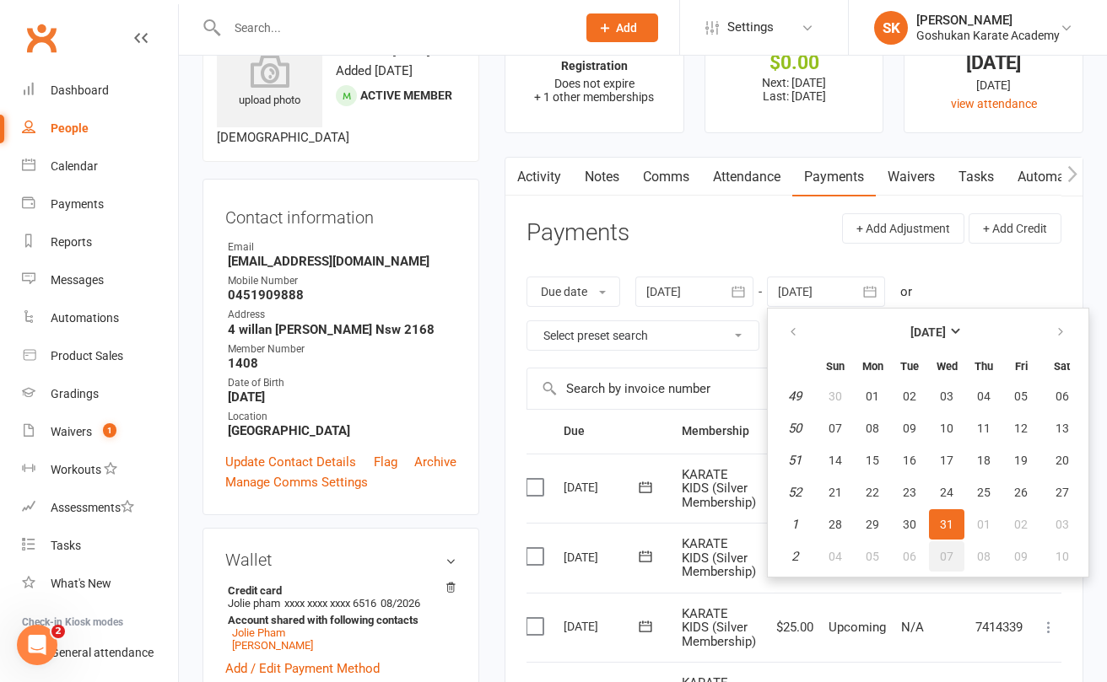
click at [946, 556] on span "07" at bounding box center [946, 556] width 13 height 13
type input "[DATE]"
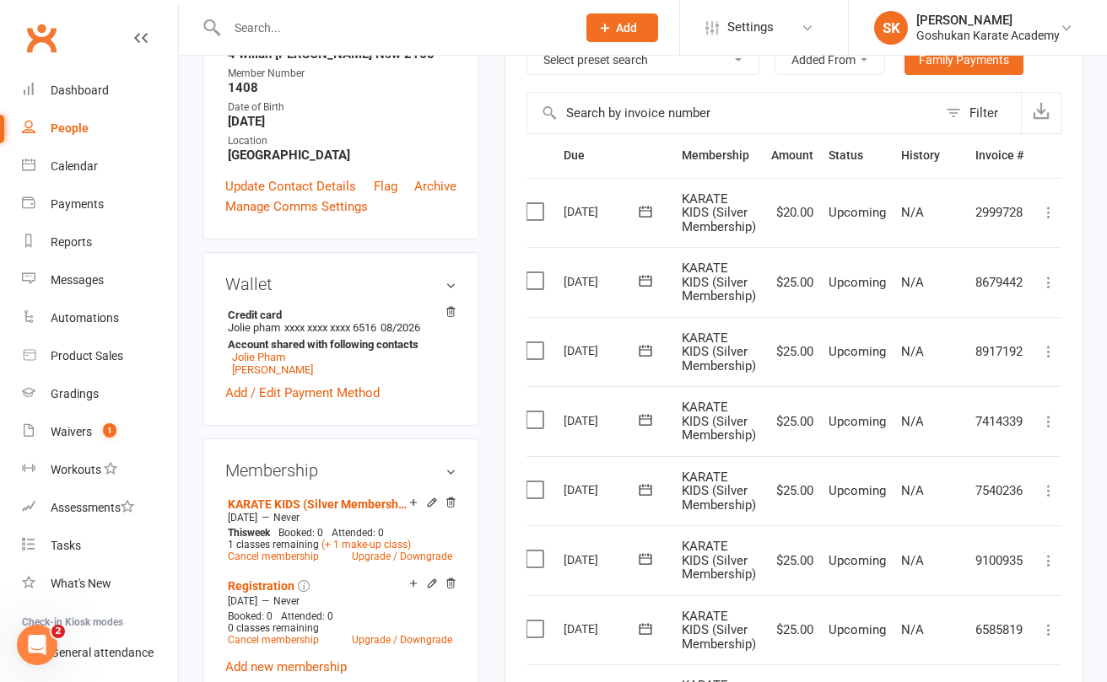
scroll to position [181, 0]
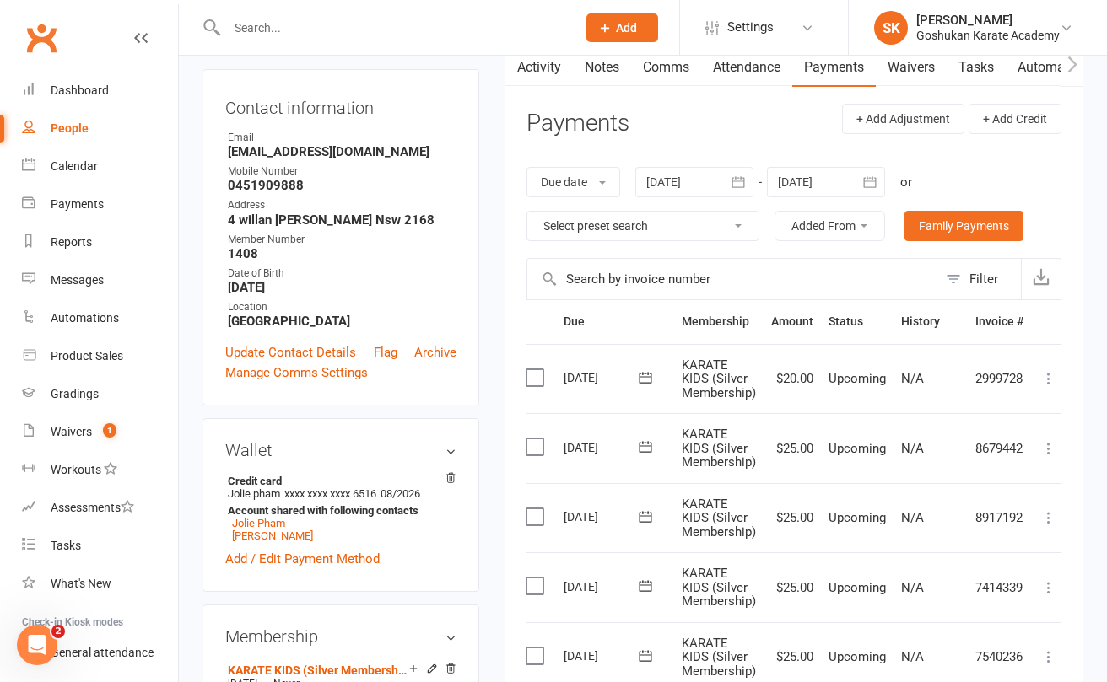
click at [532, 374] on label at bounding box center [536, 377] width 23 height 17
click at [532, 369] on input "checkbox" at bounding box center [530, 369] width 11 height 0
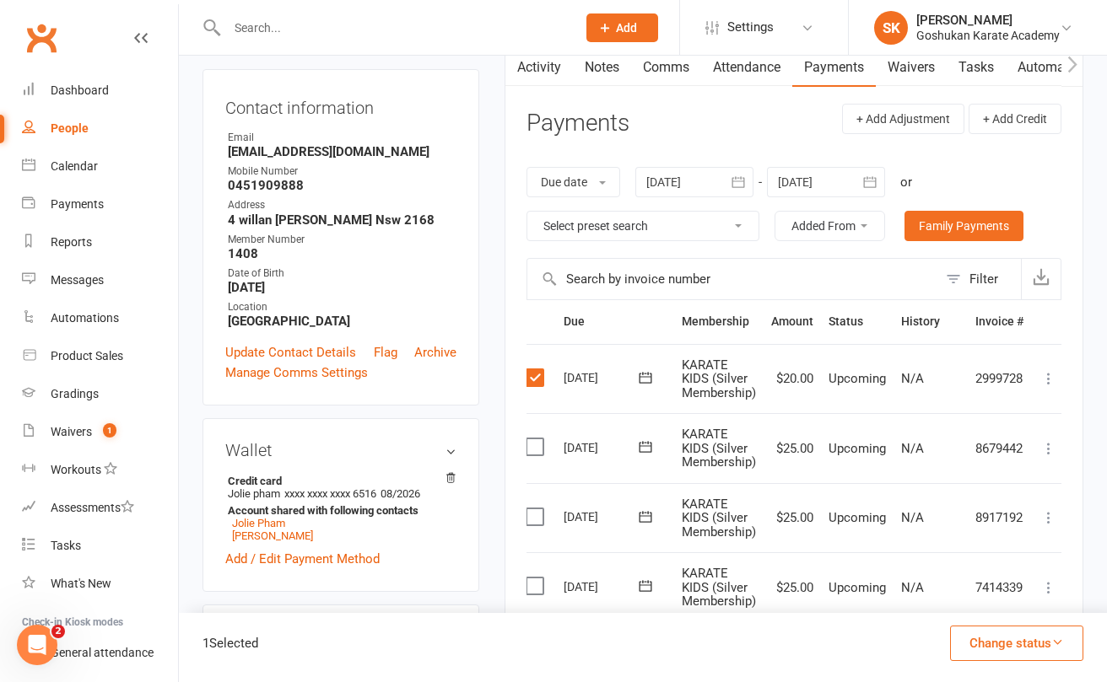
click at [536, 374] on label at bounding box center [536, 377] width 23 height 17
click at [536, 369] on input "checkbox" at bounding box center [530, 369] width 11 height 0
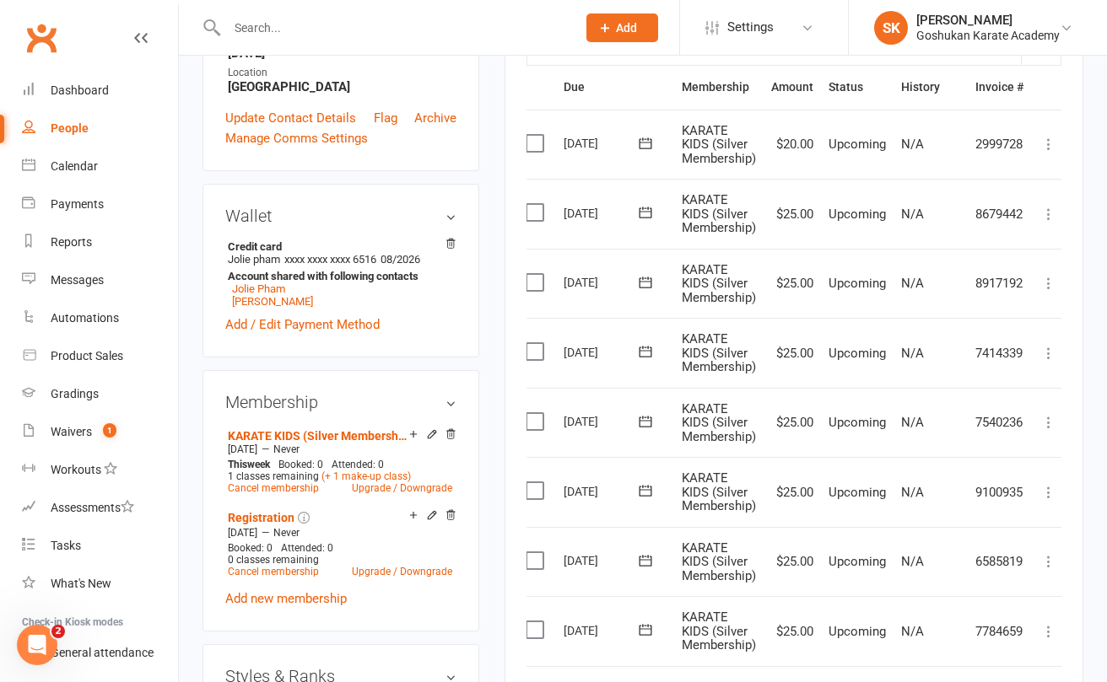
scroll to position [556, 0]
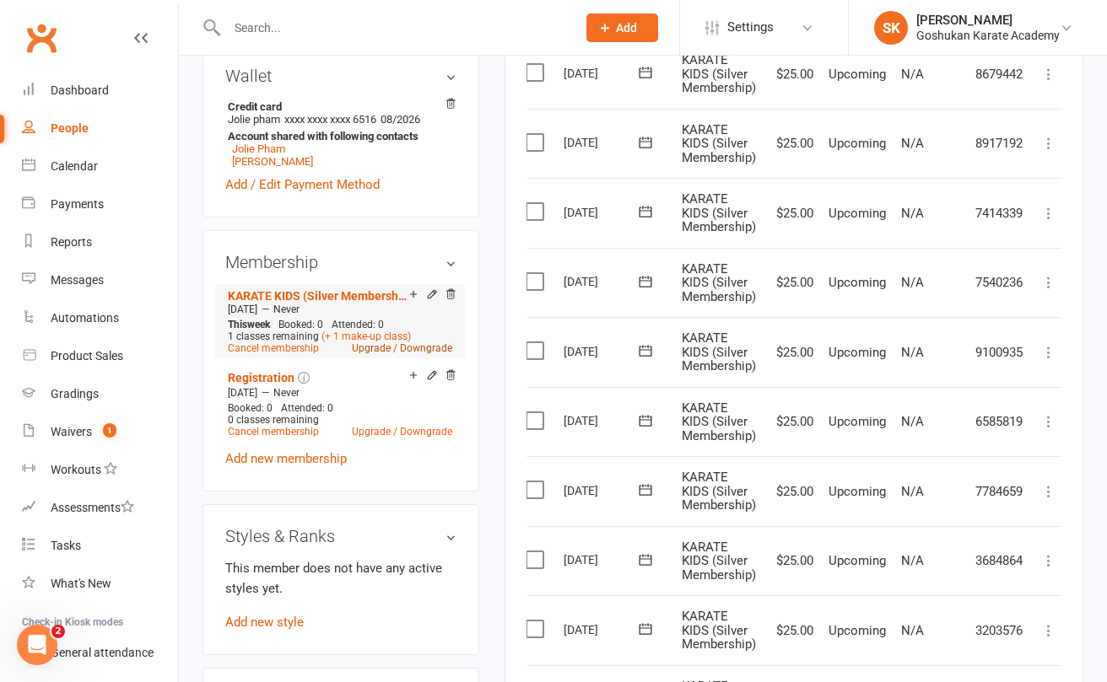
click at [378, 350] on link "Upgrade / Downgrade" at bounding box center [402, 348] width 100 height 12
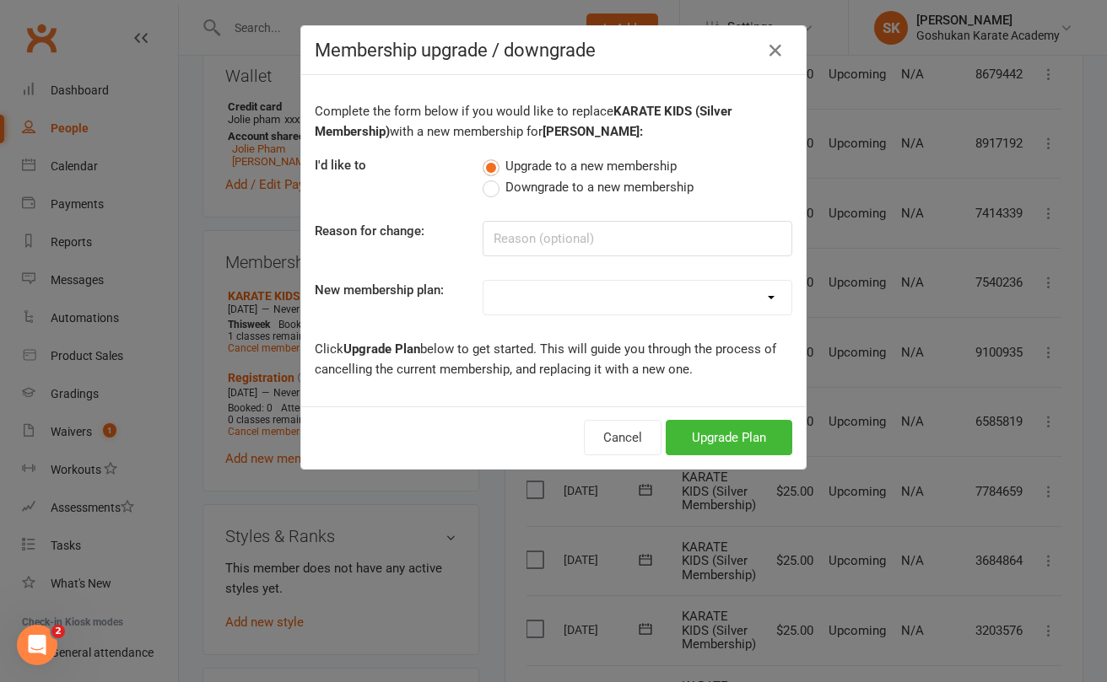
select select "11"
click at [736, 438] on button "Upgrade Plan" at bounding box center [728, 437] width 127 height 35
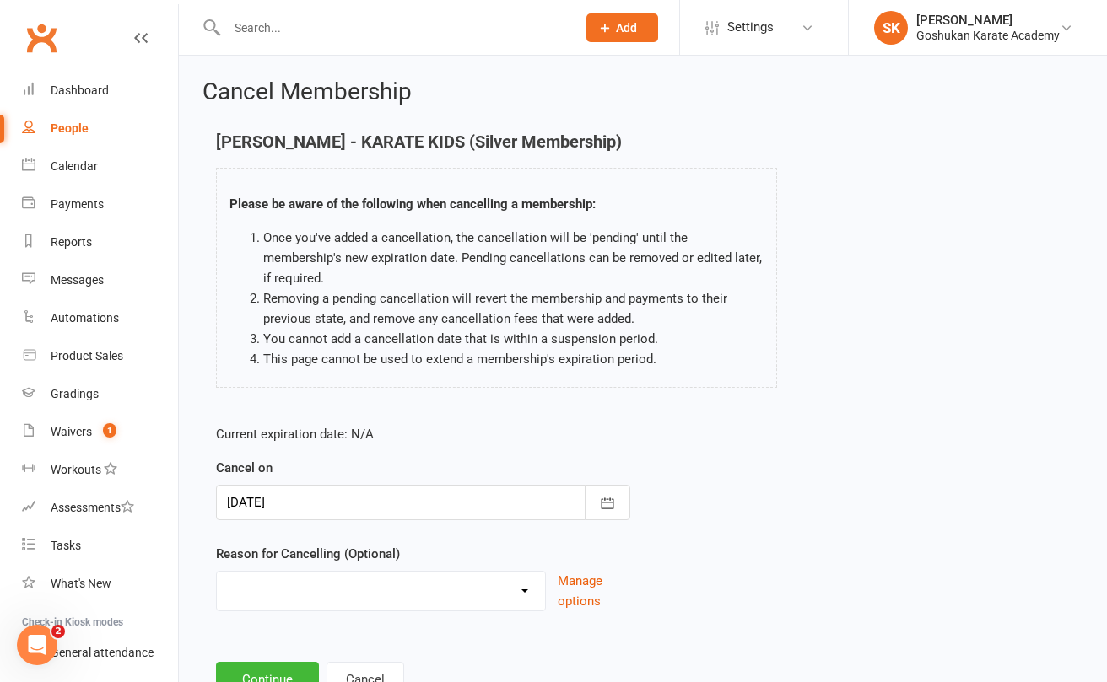
click at [302, 500] on div at bounding box center [423, 502] width 414 height 35
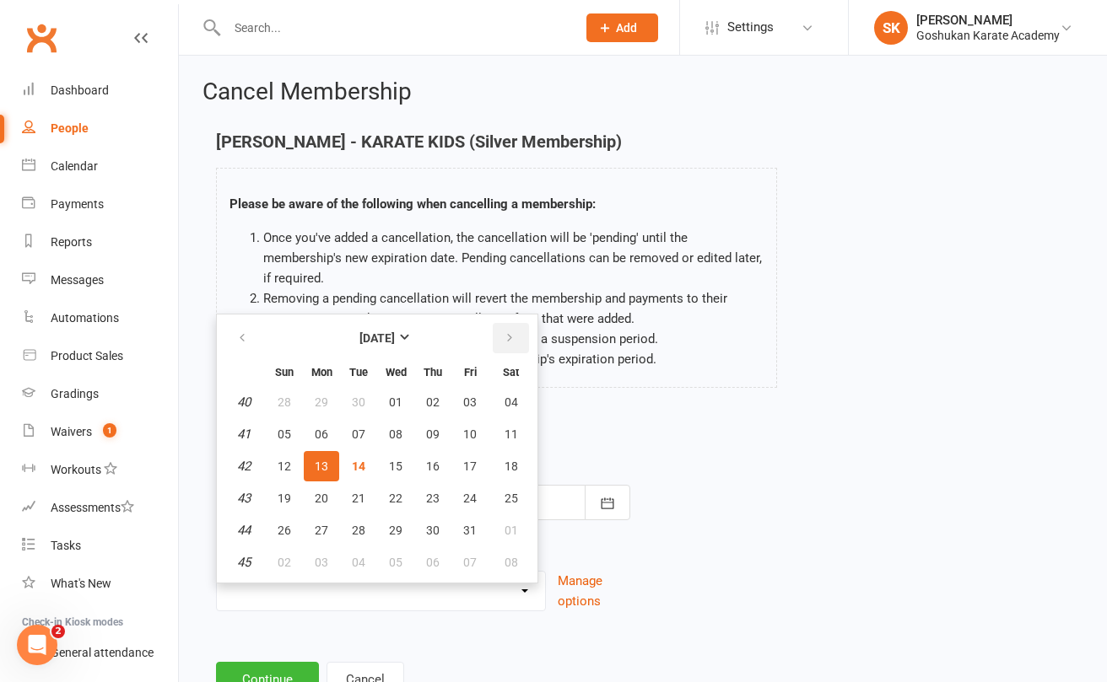
click at [504, 339] on icon "button" at bounding box center [510, 337] width 12 height 13
click at [282, 562] on span "04" at bounding box center [283, 562] width 13 height 13
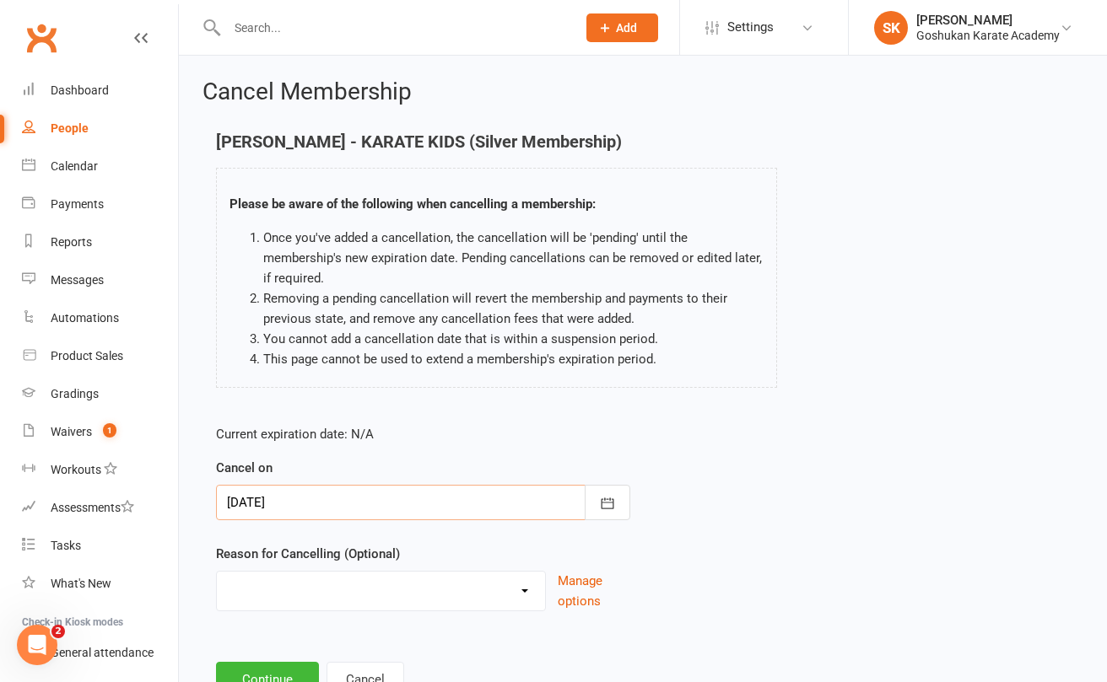
type input "[DATE]"
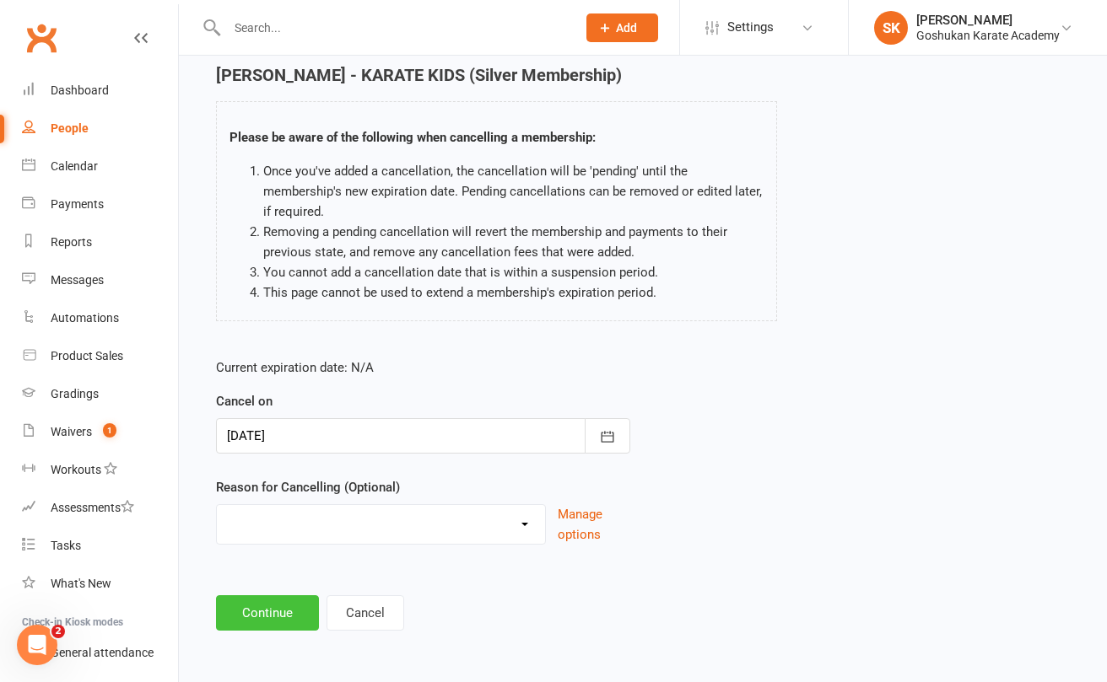
scroll to position [80, 0]
click at [250, 597] on button "Continue" at bounding box center [267, 612] width 103 height 35
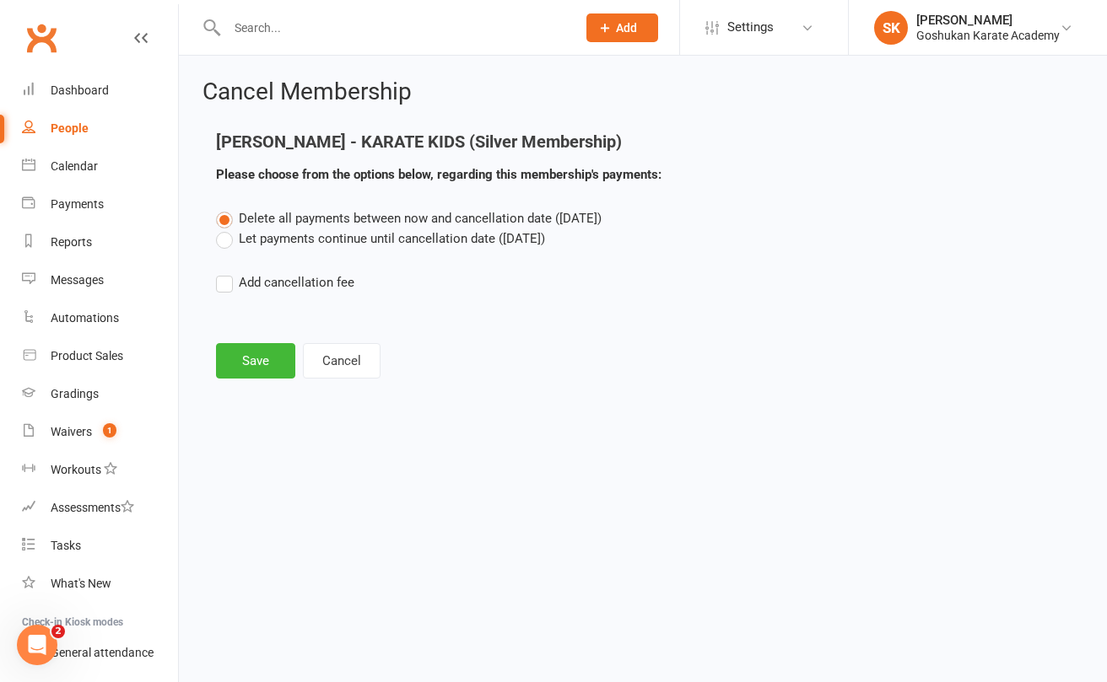
scroll to position [0, 0]
click at [224, 239] on label "Let payments continue until cancellation date ([DATE])" at bounding box center [380, 239] width 329 height 20
click at [224, 229] on input "Let payments continue until cancellation date ([DATE])" at bounding box center [221, 229] width 11 height 0
click at [252, 358] on button "Save" at bounding box center [255, 360] width 79 height 35
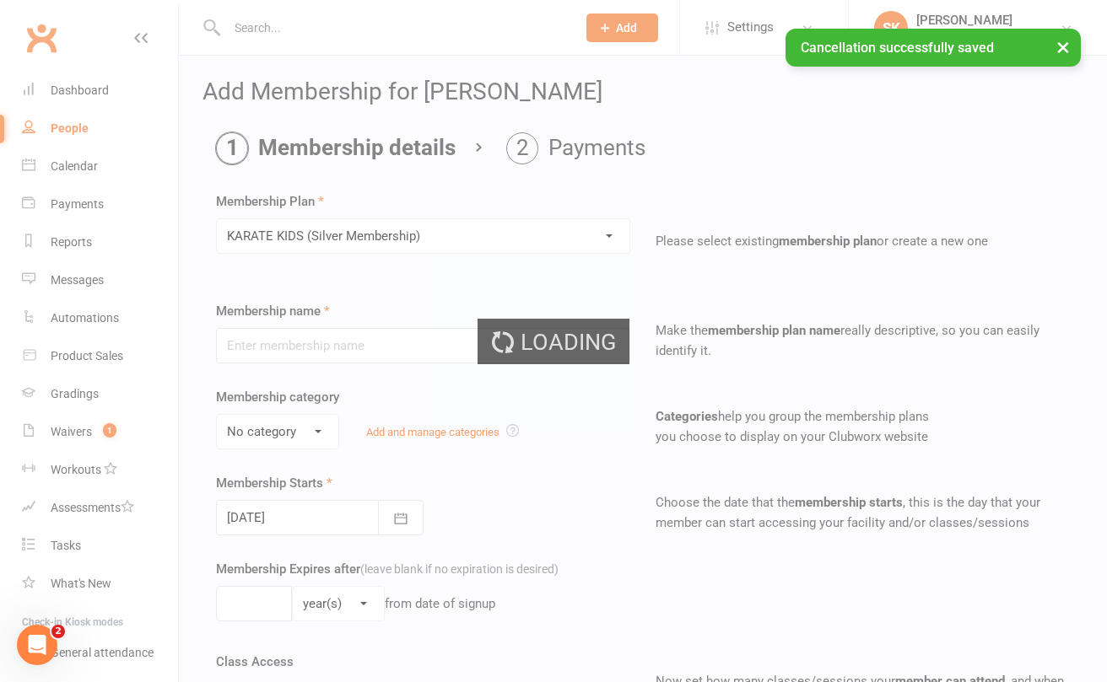
type input "KARATE KIDS (Silver Membership)"
select select "2"
type input "0"
type input "1"
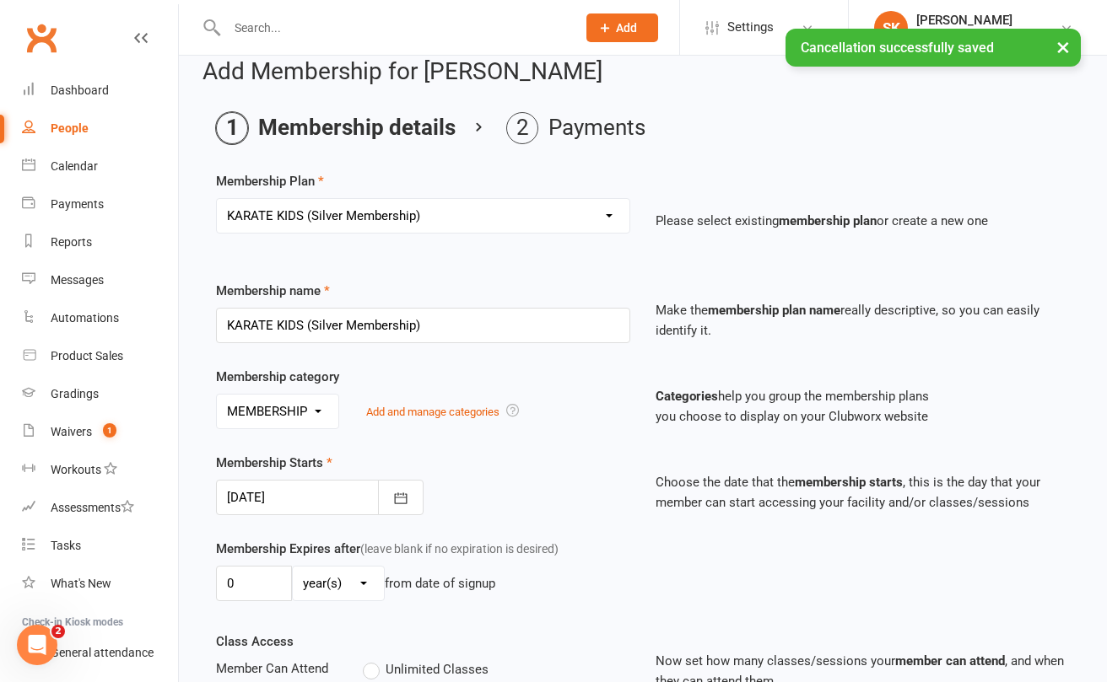
scroll to position [58, 0]
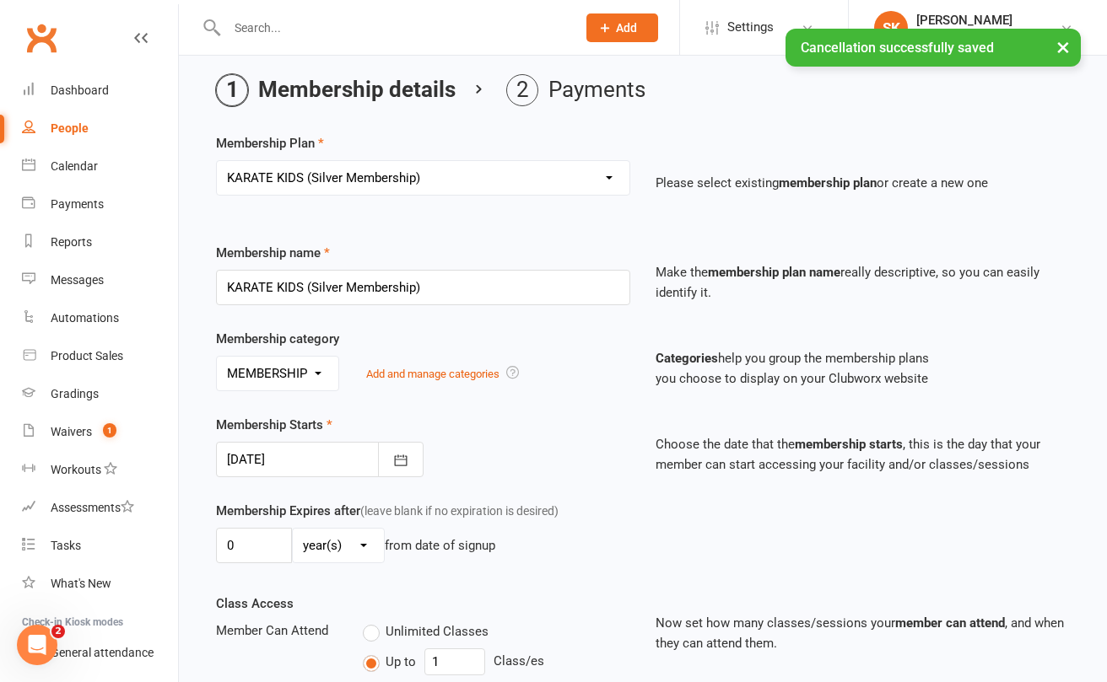
click at [267, 452] on div at bounding box center [319, 459] width 207 height 35
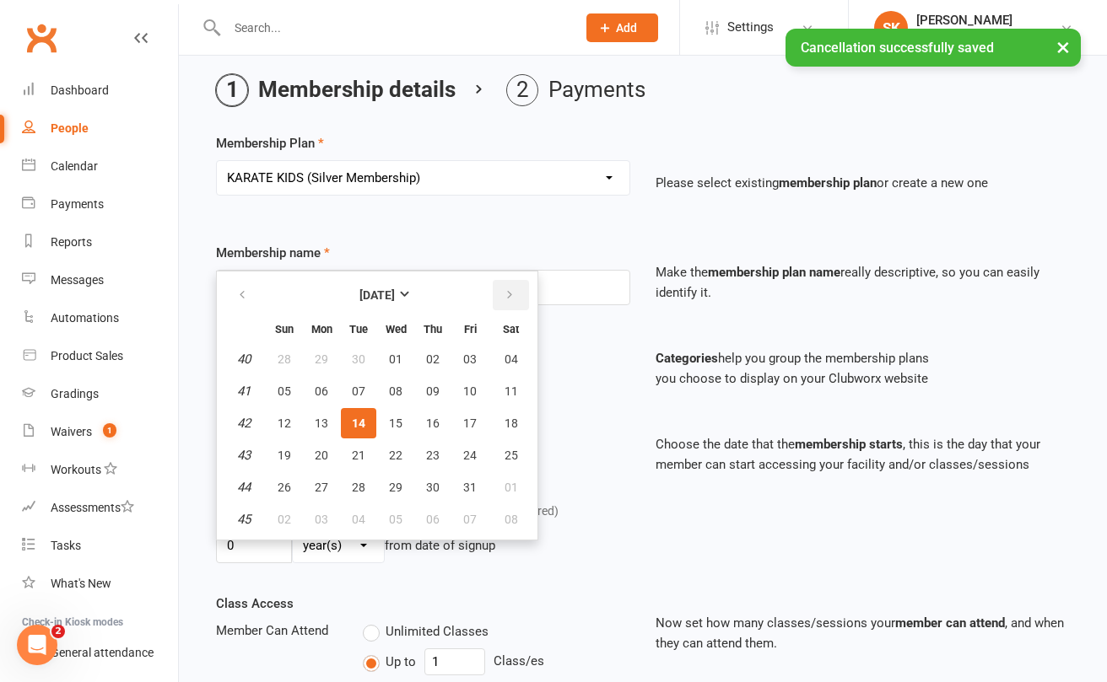
click at [501, 288] on button "button" at bounding box center [511, 295] width 36 height 30
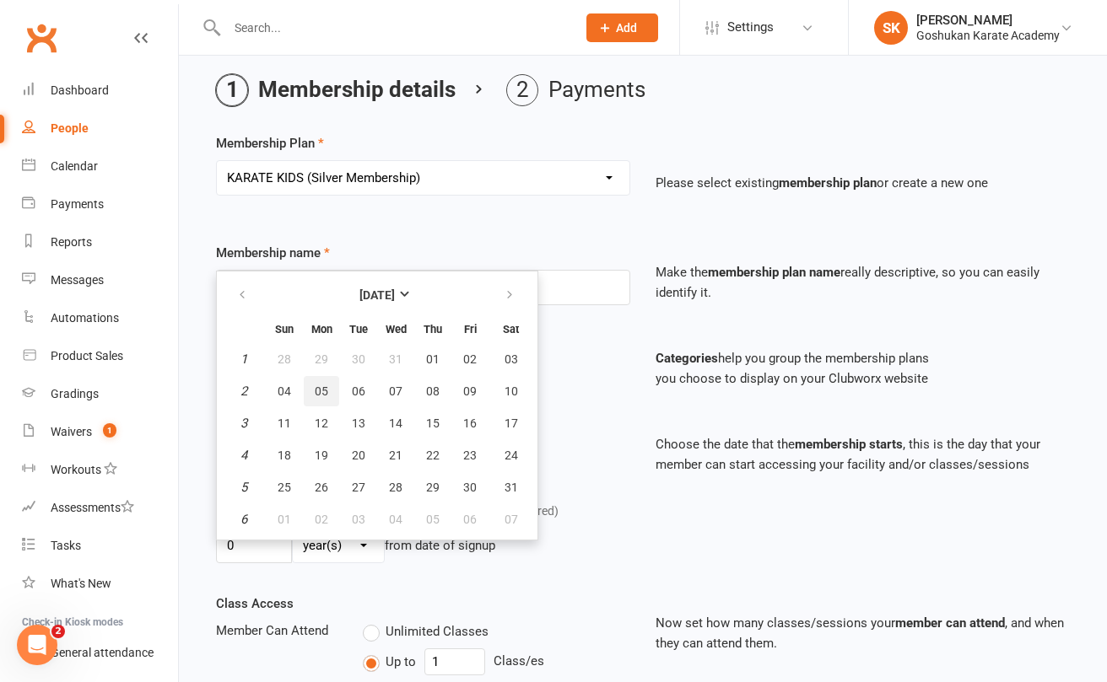
click at [322, 380] on button "05" at bounding box center [321, 391] width 35 height 30
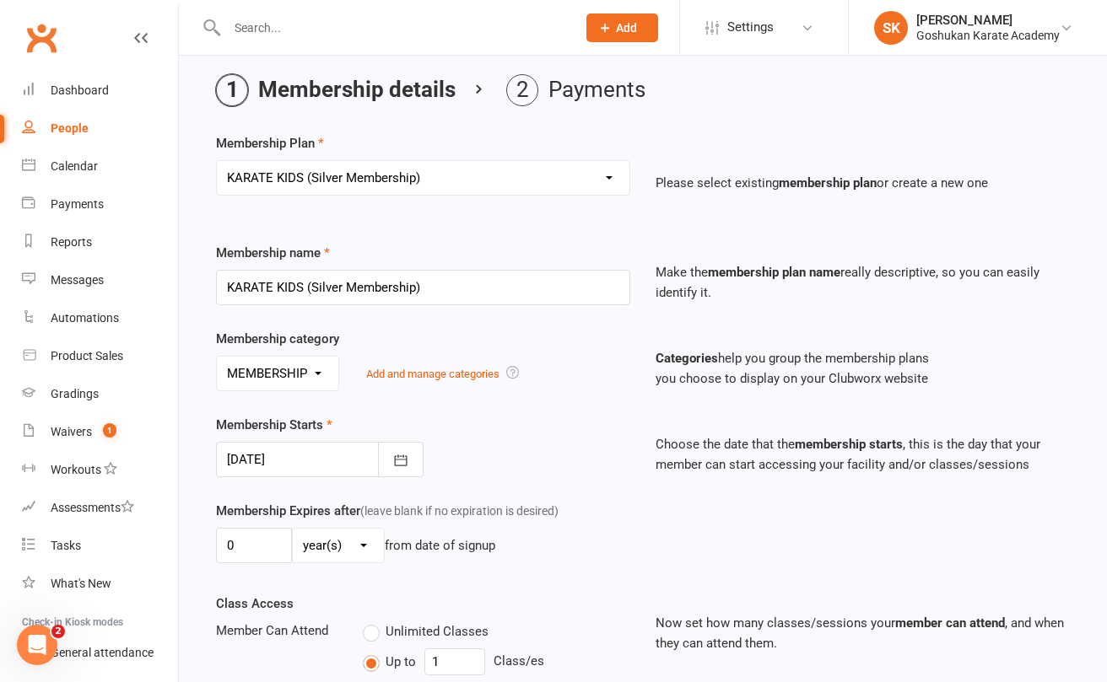
type input "[DATE]"
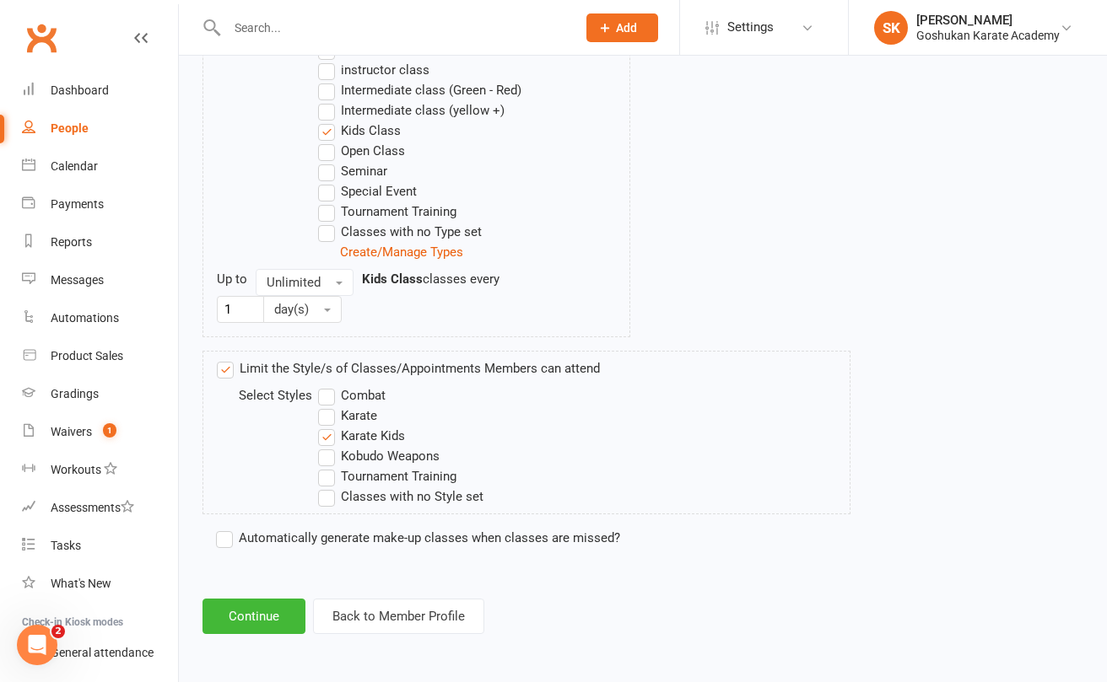
scroll to position [976, 0]
click at [229, 528] on label "Automatically generate make-up classes when classes are missed?" at bounding box center [418, 538] width 404 height 20
click at [227, 528] on input "Automatically generate make-up classes when classes are missed?" at bounding box center [221, 528] width 11 height 0
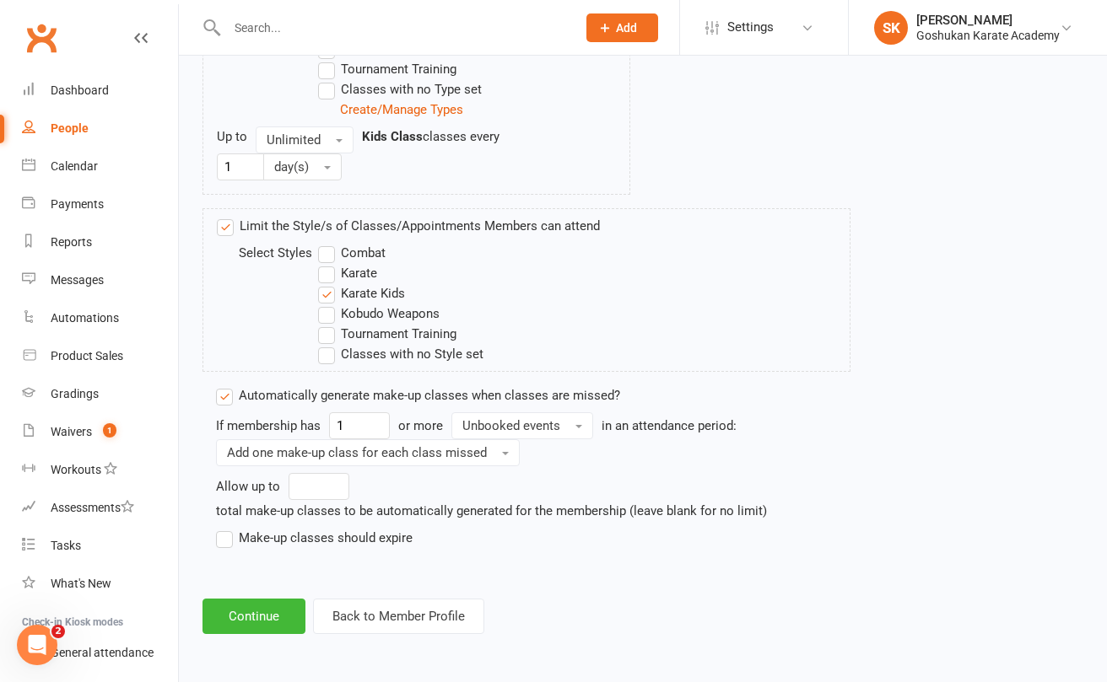
scroll to position [1118, 0]
click at [225, 528] on label "Make-up classes should expire" at bounding box center [314, 538] width 197 height 20
click at [225, 528] on input "Make-up classes should expire" at bounding box center [221, 528] width 11 height 0
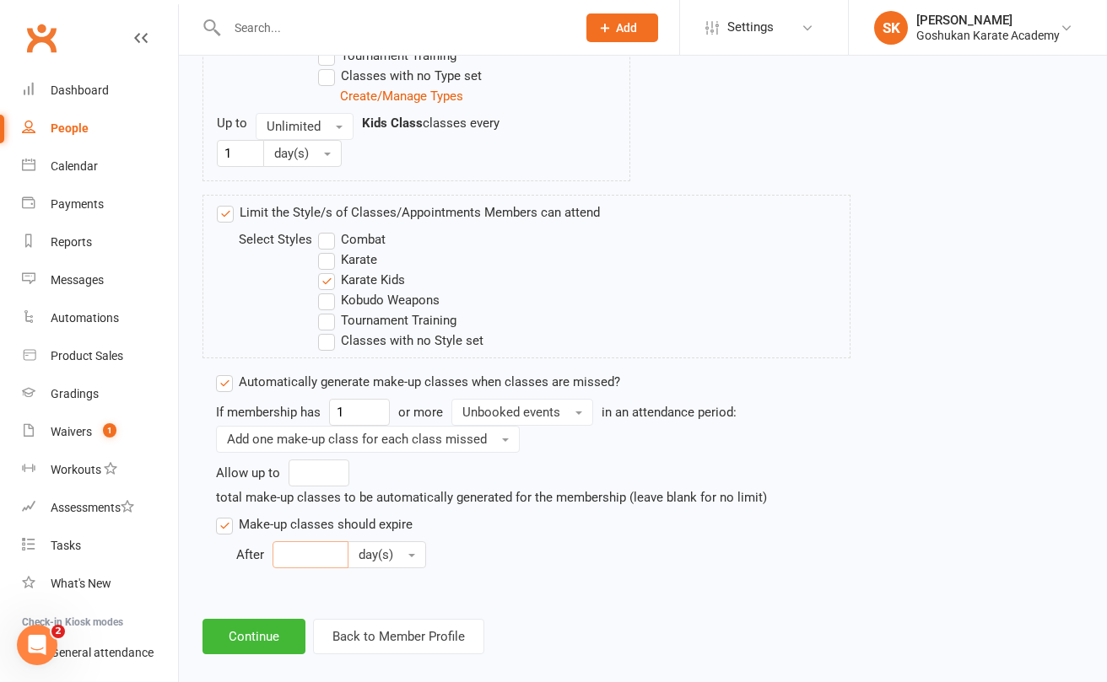
click at [294, 546] on input "number" at bounding box center [310, 554] width 76 height 27
type input "6"
click at [393, 544] on button "day(s)" at bounding box center [386, 554] width 78 height 27
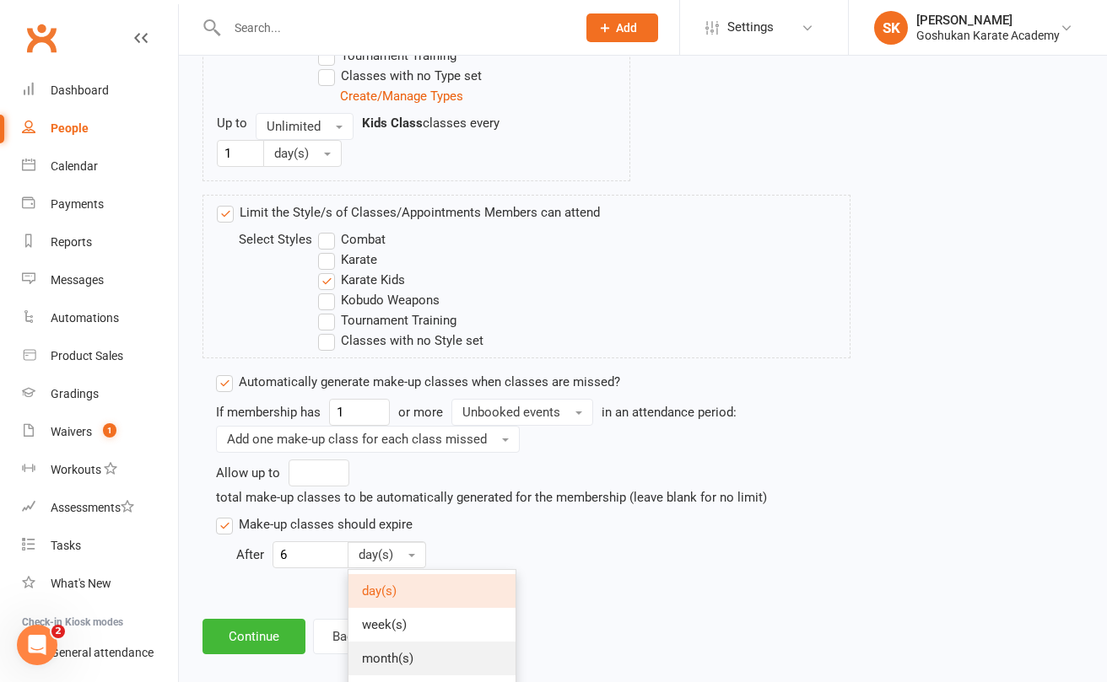
click at [385, 652] on span "month(s)" at bounding box center [387, 658] width 51 height 15
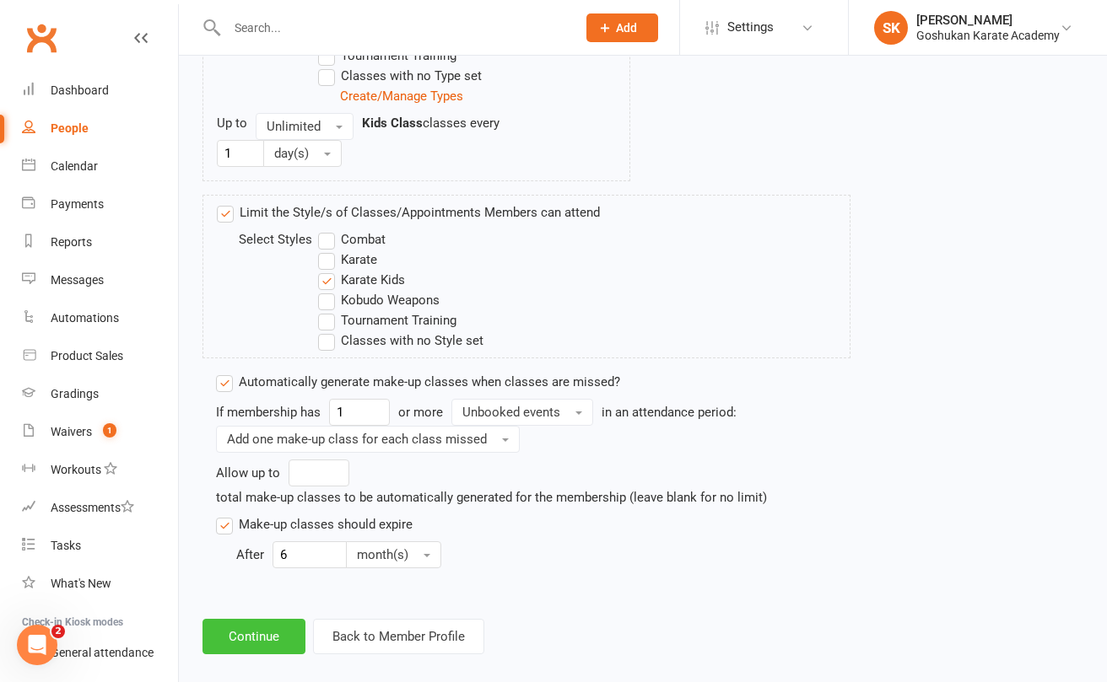
click at [244, 633] on button "Continue" at bounding box center [253, 636] width 103 height 35
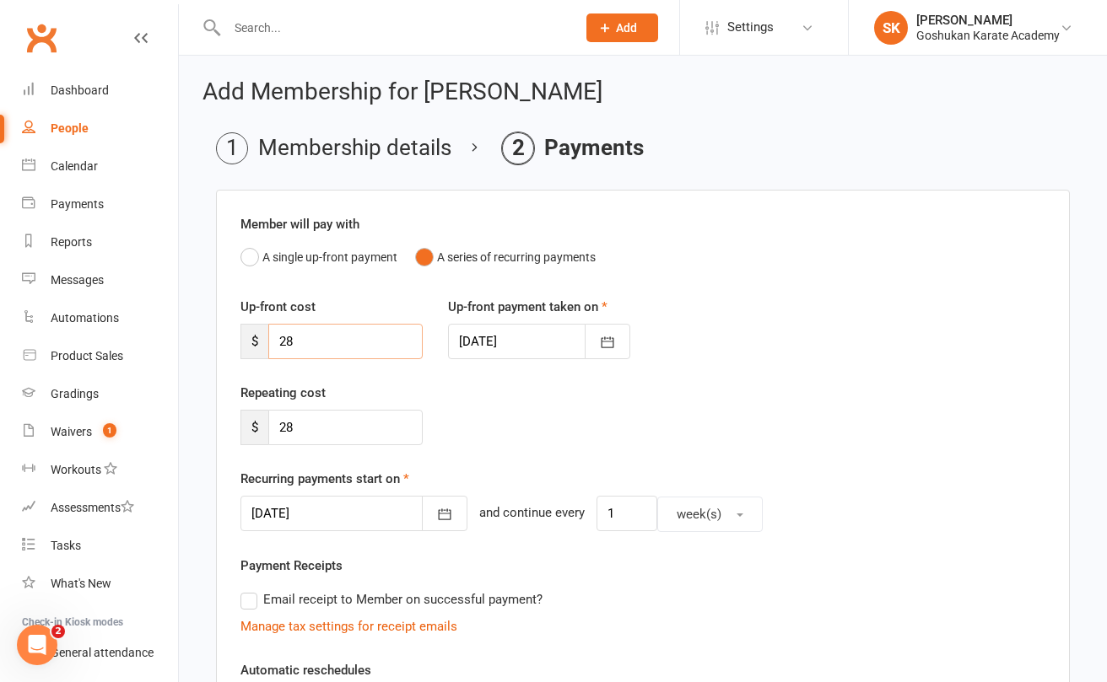
click at [300, 341] on input "28" at bounding box center [345, 341] width 154 height 35
type input "25"
click at [312, 428] on input "28" at bounding box center [345, 427] width 154 height 35
type input "25"
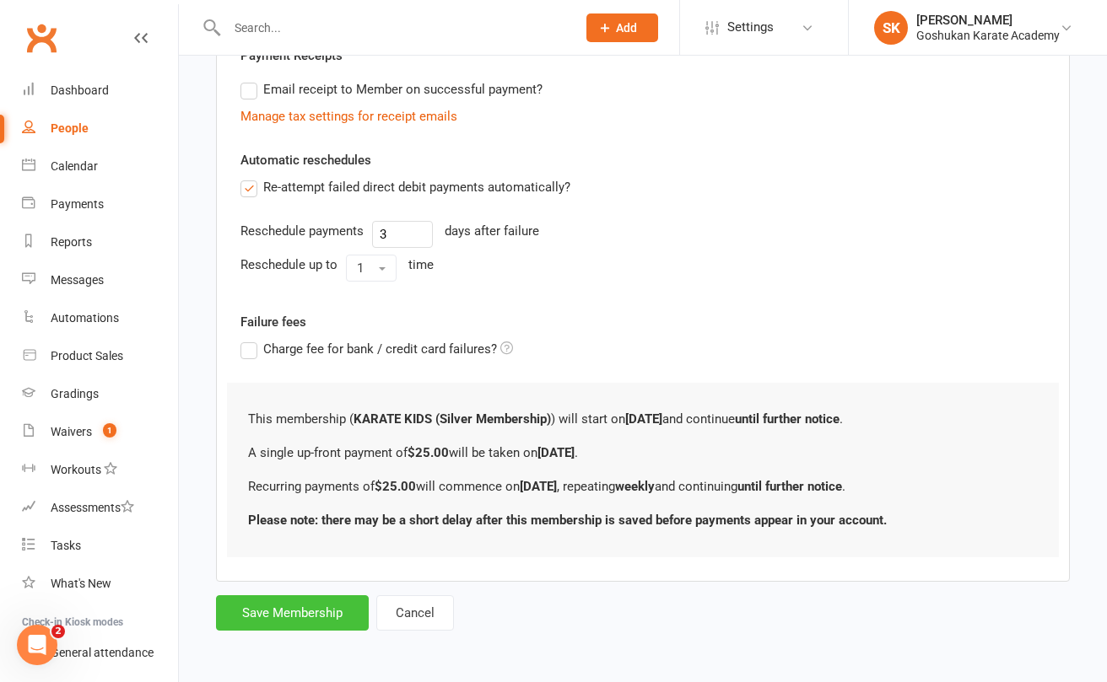
scroll to position [524, 0]
click at [280, 602] on button "Save Membership" at bounding box center [292, 612] width 153 height 35
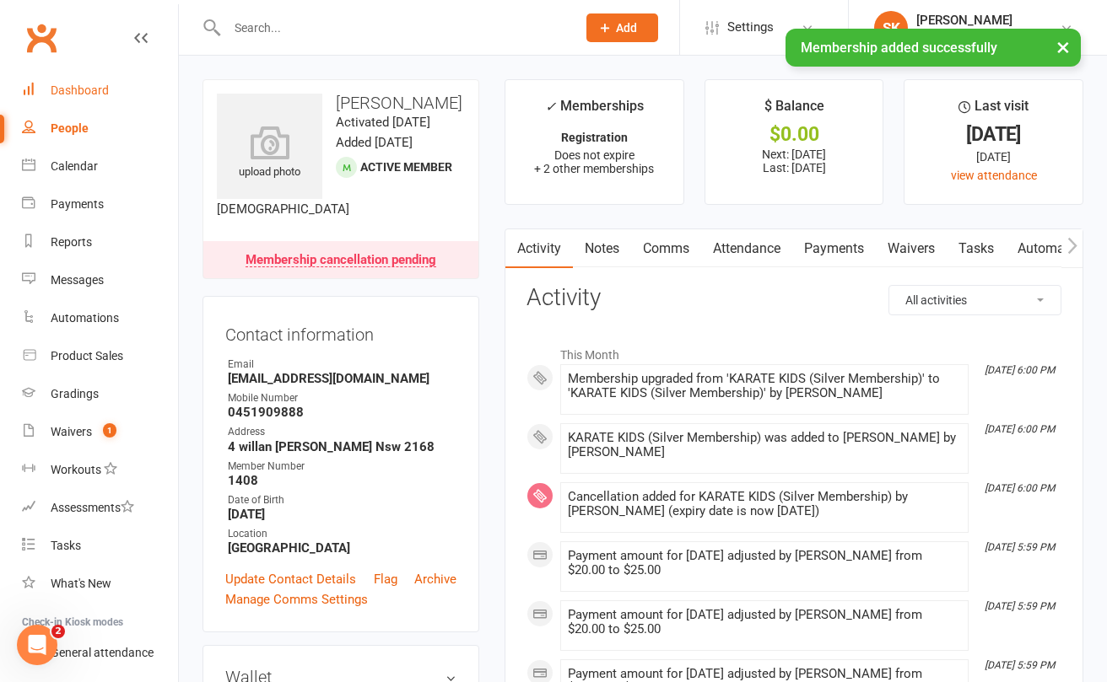
click at [73, 88] on div "Dashboard" at bounding box center [80, 89] width 58 height 13
